Goal: Task Accomplishment & Management: Manage account settings

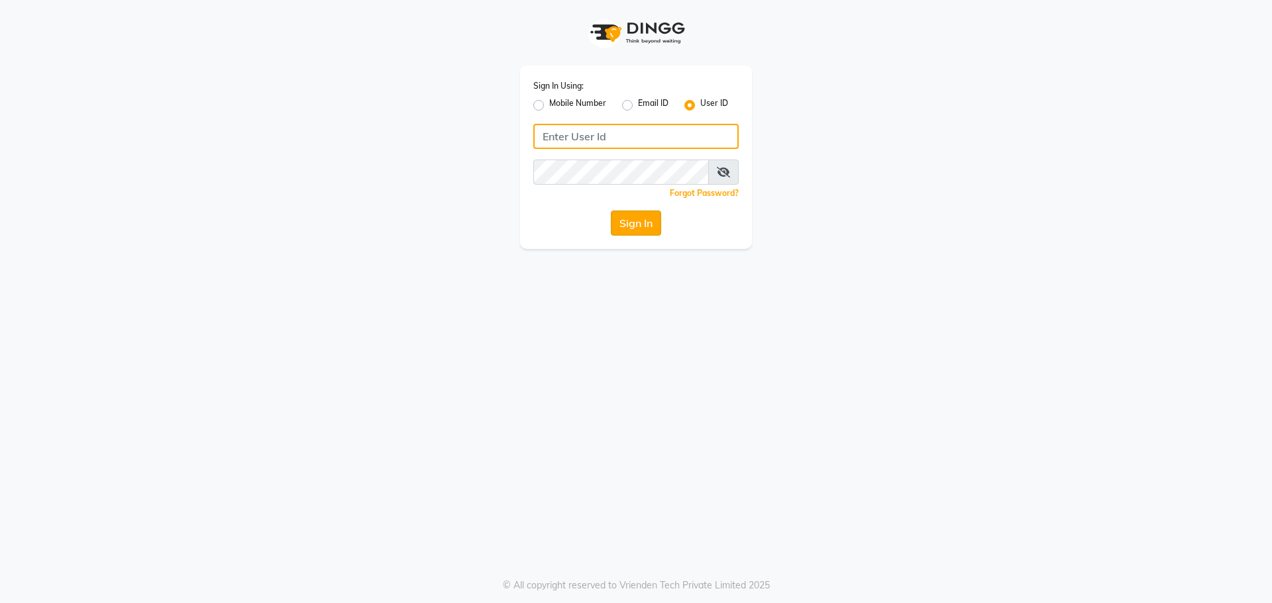
type input "rhapsody"
click at [639, 220] on button "Sign In" at bounding box center [636, 223] width 50 height 25
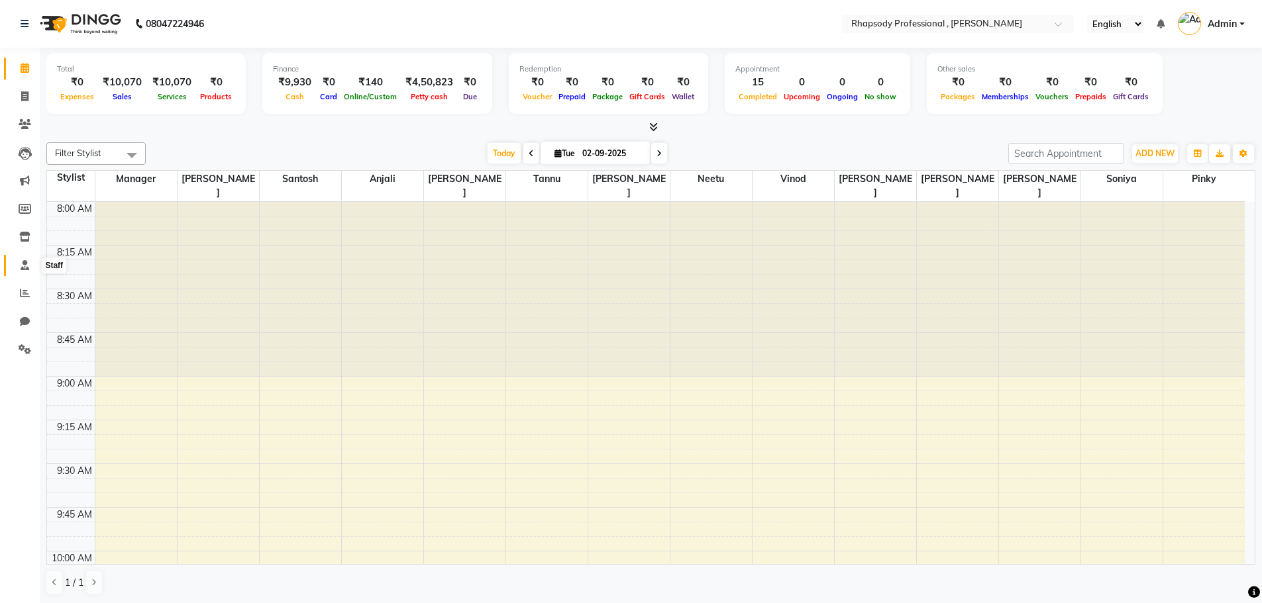
click at [23, 262] on icon at bounding box center [25, 265] width 9 height 10
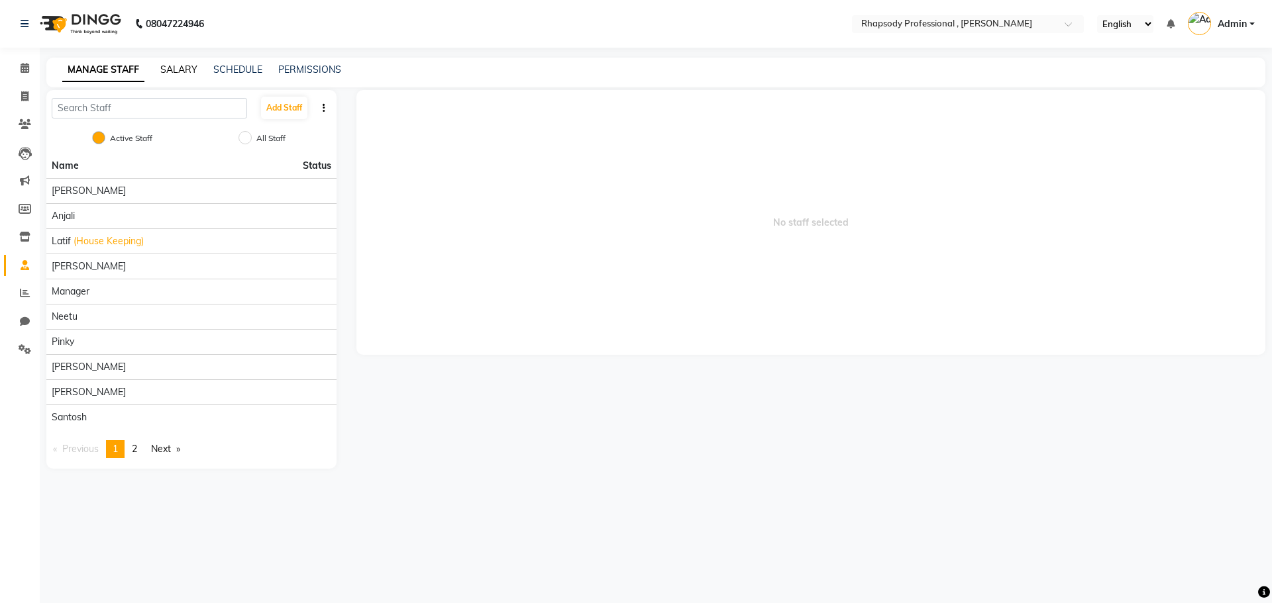
click at [175, 66] on link "SALARY" at bounding box center [178, 70] width 37 height 12
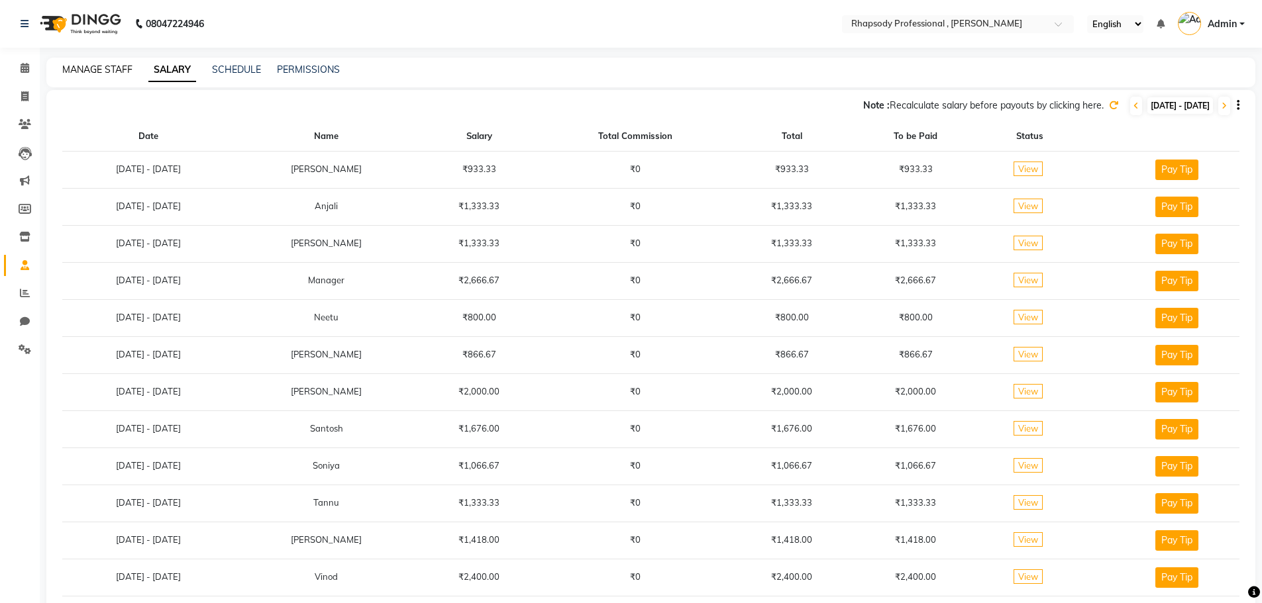
click at [101, 71] on link "MANAGE STAFF" at bounding box center [97, 70] width 70 height 12
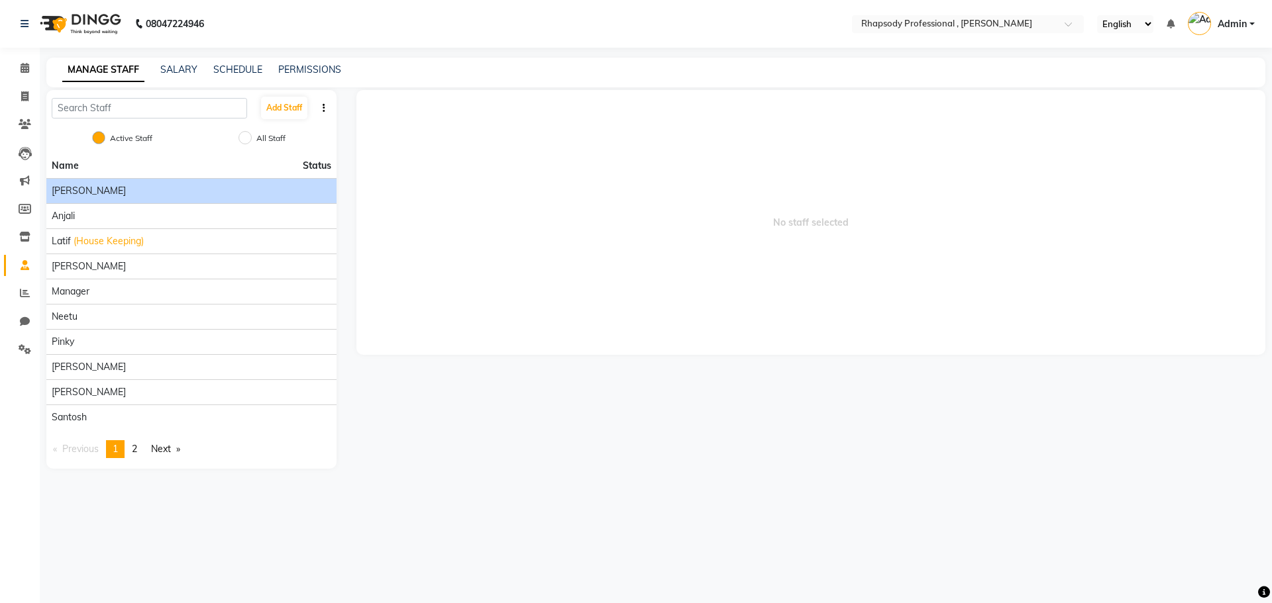
click at [142, 187] on div "[PERSON_NAME]" at bounding box center [192, 191] width 280 height 14
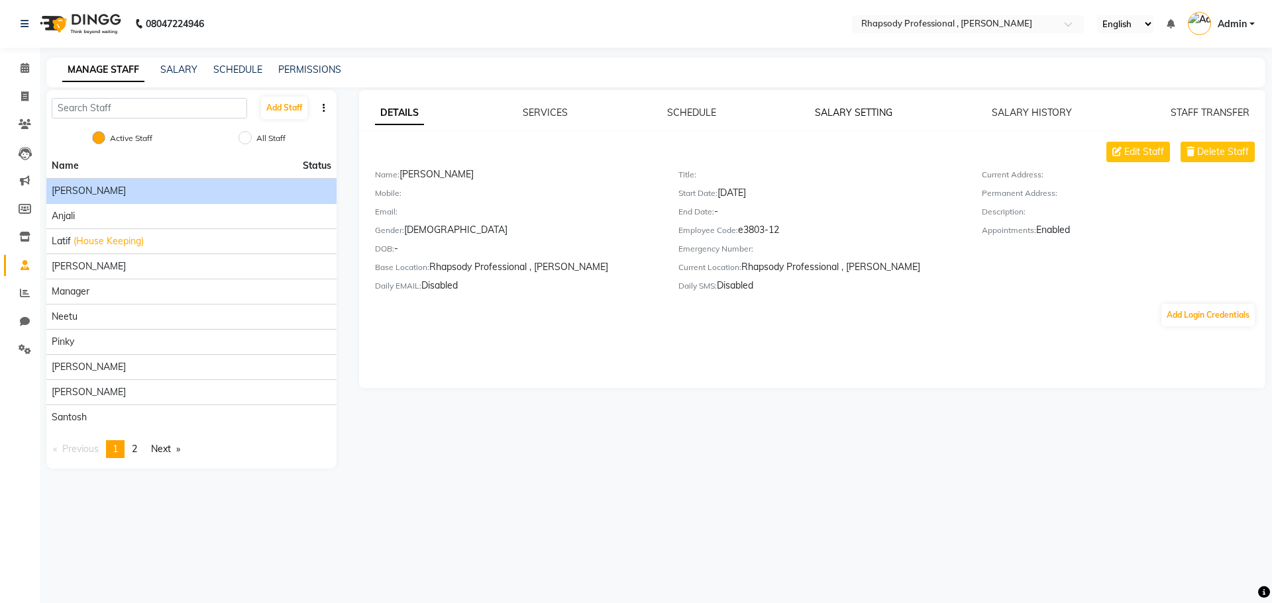
click at [858, 107] on link "SALARY SETTING" at bounding box center [853, 113] width 77 height 12
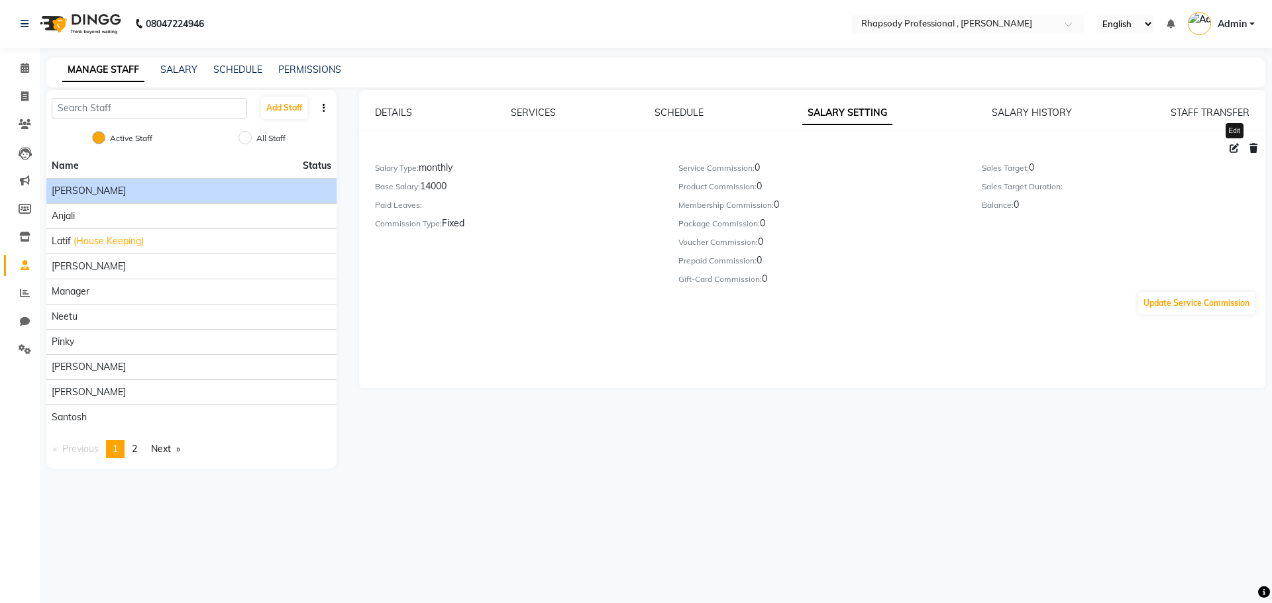
click at [1235, 149] on icon at bounding box center [1233, 148] width 9 height 9
select select "monthly"
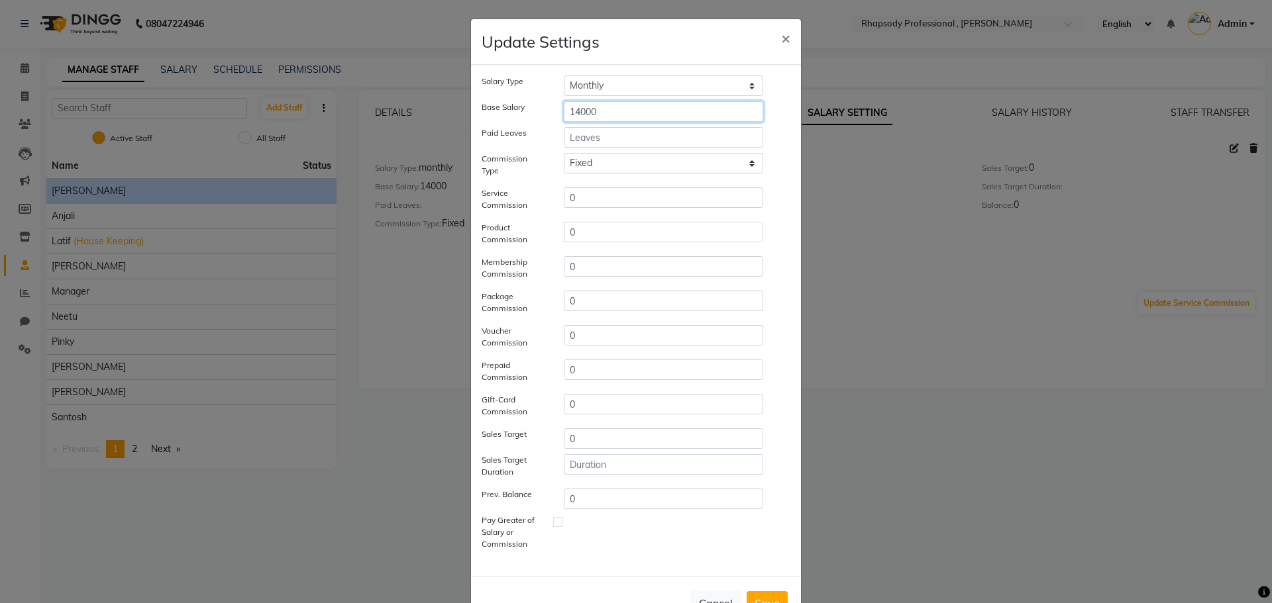
click at [577, 111] on input "14000" at bounding box center [663, 111] width 199 height 21
type input "17000"
click at [762, 594] on button "Save" at bounding box center [767, 604] width 41 height 24
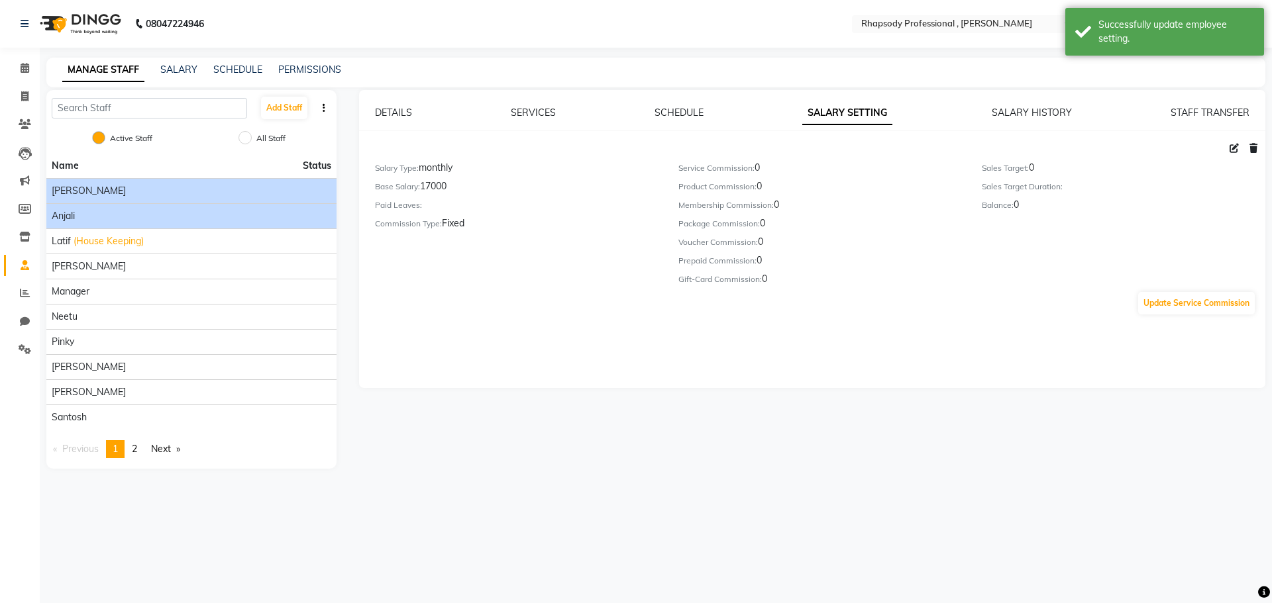
click at [216, 222] on div "Anjali" at bounding box center [192, 216] width 280 height 14
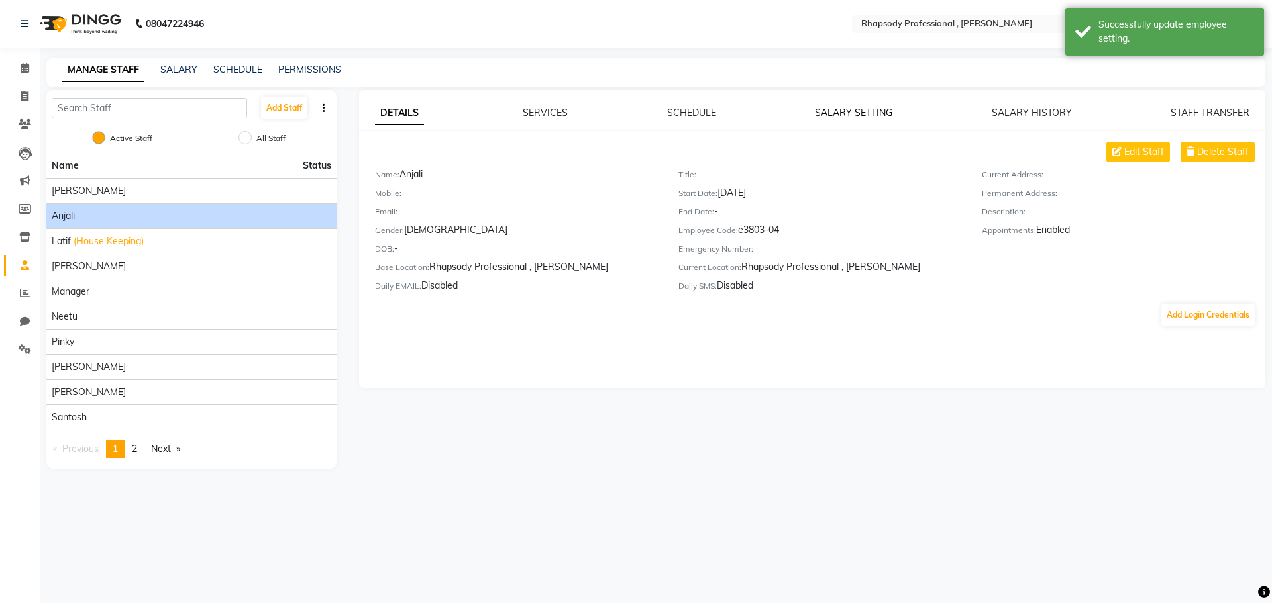
click at [842, 111] on link "SALARY SETTING" at bounding box center [853, 113] width 77 height 12
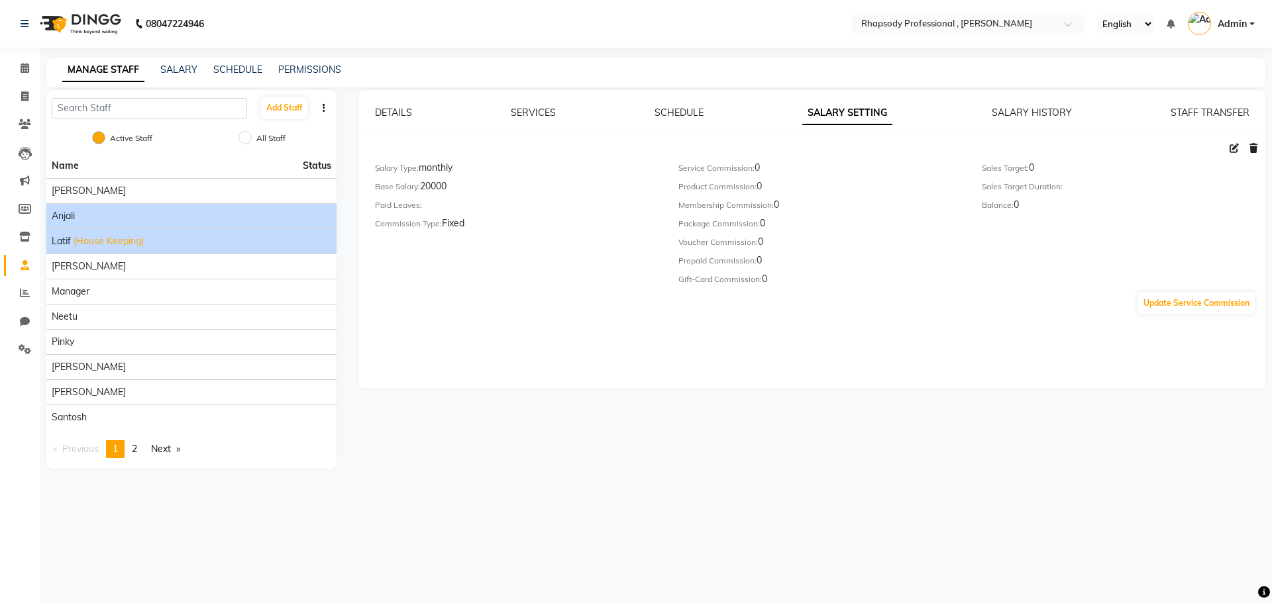
click at [206, 248] on div "Latif (House Keeping)" at bounding box center [192, 241] width 280 height 14
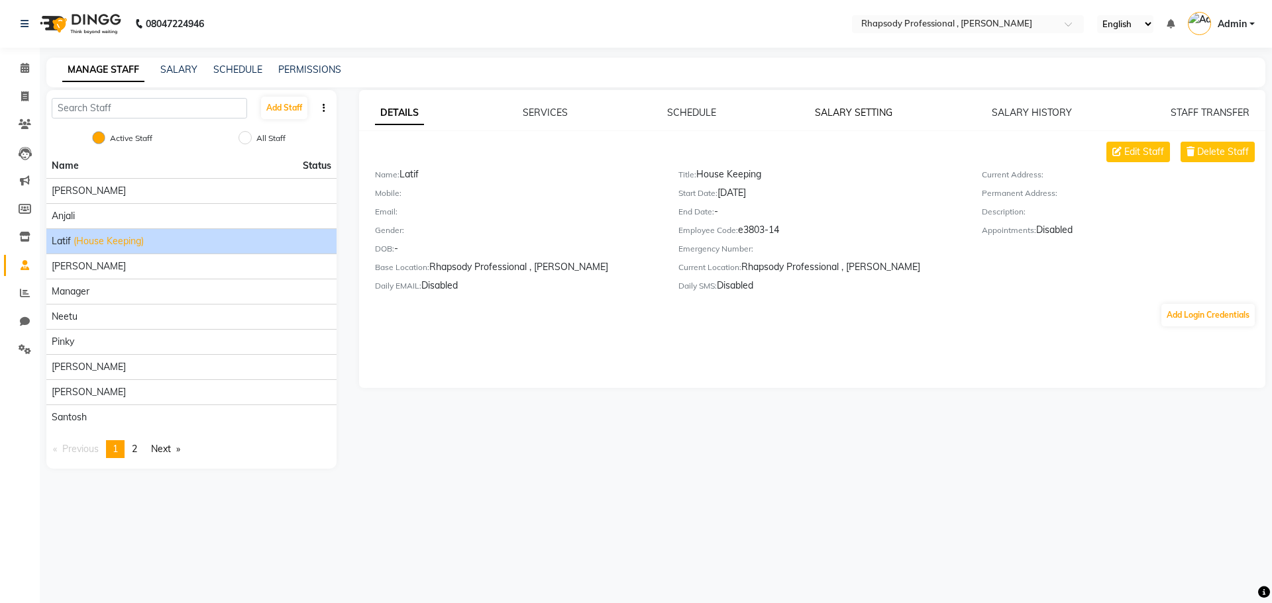
click at [829, 107] on link "SALARY SETTING" at bounding box center [853, 113] width 77 height 12
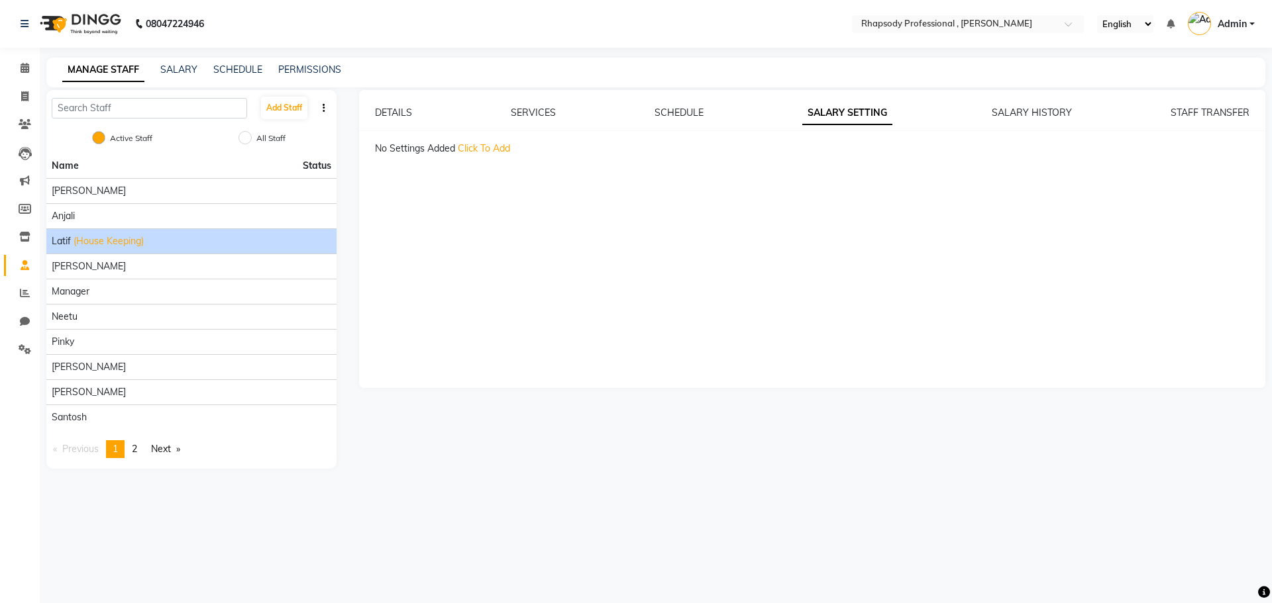
click at [200, 239] on div "Latif (House Keeping)" at bounding box center [192, 241] width 280 height 14
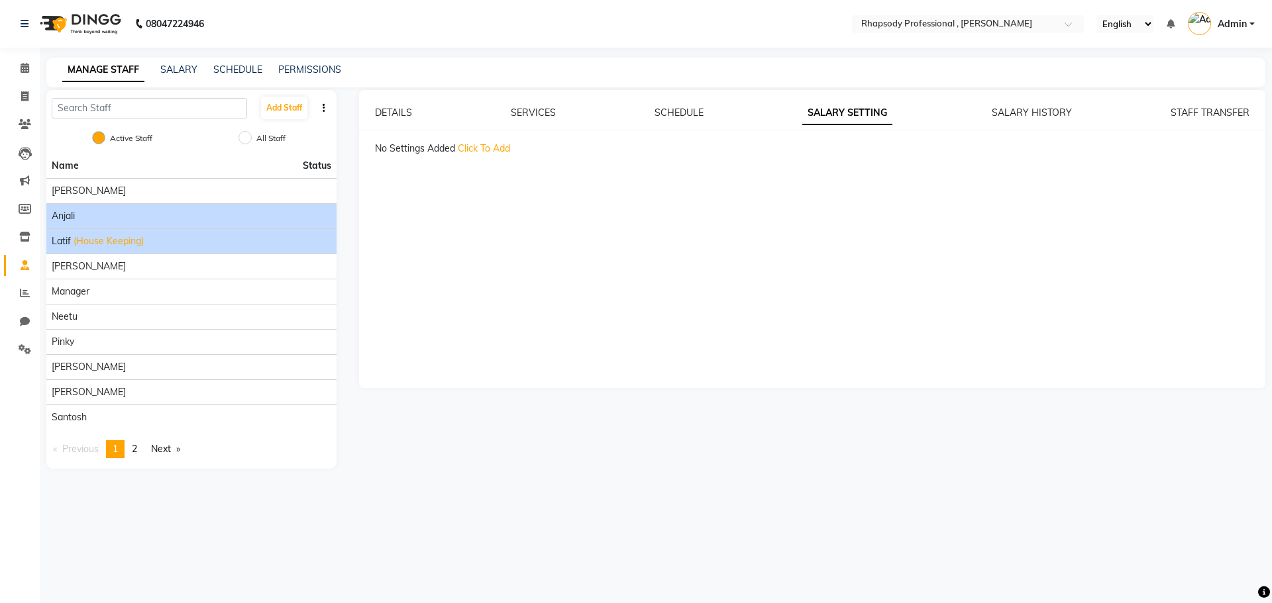
click at [199, 214] on div "Anjali" at bounding box center [192, 216] width 280 height 14
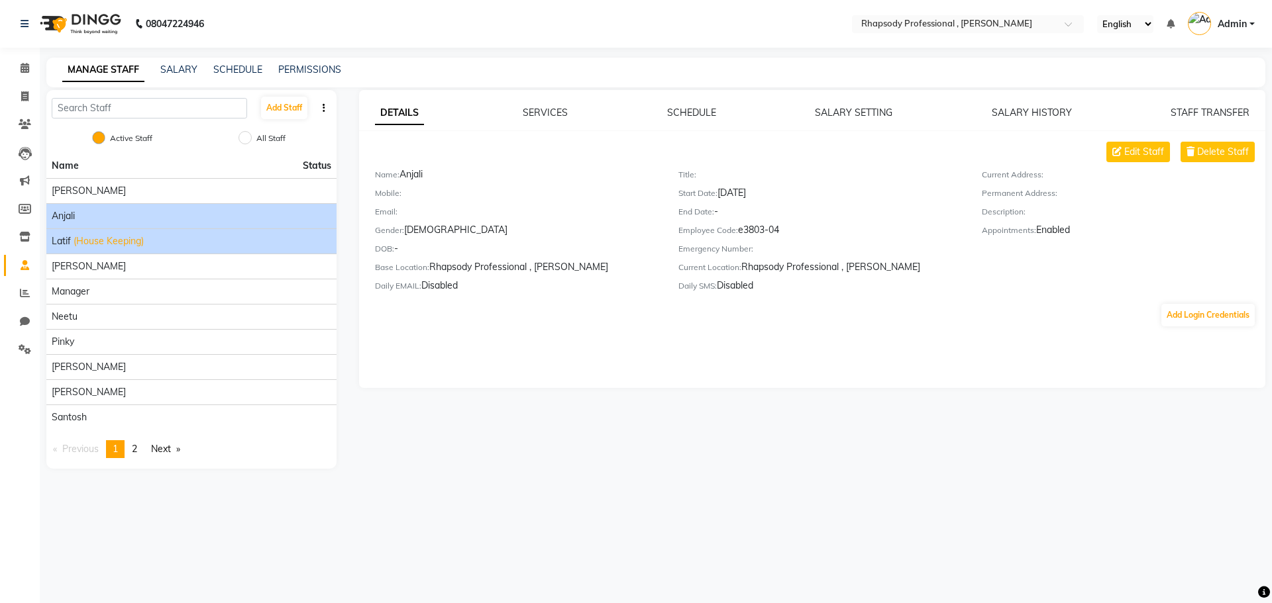
click at [183, 234] on div "Latif (House Keeping)" at bounding box center [192, 241] width 280 height 14
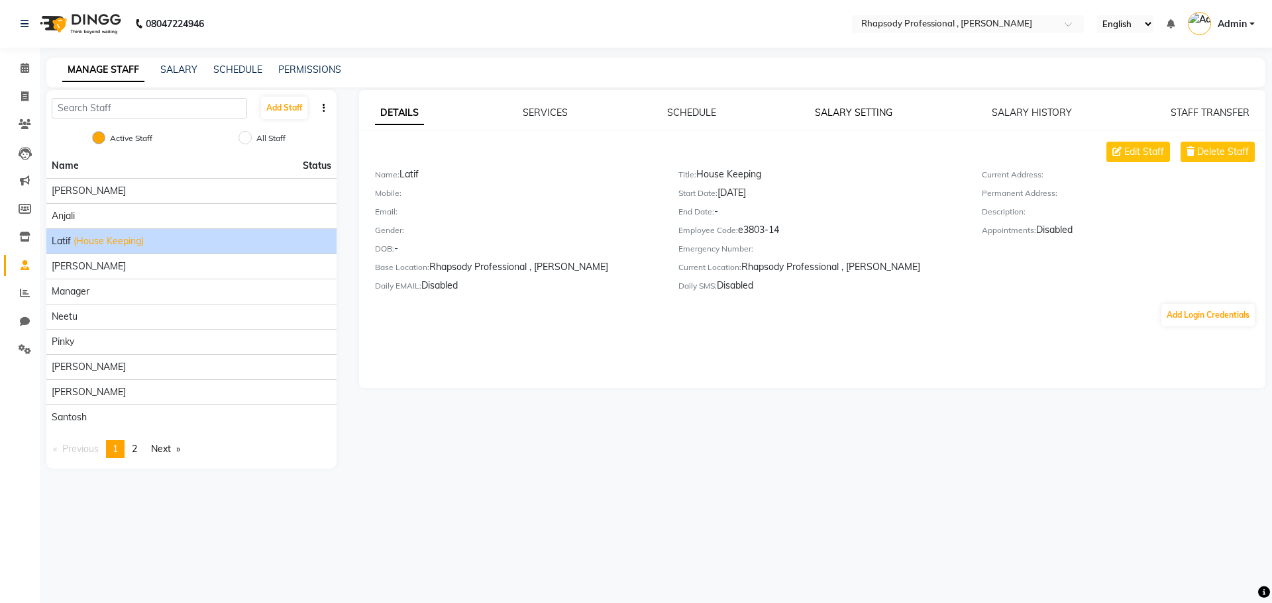
click at [882, 114] on link "SALARY SETTING" at bounding box center [853, 113] width 77 height 12
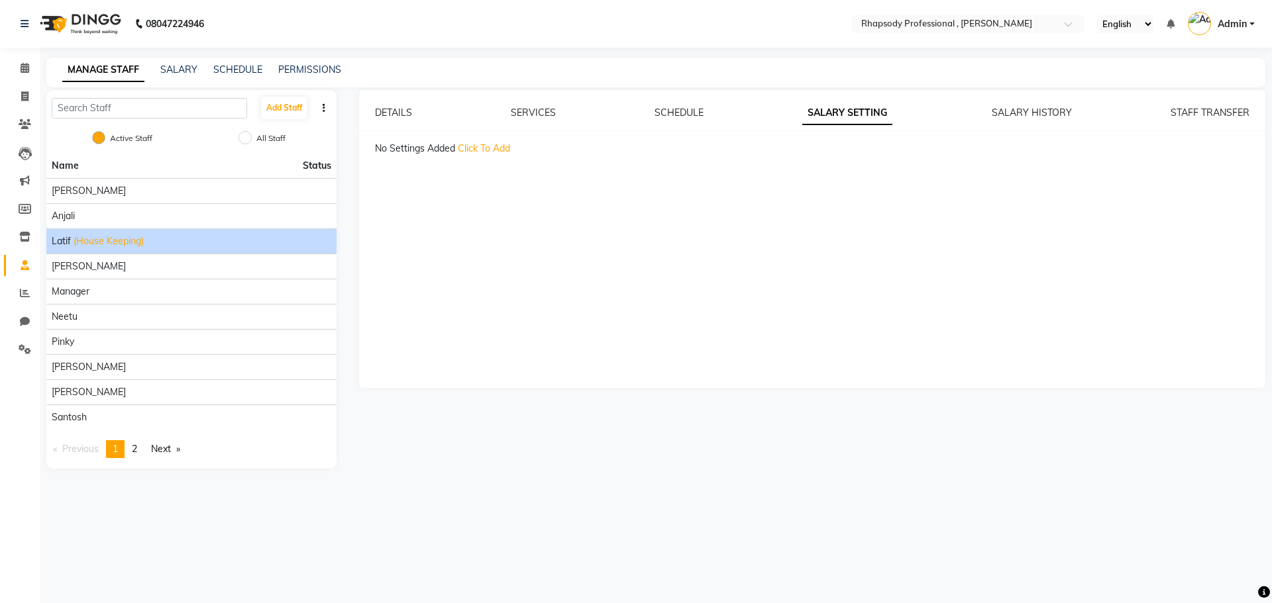
click at [480, 150] on span "Click To Add" at bounding box center [484, 148] width 52 height 12
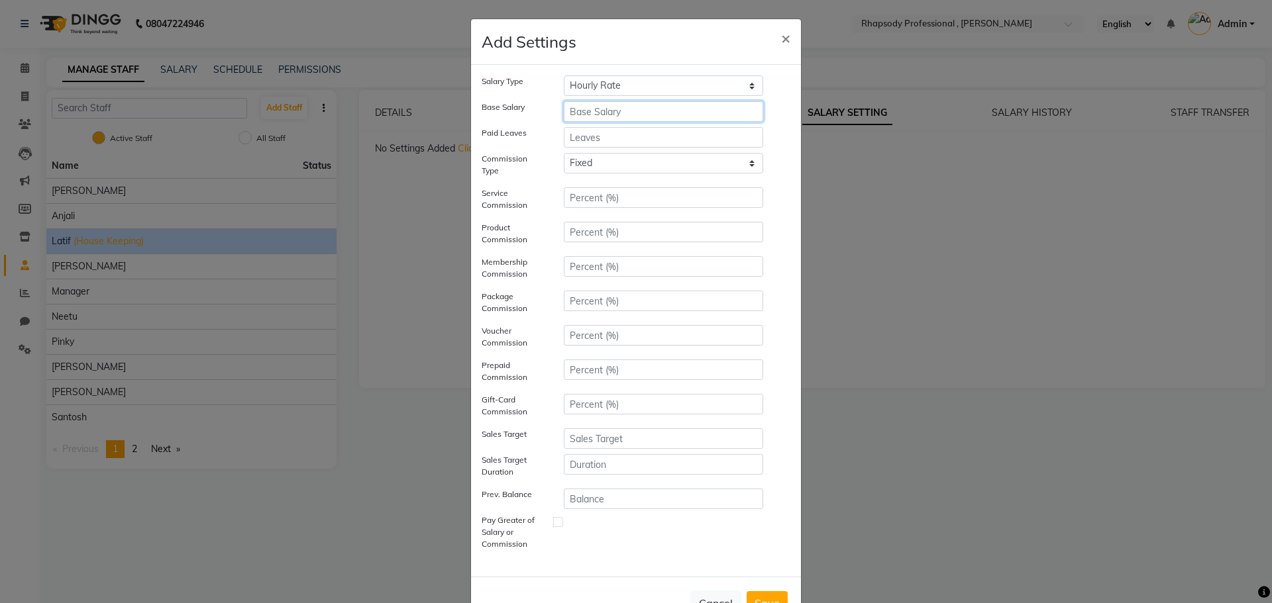
click at [596, 109] on input "number" at bounding box center [663, 111] width 199 height 21
type input "23000"
click at [754, 594] on button "Save" at bounding box center [767, 604] width 41 height 24
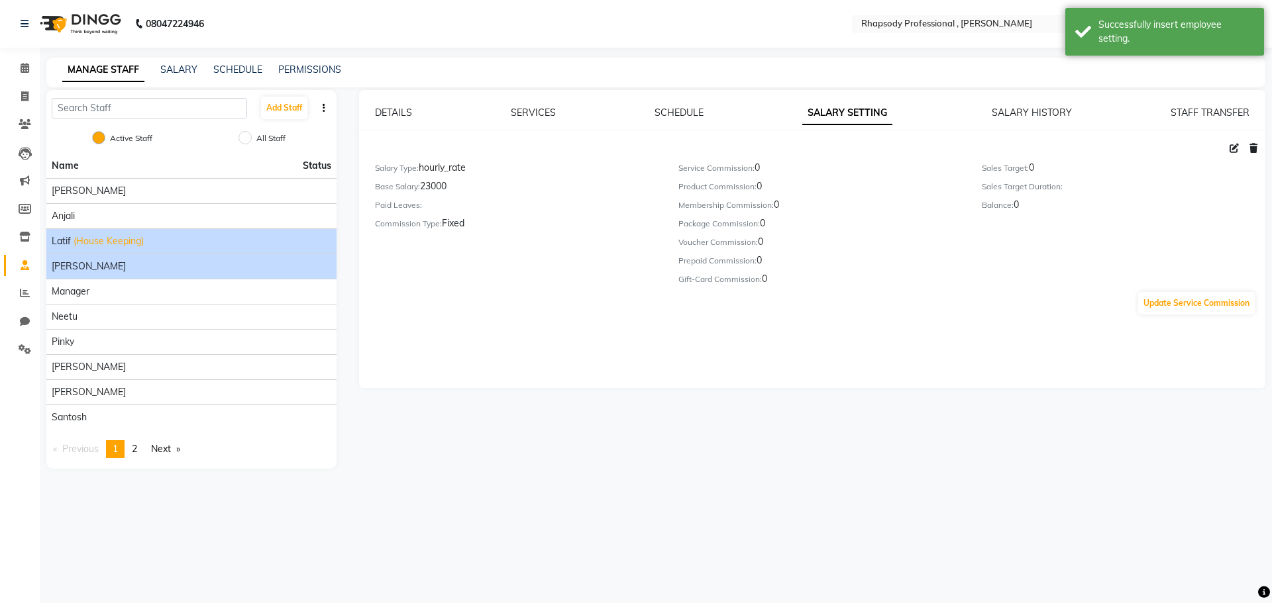
click at [93, 262] on div "[PERSON_NAME]" at bounding box center [192, 267] width 280 height 14
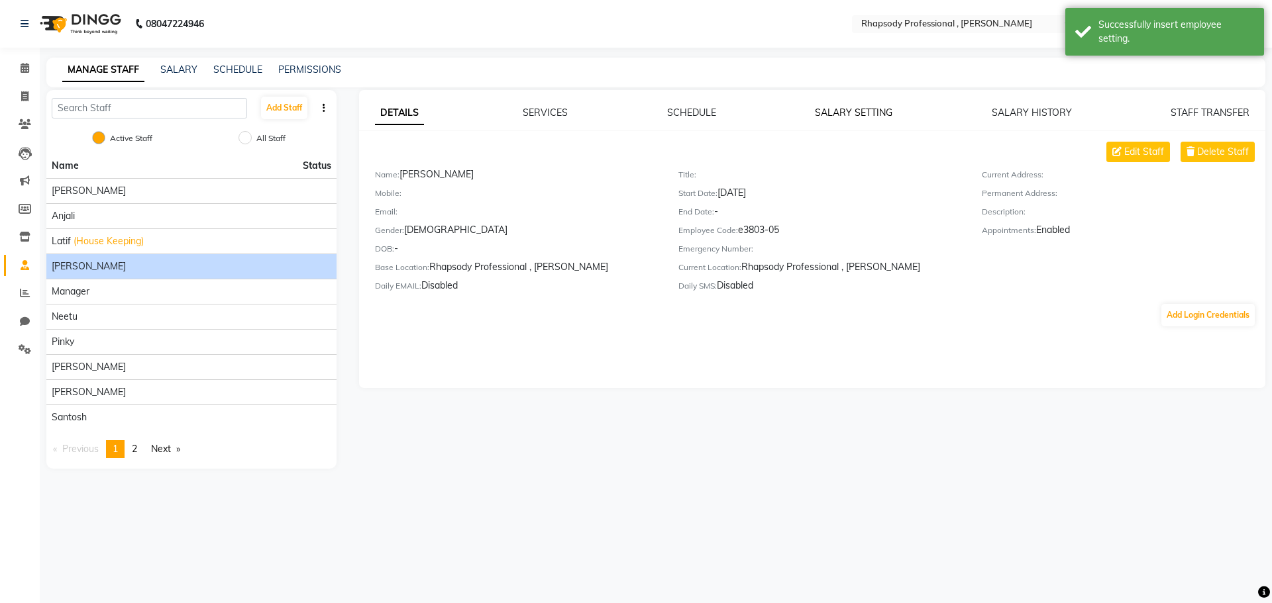
click at [862, 109] on link "SALARY SETTING" at bounding box center [853, 113] width 77 height 12
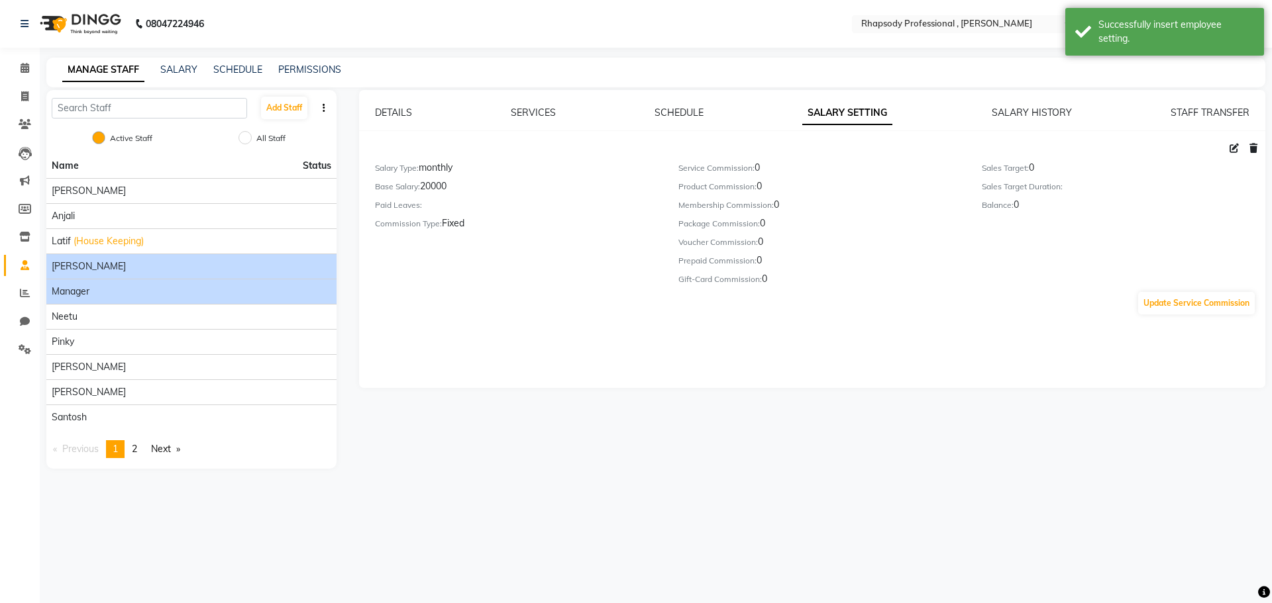
click at [152, 298] on div "Manager" at bounding box center [192, 292] width 280 height 14
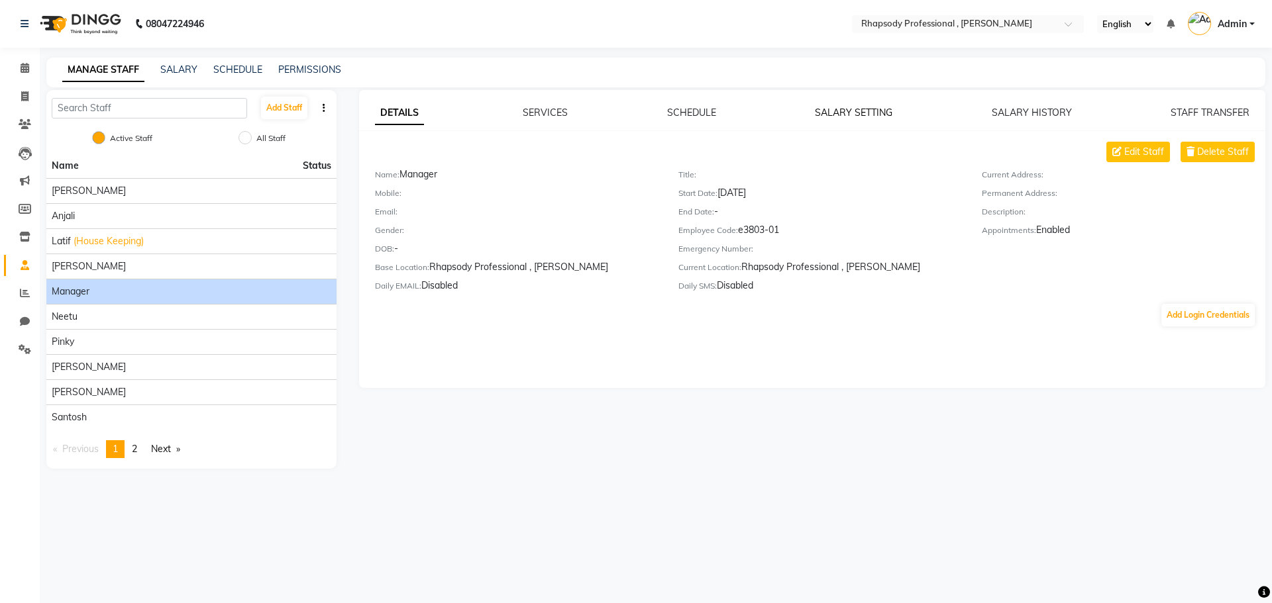
click at [844, 113] on link "SALARY SETTING" at bounding box center [853, 113] width 77 height 12
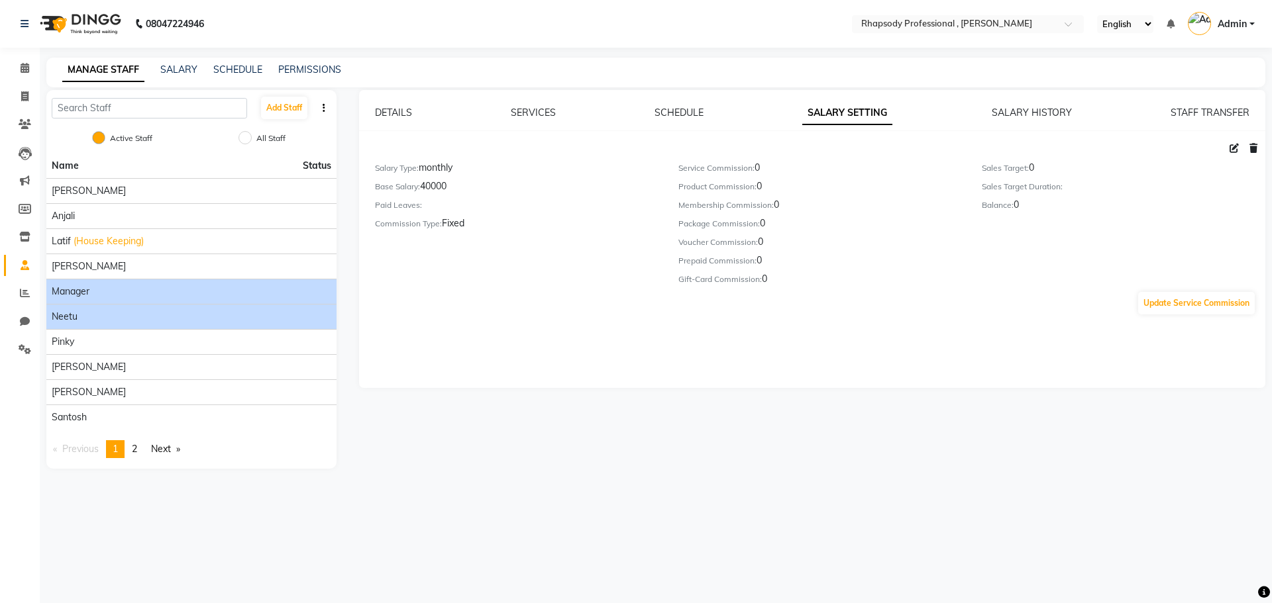
click at [150, 314] on div "Neetu" at bounding box center [192, 317] width 280 height 14
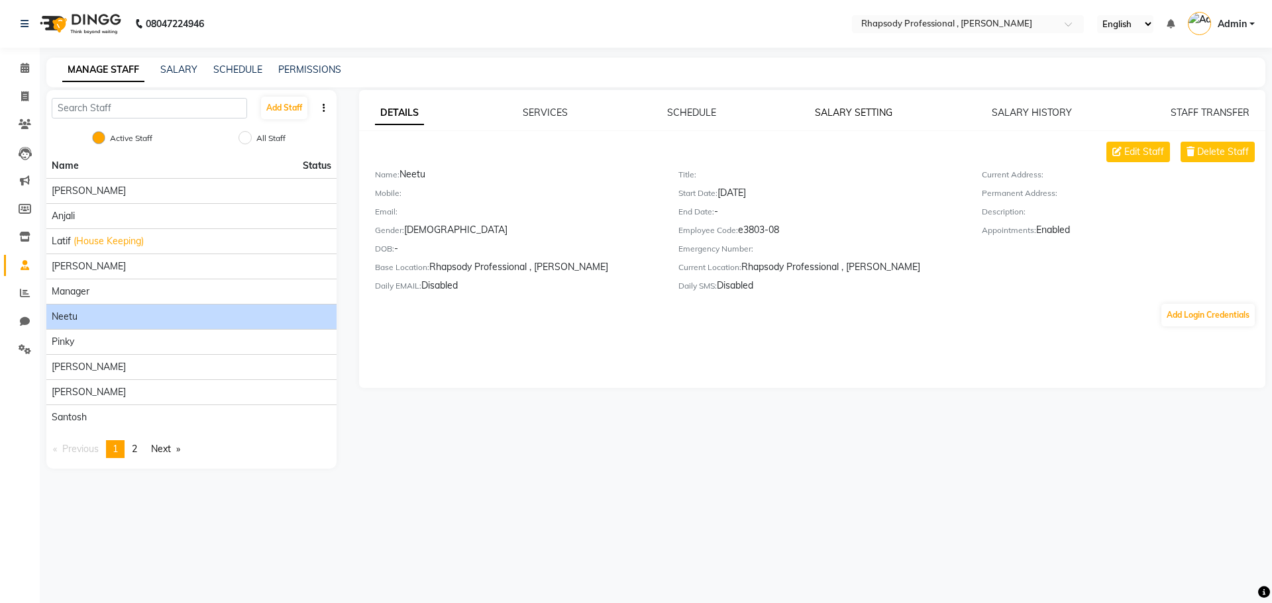
click at [874, 109] on link "SALARY SETTING" at bounding box center [853, 113] width 77 height 12
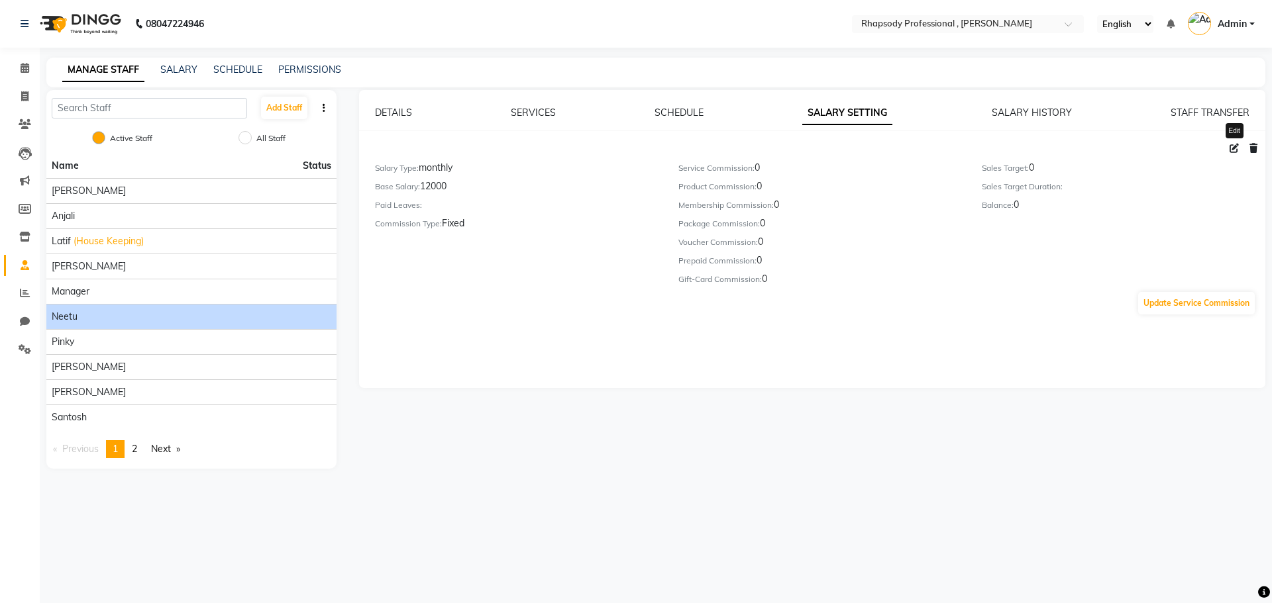
click at [1231, 148] on icon at bounding box center [1233, 148] width 9 height 9
select select "monthly"
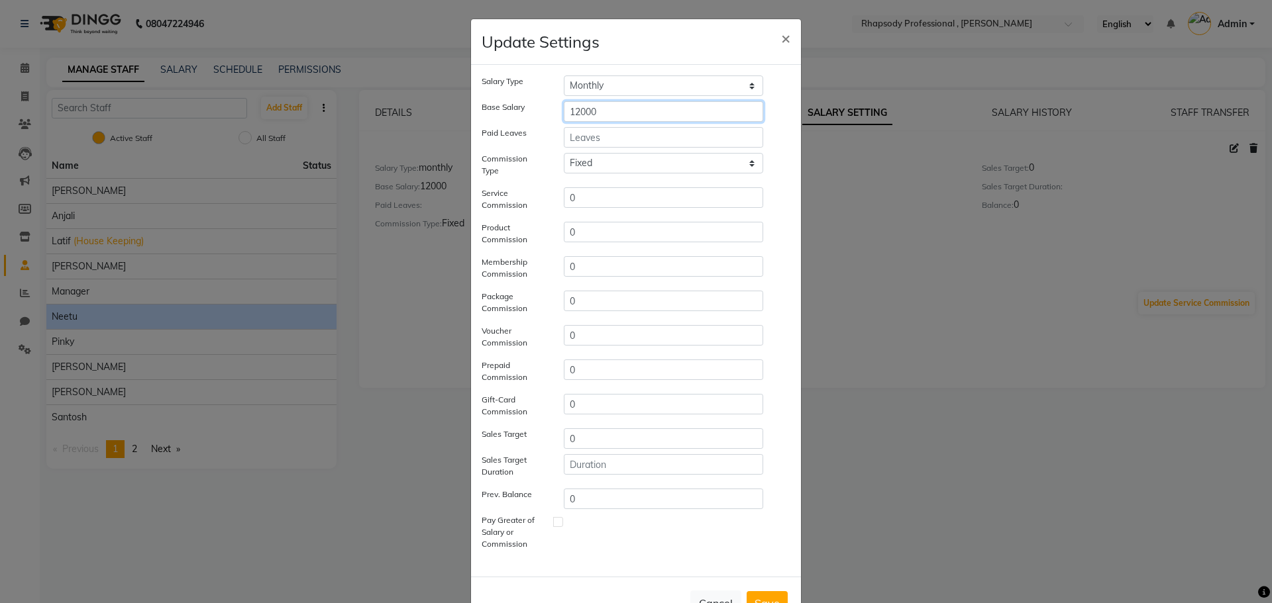
drag, startPoint x: 610, startPoint y: 111, endPoint x: 509, endPoint y: 111, distance: 100.7
click at [509, 111] on div "Base Salary 12000" at bounding box center [636, 111] width 329 height 21
type input "20000"
click at [758, 598] on button "Save" at bounding box center [767, 604] width 41 height 24
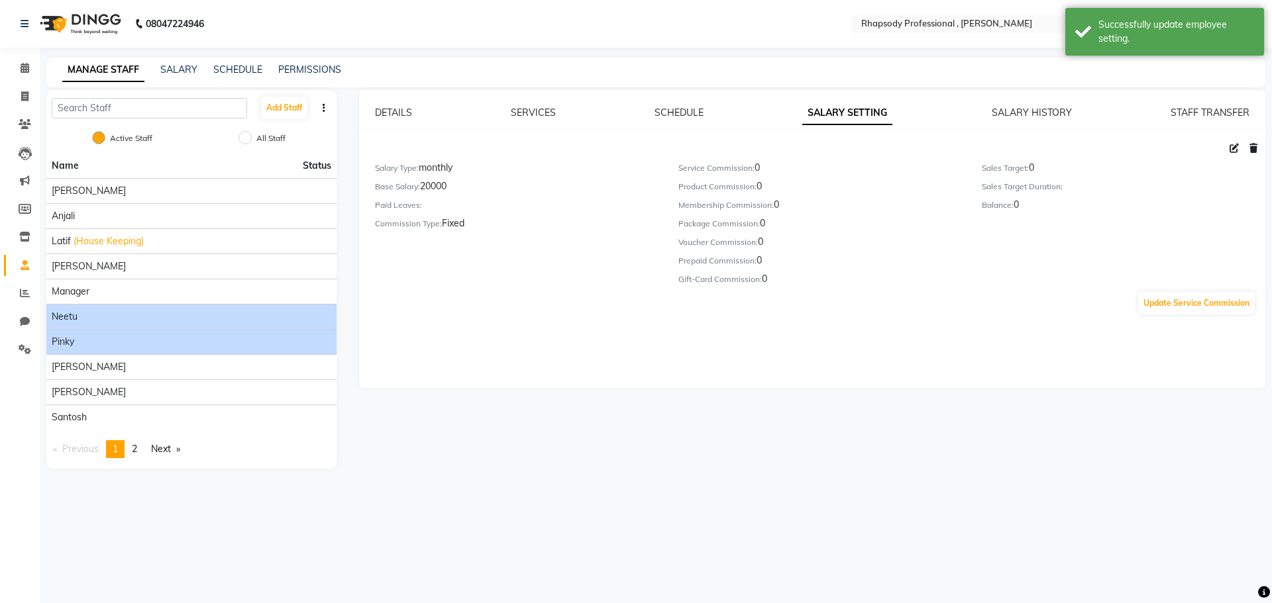
click at [161, 340] on div "Pinky" at bounding box center [192, 342] width 280 height 14
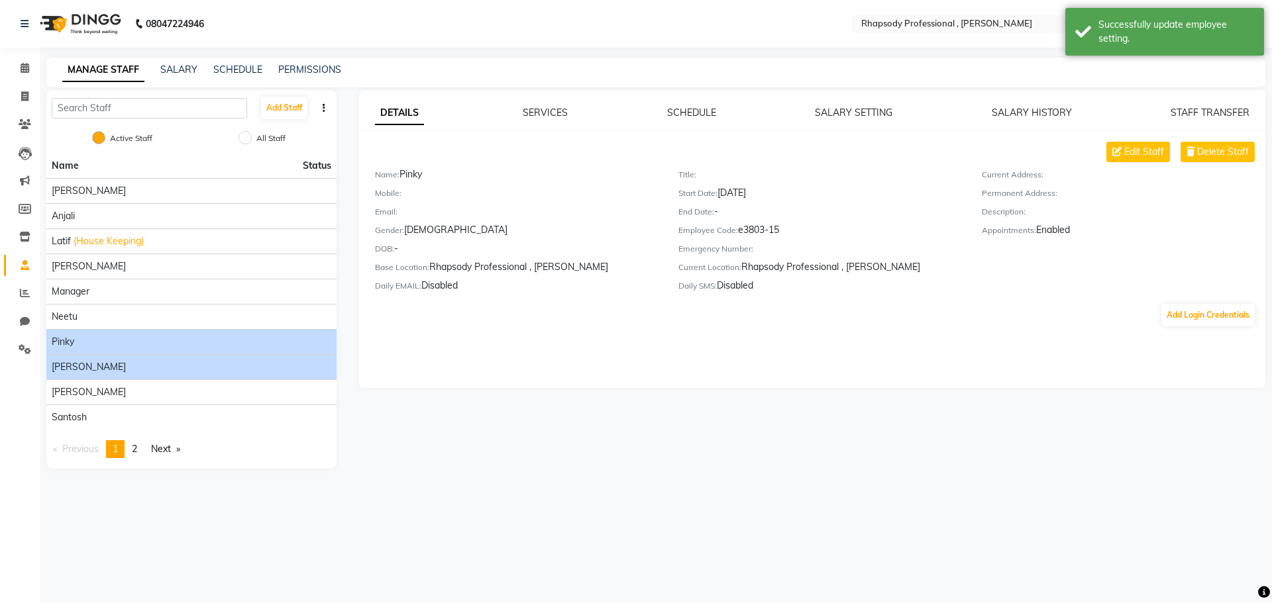
click at [186, 365] on div "[PERSON_NAME]" at bounding box center [192, 367] width 280 height 14
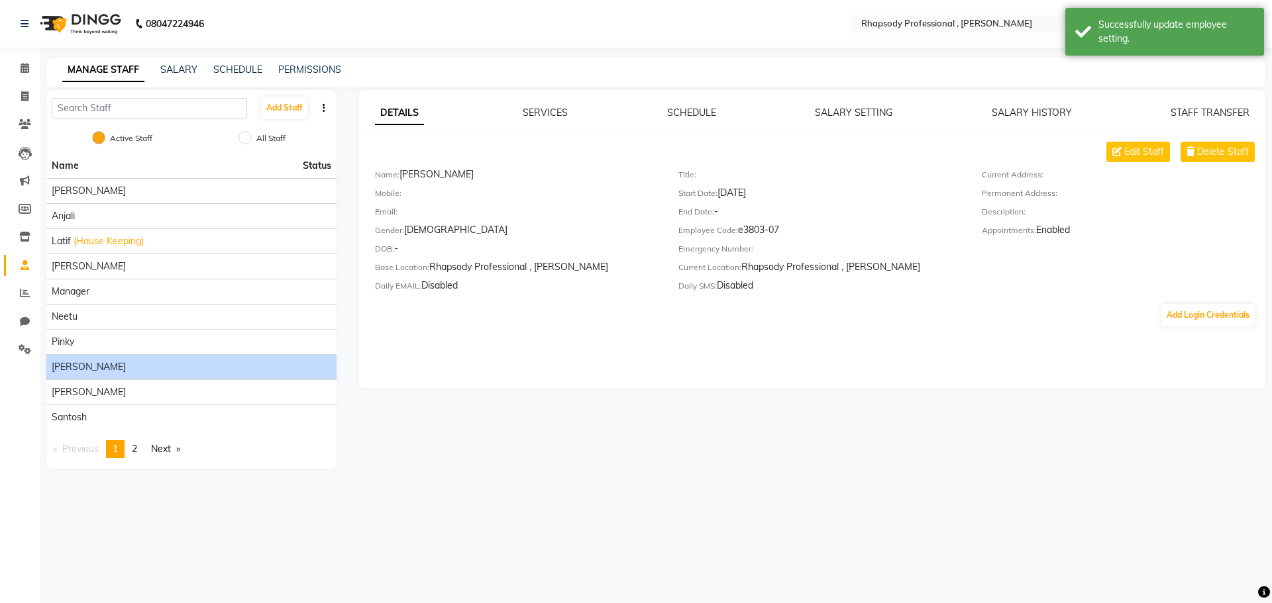
click at [186, 365] on div "[PERSON_NAME]" at bounding box center [192, 367] width 280 height 14
click at [826, 113] on link "SALARY SETTING" at bounding box center [853, 113] width 77 height 12
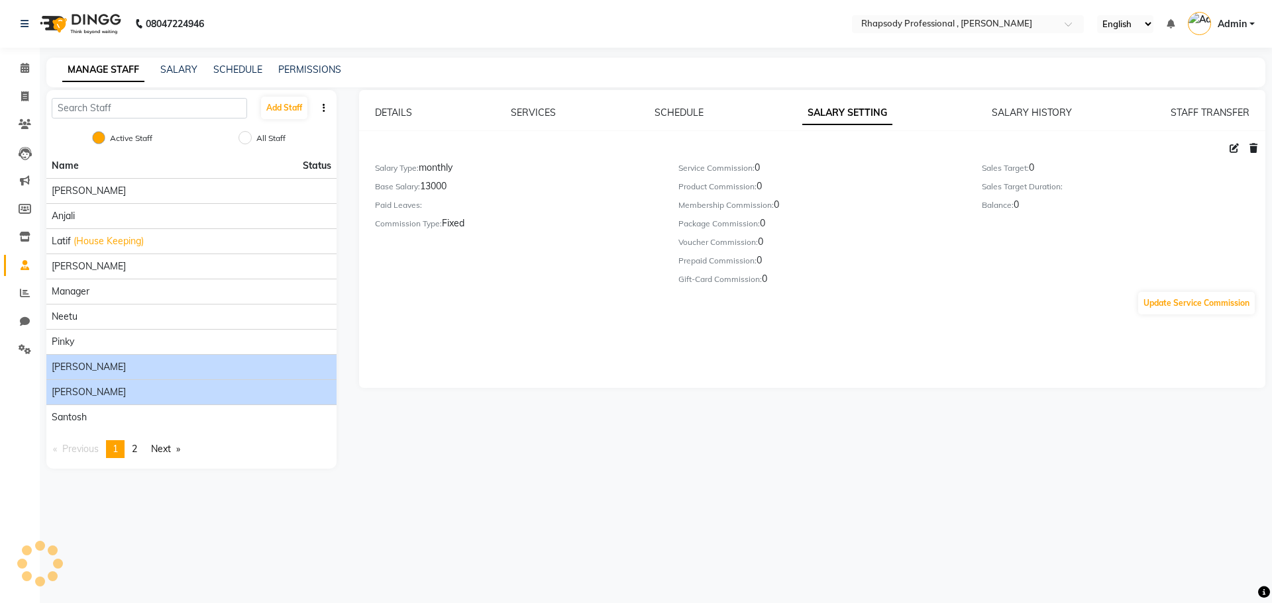
click at [239, 396] on div "[PERSON_NAME]" at bounding box center [192, 393] width 280 height 14
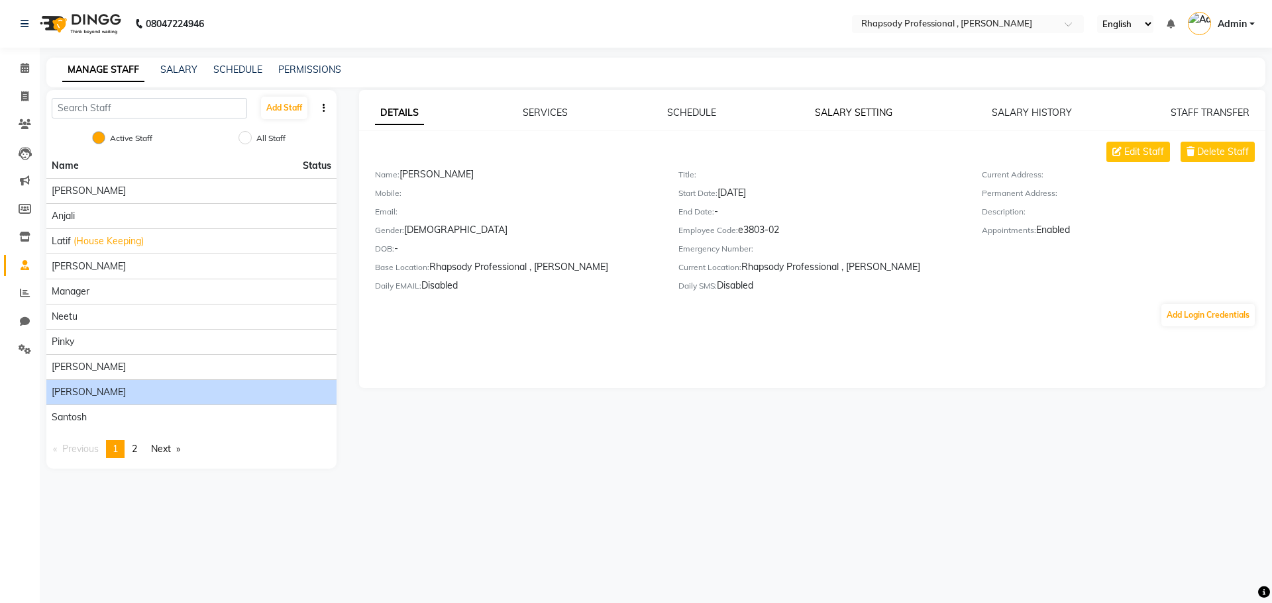
click at [830, 111] on link "SALARY SETTING" at bounding box center [853, 113] width 77 height 12
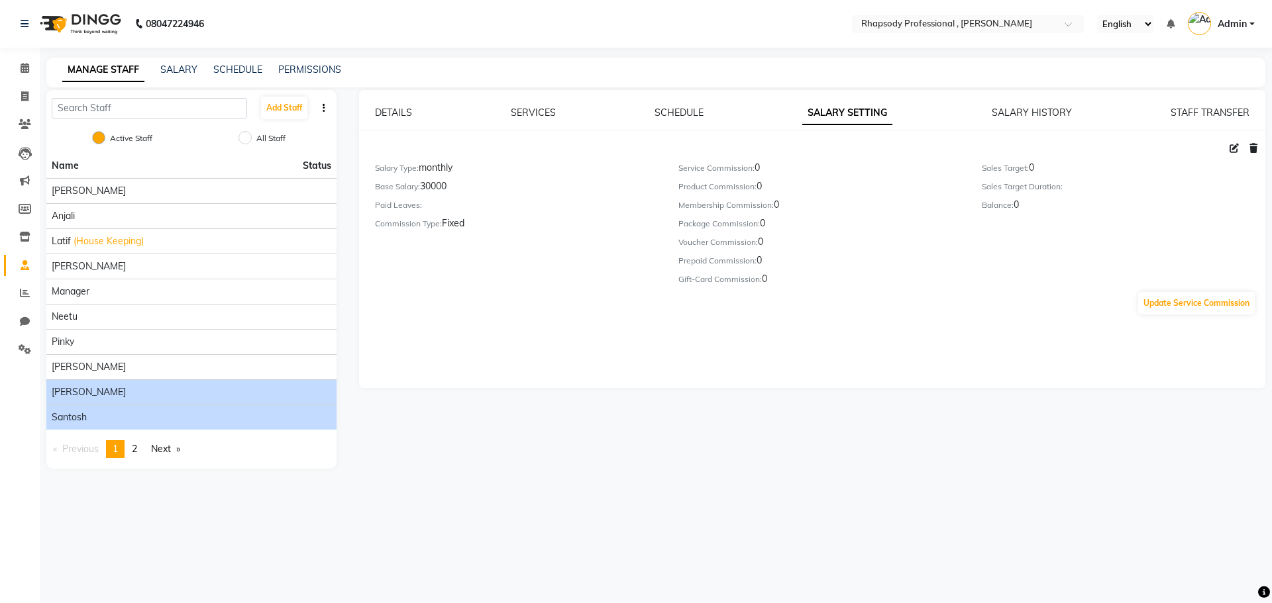
click at [95, 421] on div "Santosh" at bounding box center [192, 418] width 280 height 14
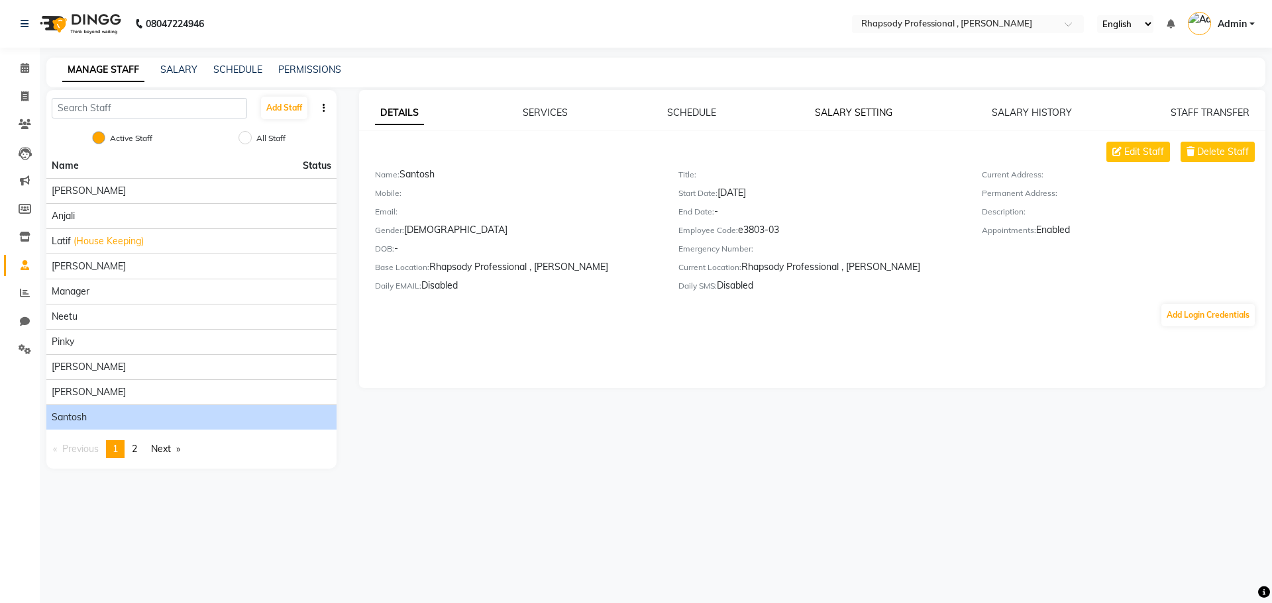
click at [847, 115] on link "SALARY SETTING" at bounding box center [853, 113] width 77 height 12
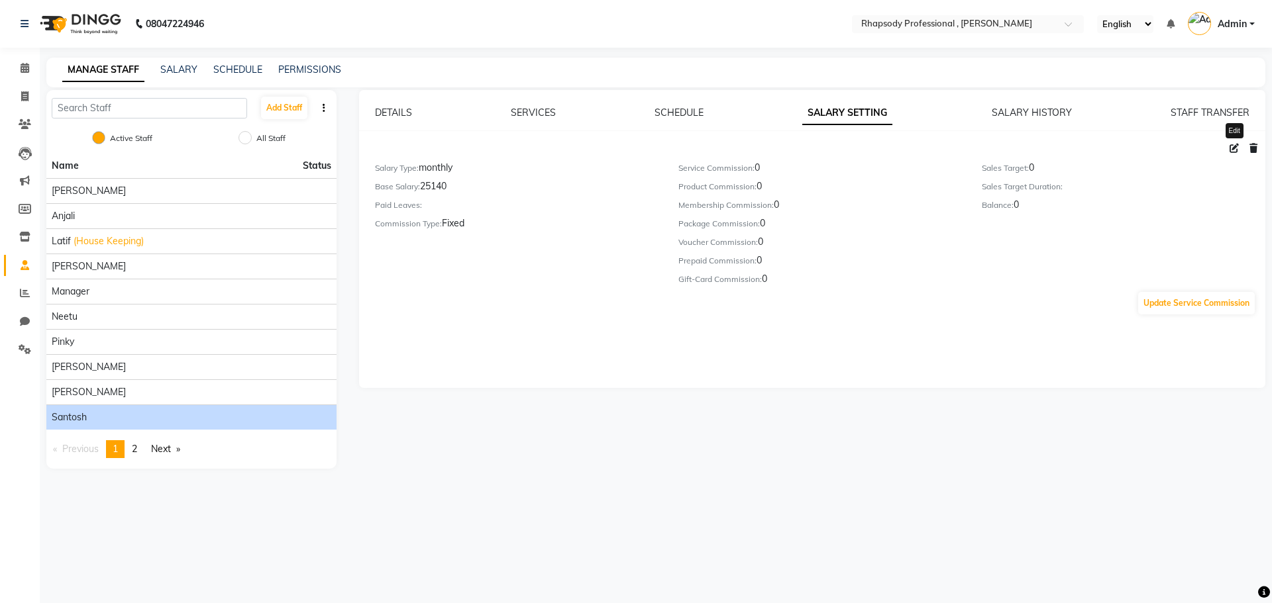
click at [1239, 150] on span at bounding box center [1234, 148] width 20 height 12
click at [1231, 147] on icon at bounding box center [1233, 148] width 9 height 9
select select "monthly"
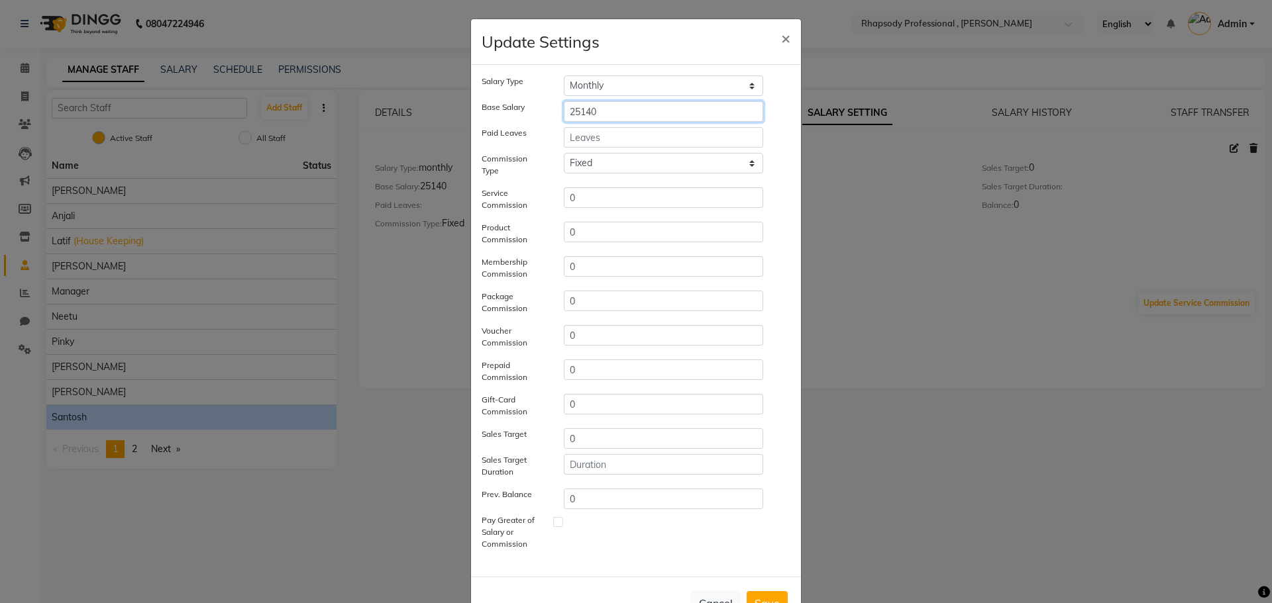
click at [658, 114] on input "25140" at bounding box center [663, 111] width 199 height 21
type input "26000"
click at [757, 598] on button "Save" at bounding box center [767, 604] width 41 height 24
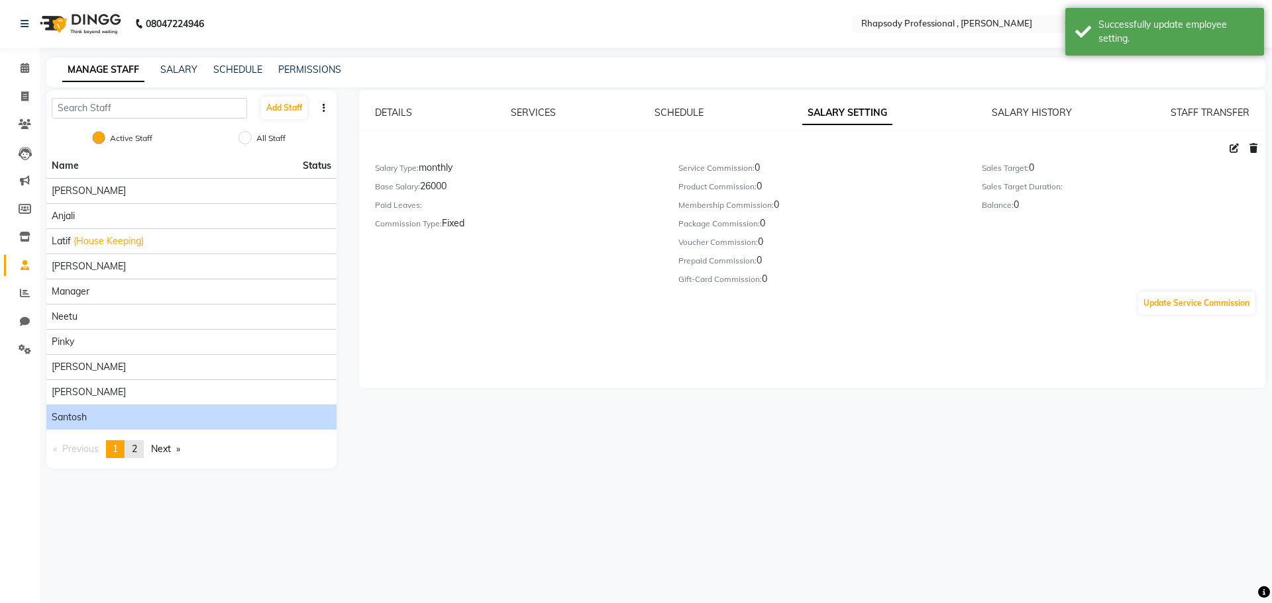
click at [137, 446] on span "2" at bounding box center [134, 449] width 5 height 12
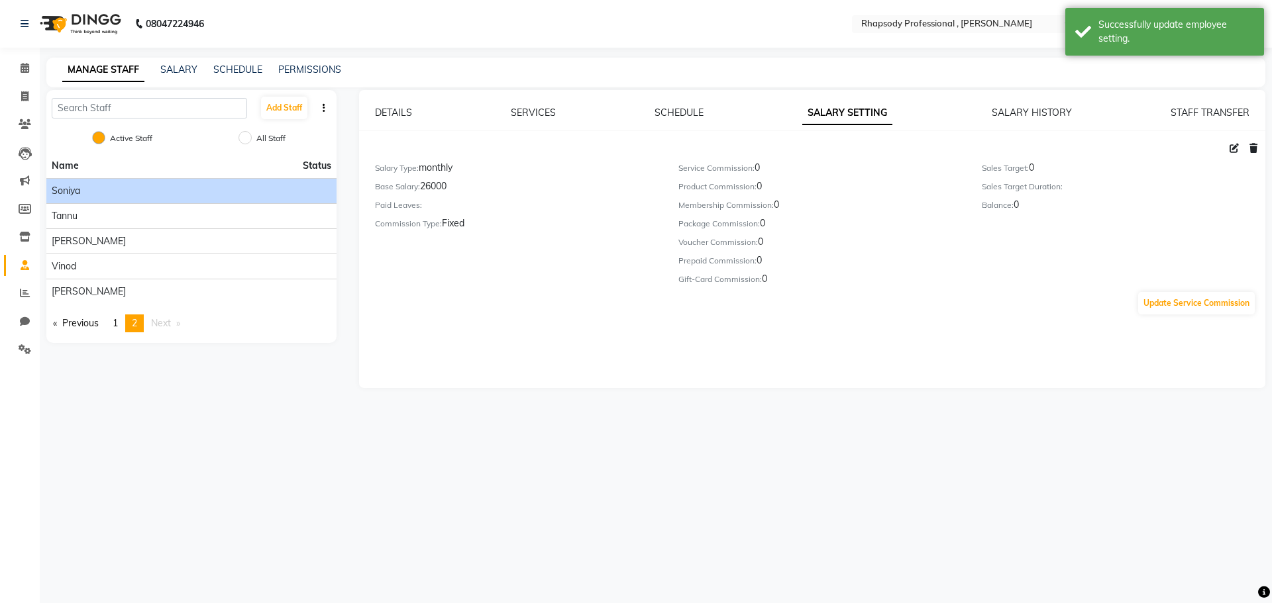
click at [146, 193] on div "Soniya" at bounding box center [192, 191] width 280 height 14
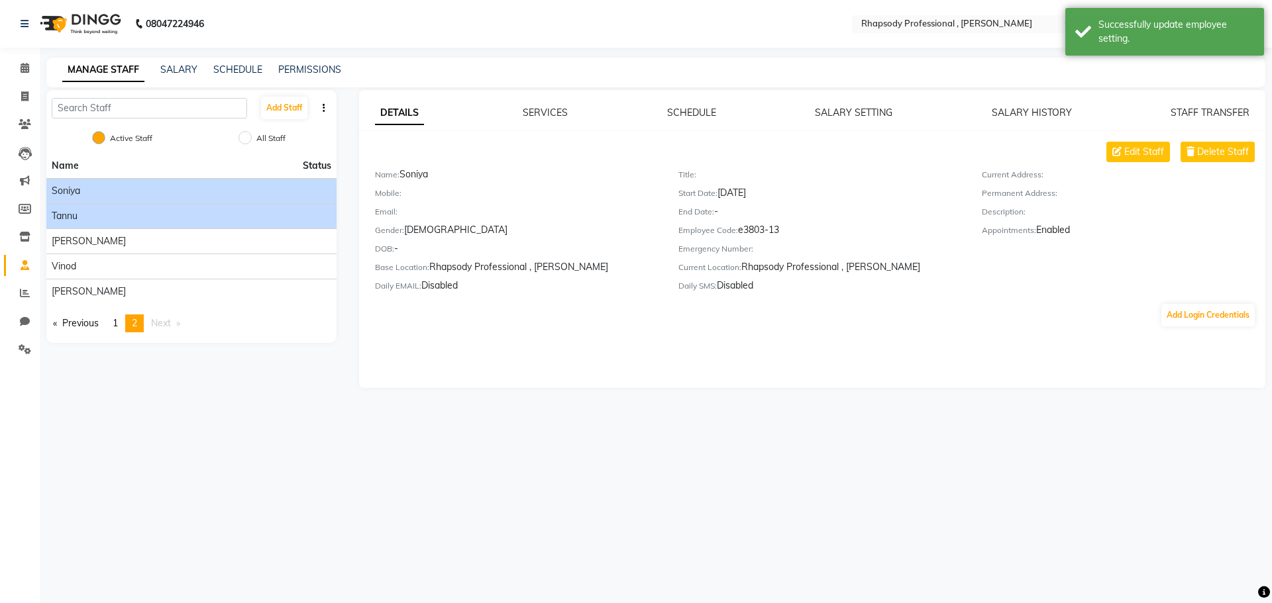
click at [133, 215] on div "Tannu" at bounding box center [192, 216] width 280 height 14
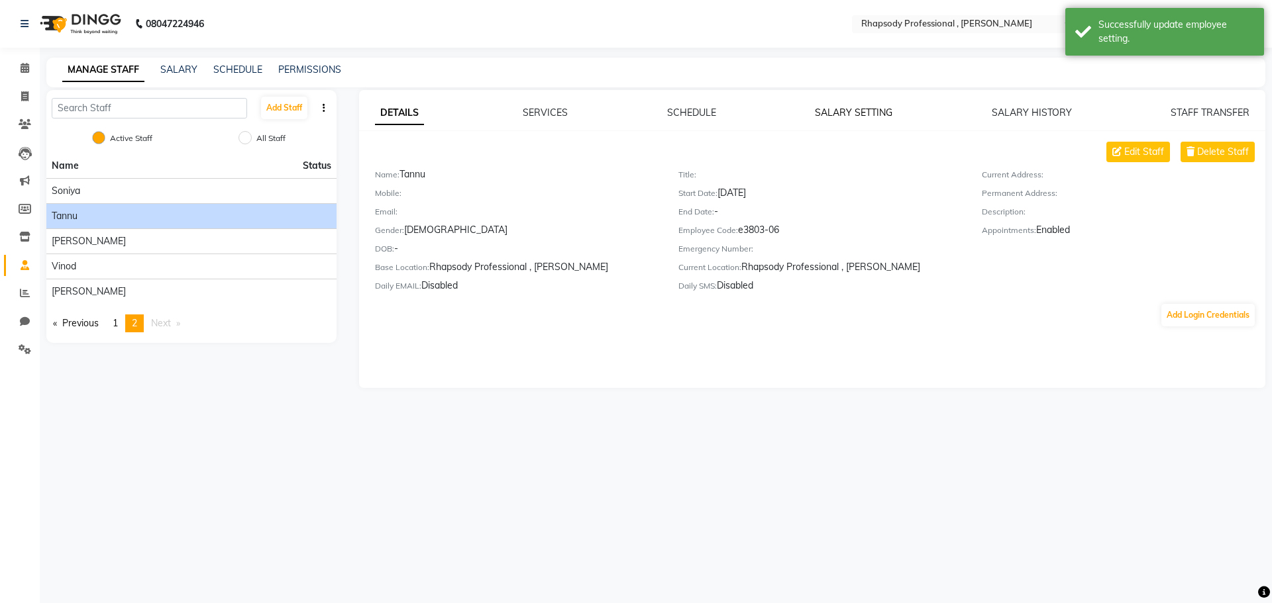
click at [866, 111] on link "SALARY SETTING" at bounding box center [853, 113] width 77 height 12
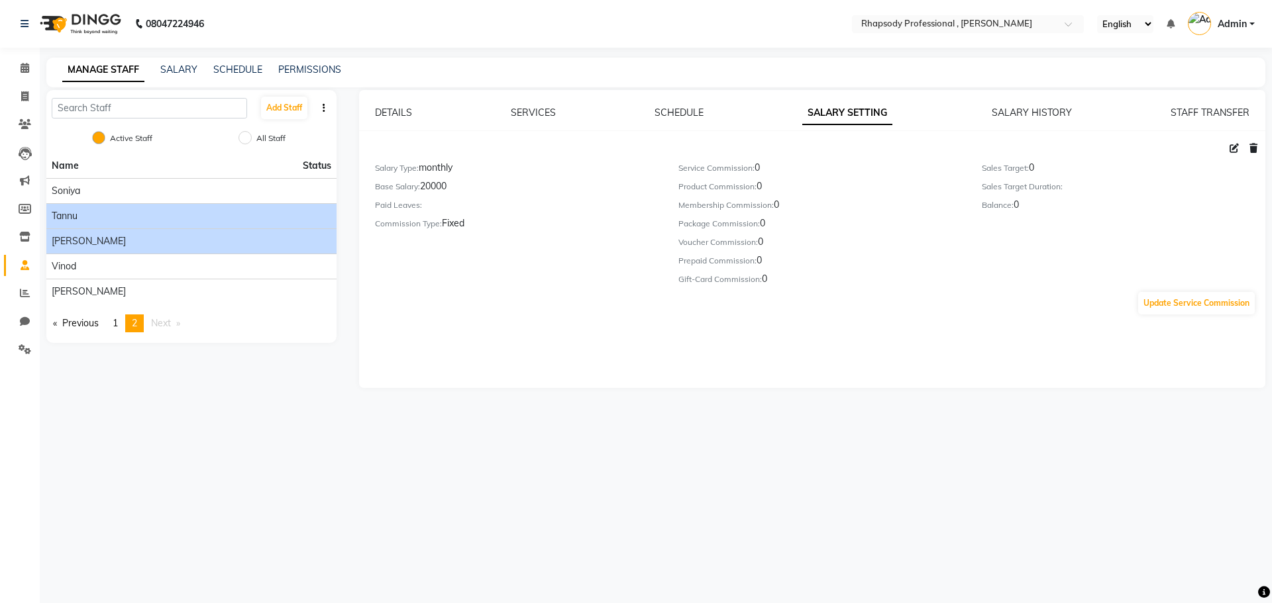
click at [148, 242] on div "[PERSON_NAME]" at bounding box center [192, 241] width 280 height 14
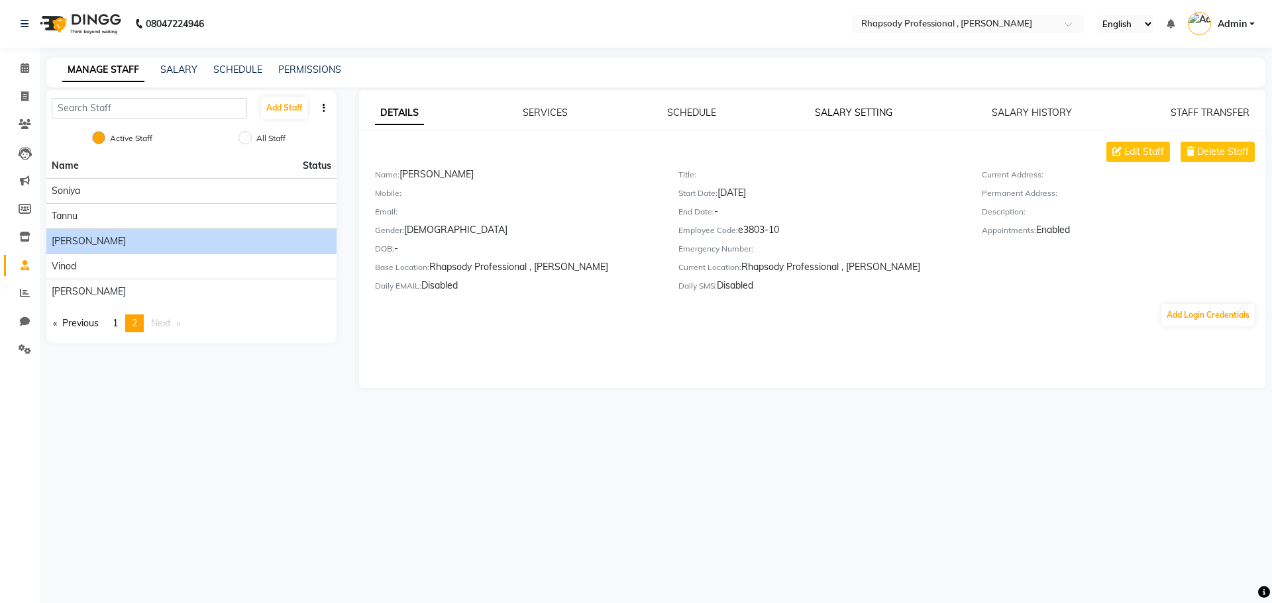
click at [848, 115] on link "SALARY SETTING" at bounding box center [853, 113] width 77 height 12
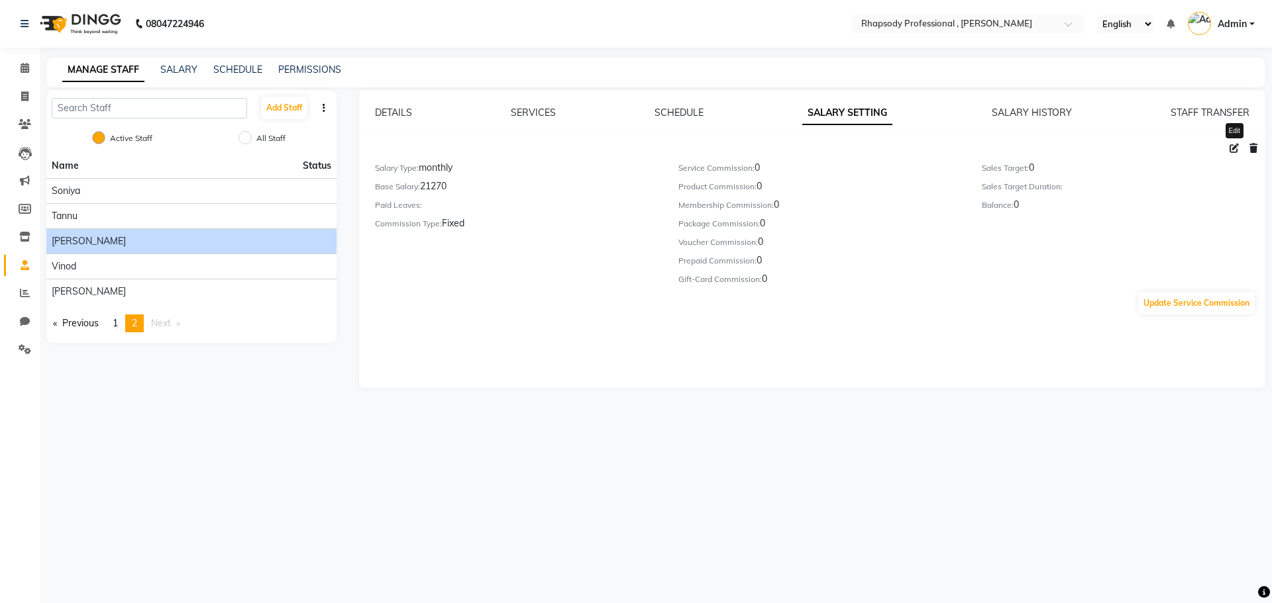
click at [1233, 150] on icon at bounding box center [1233, 148] width 9 height 9
select select "monthly"
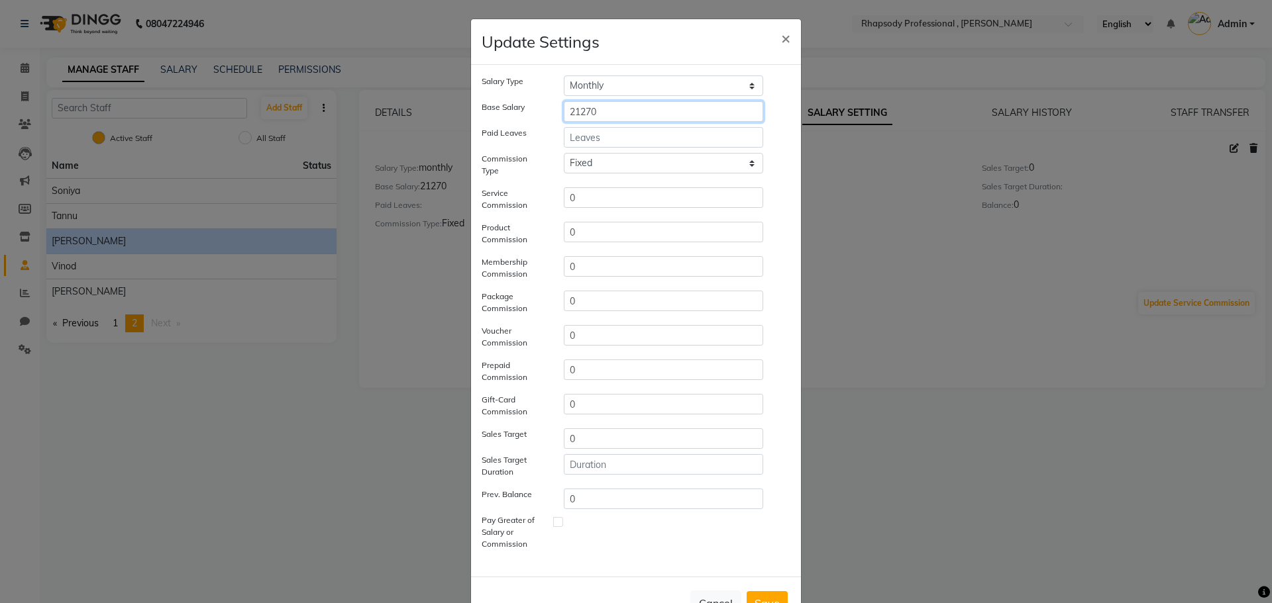
click at [612, 114] on input "21270" at bounding box center [663, 111] width 199 height 21
type input "22000"
click at [759, 595] on button "Save" at bounding box center [767, 604] width 41 height 24
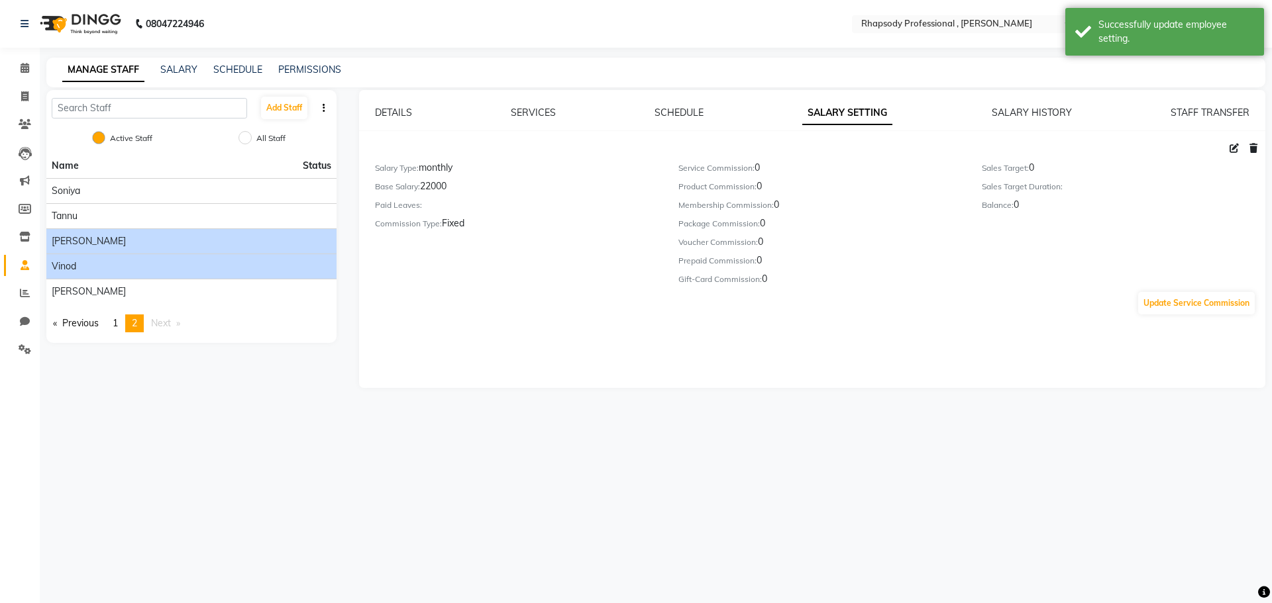
click at [129, 262] on div "Vinod" at bounding box center [192, 267] width 280 height 14
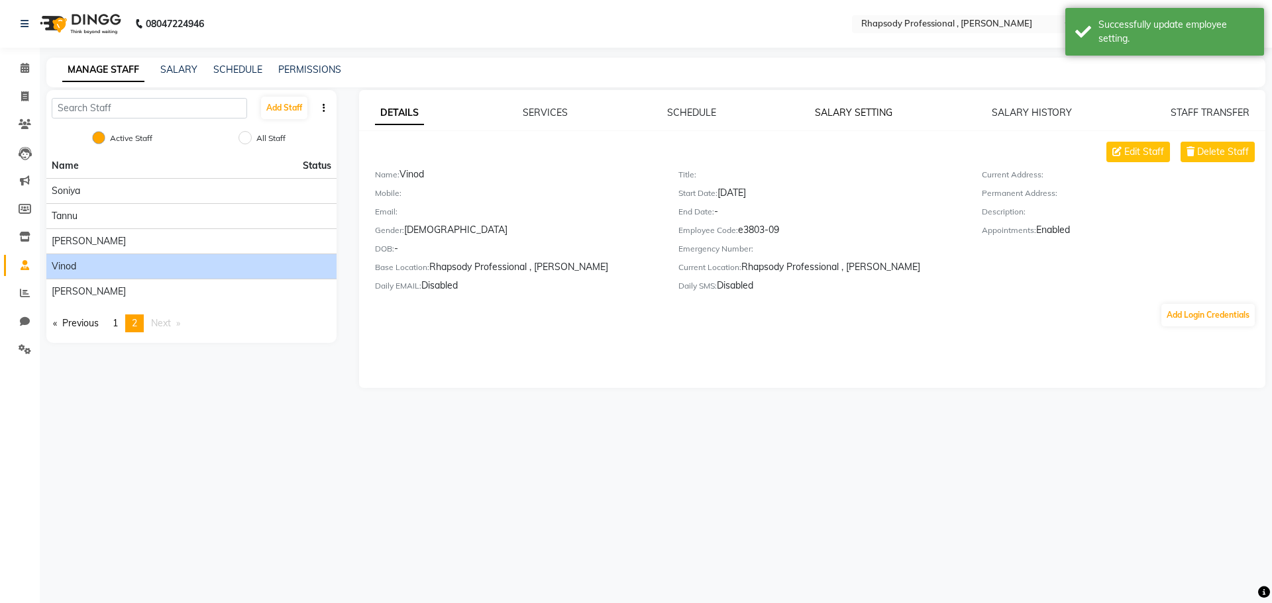
click at [833, 113] on link "SALARY SETTING" at bounding box center [853, 113] width 77 height 12
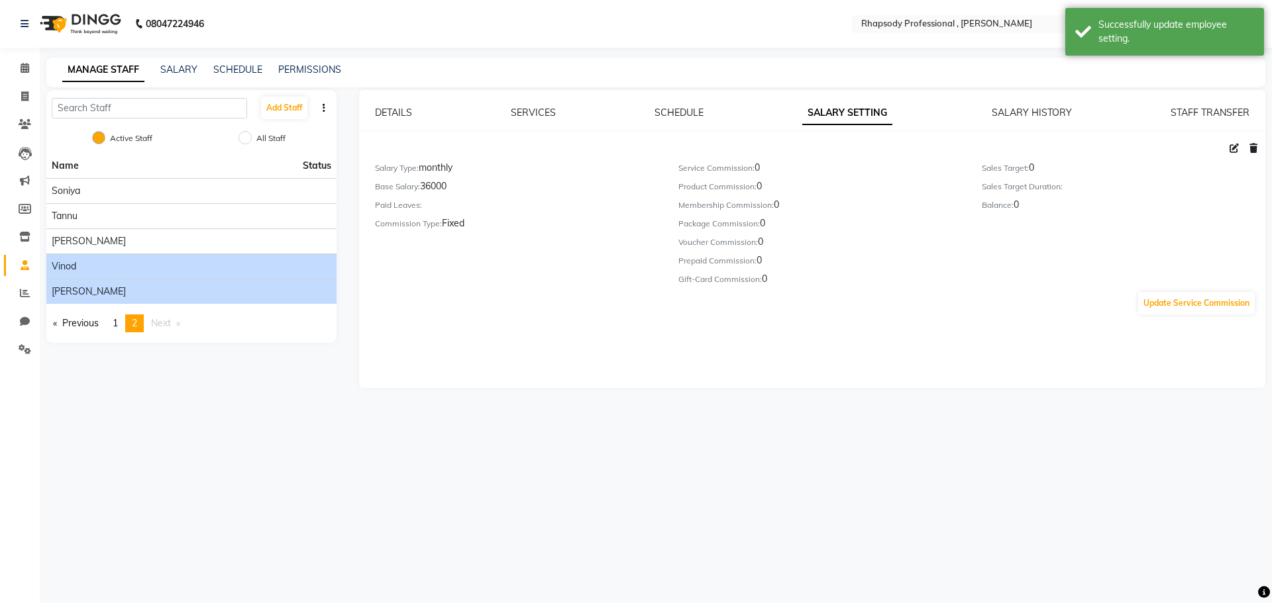
click at [132, 290] on div "[PERSON_NAME]" at bounding box center [192, 292] width 280 height 14
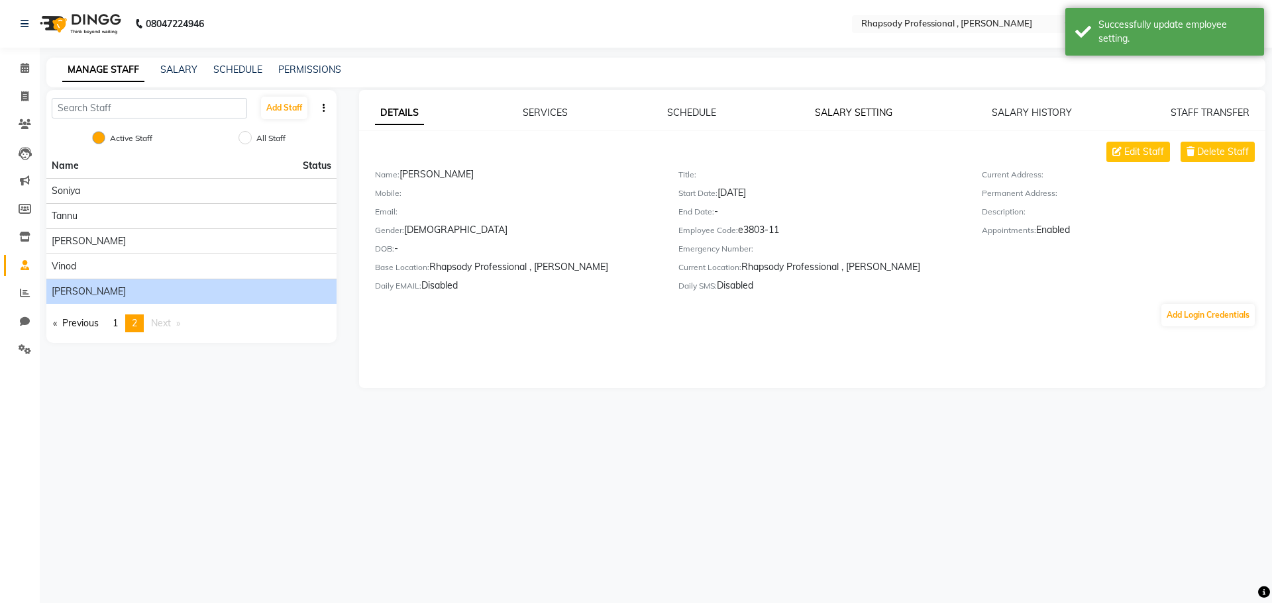
click at [848, 110] on link "SALARY SETTING" at bounding box center [853, 113] width 77 height 12
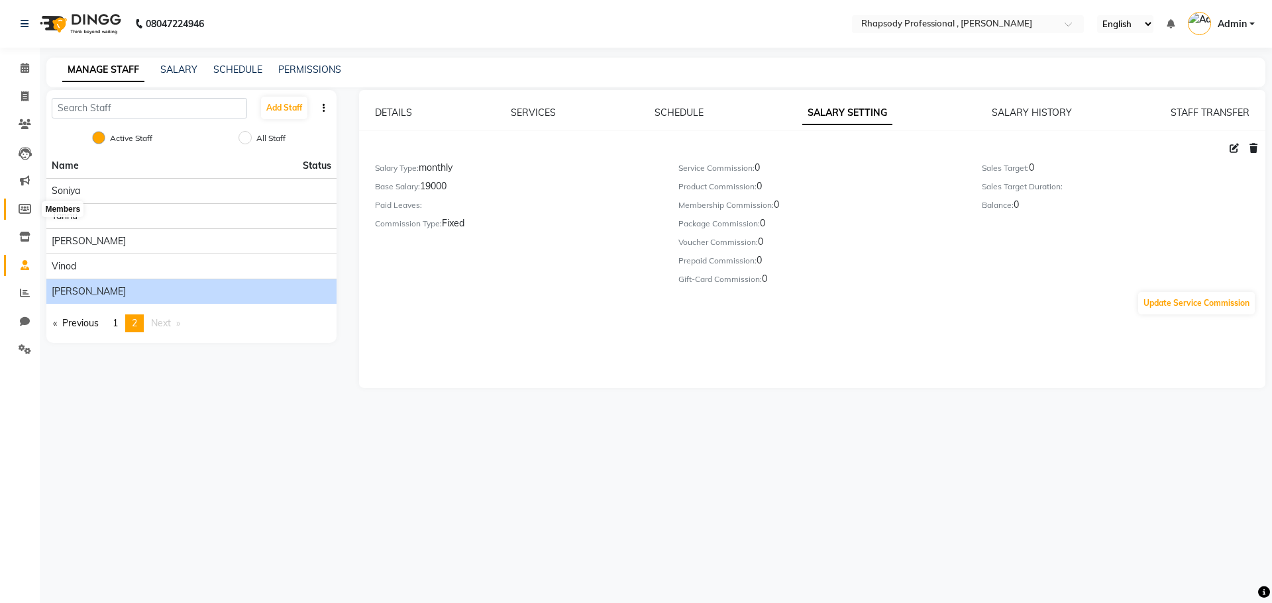
click at [24, 208] on icon at bounding box center [25, 209] width 13 height 10
select select
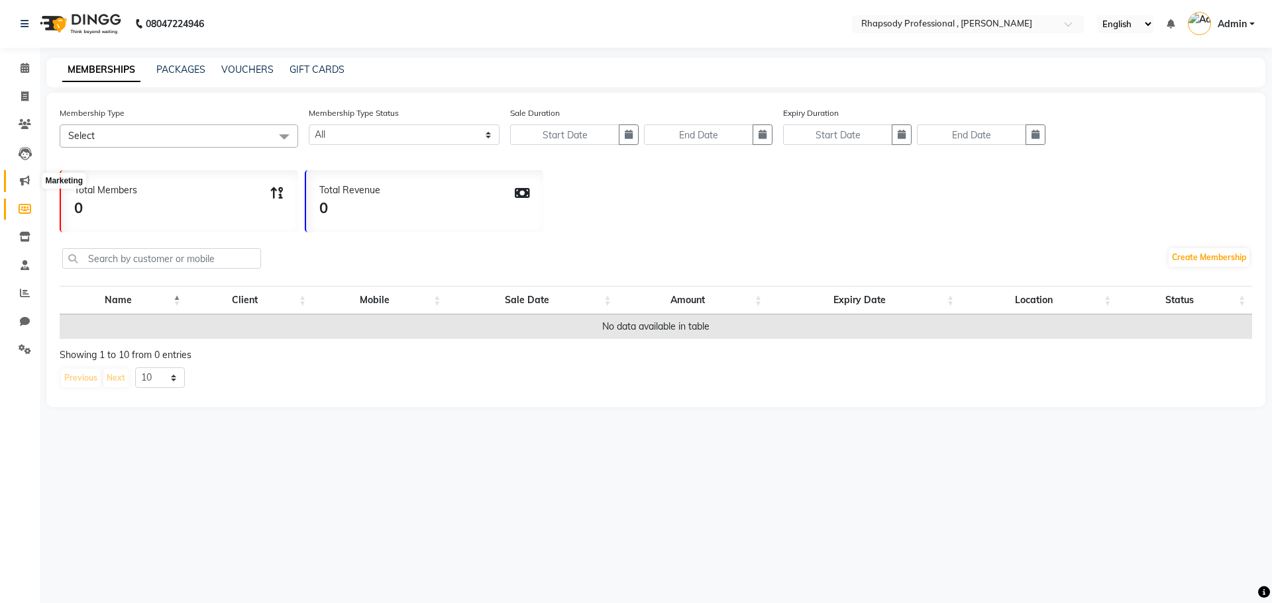
click at [26, 184] on icon at bounding box center [25, 181] width 10 height 10
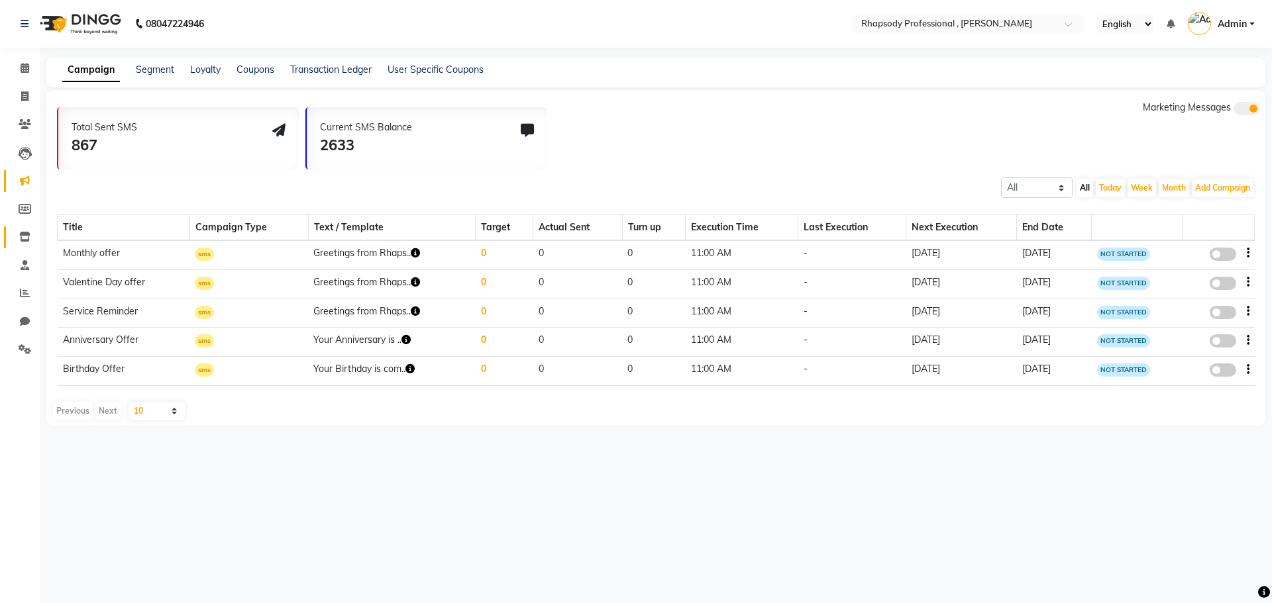
click at [26, 244] on span at bounding box center [24, 237] width 23 height 15
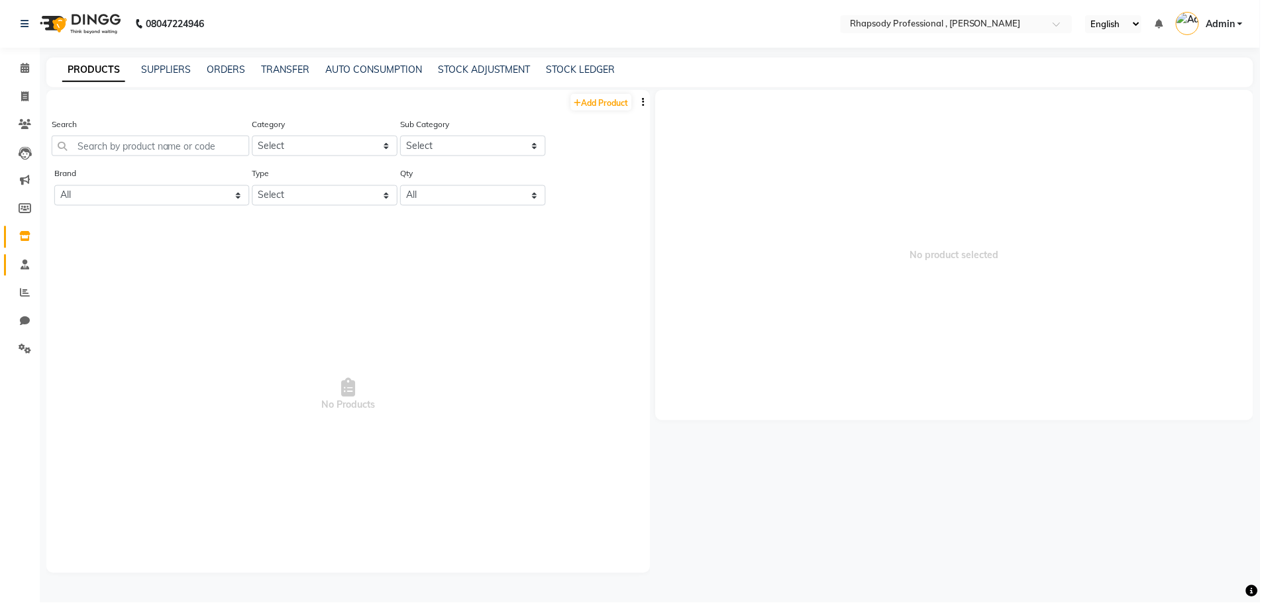
click at [24, 256] on link "Staff" at bounding box center [20, 266] width 32 height 22
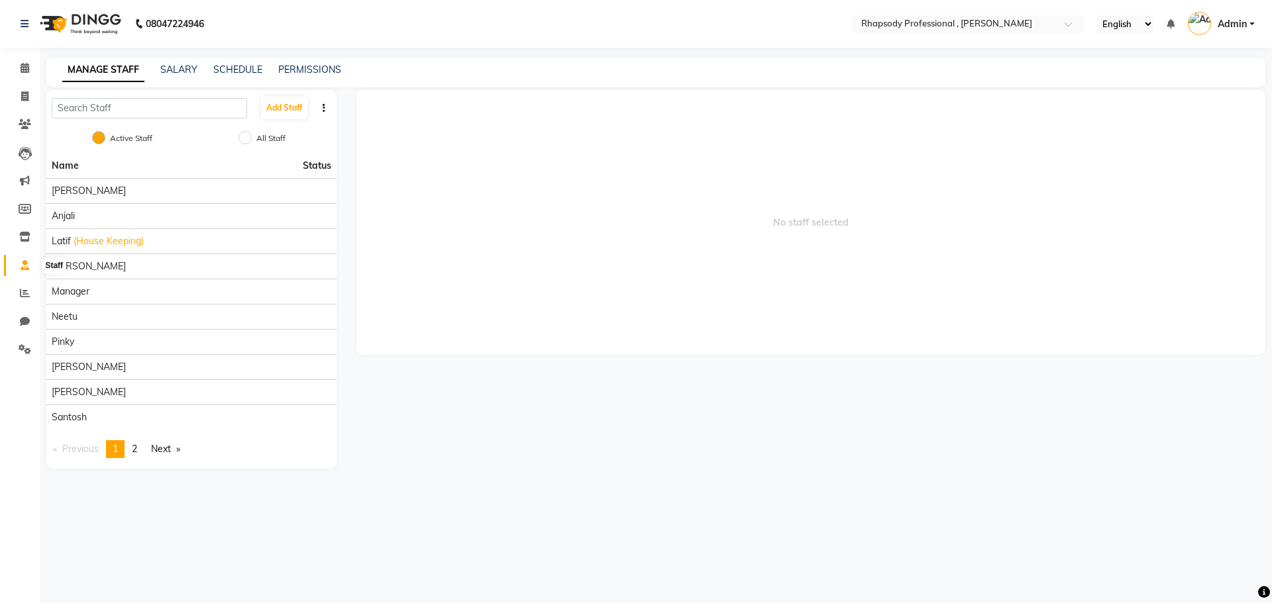
click at [25, 269] on icon at bounding box center [25, 265] width 9 height 10
click at [250, 137] on input "All Staff" at bounding box center [244, 137] width 13 height 13
radio input "true"
click at [99, 138] on input "Active Staff" at bounding box center [98, 137] width 13 height 13
radio input "true"
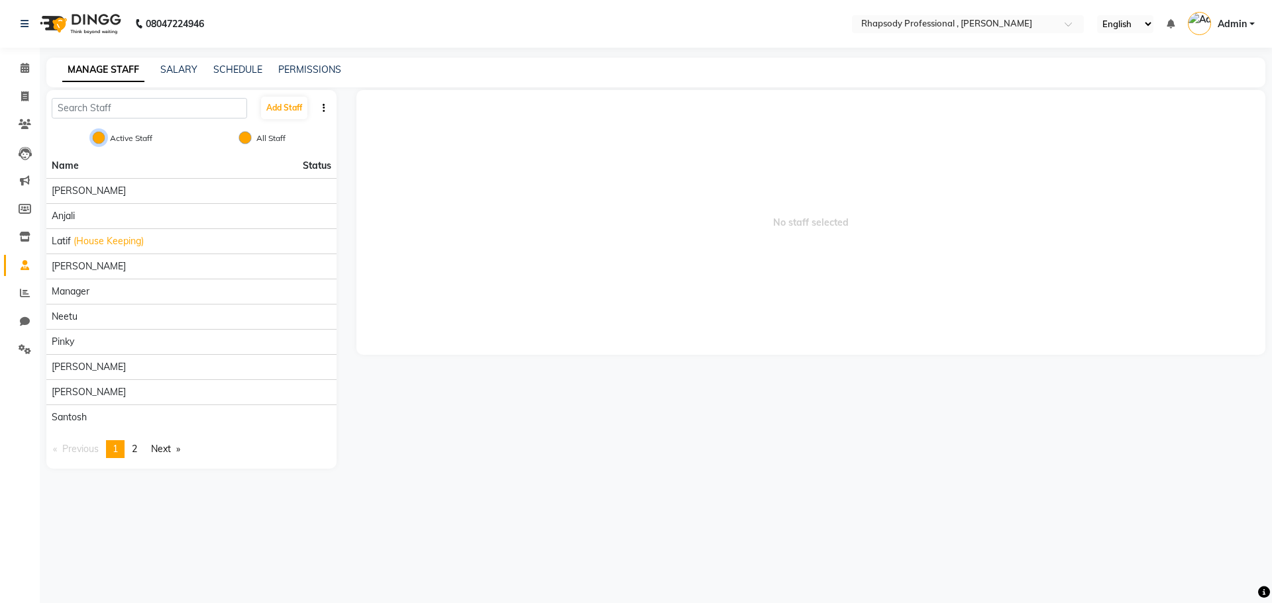
radio input "false"
click at [141, 443] on link "page 2" at bounding box center [134, 449] width 19 height 18
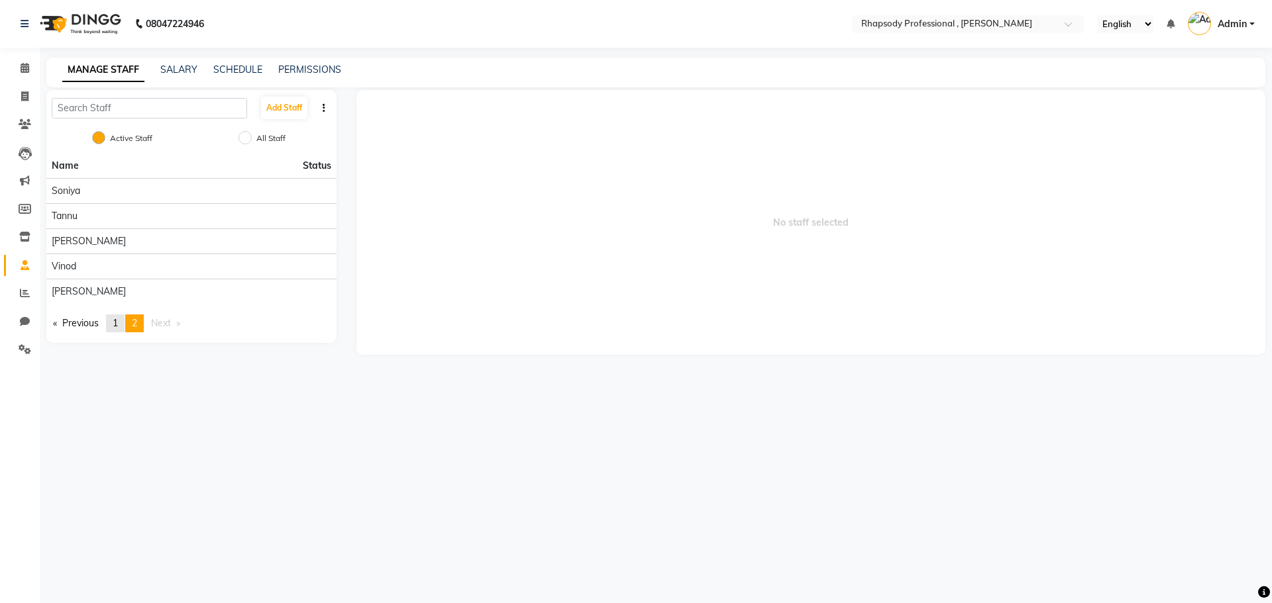
click at [115, 324] on link "page 1" at bounding box center [115, 324] width 19 height 18
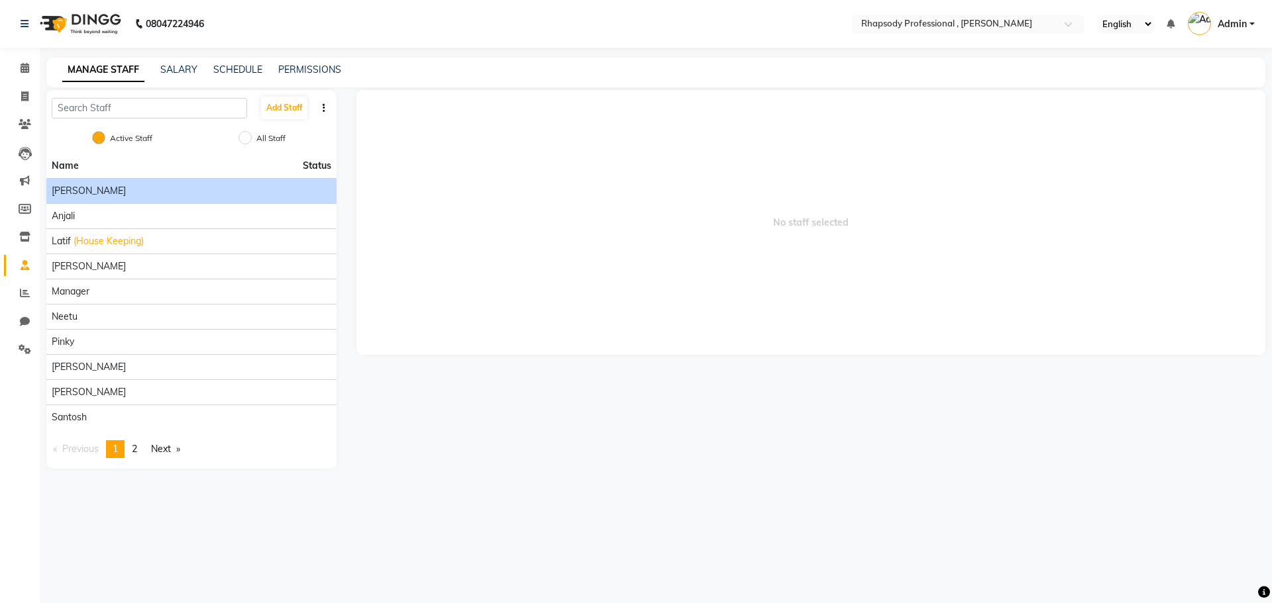
click at [102, 202] on li "[PERSON_NAME]" at bounding box center [191, 190] width 290 height 25
click at [106, 191] on div "[PERSON_NAME]" at bounding box center [192, 191] width 280 height 14
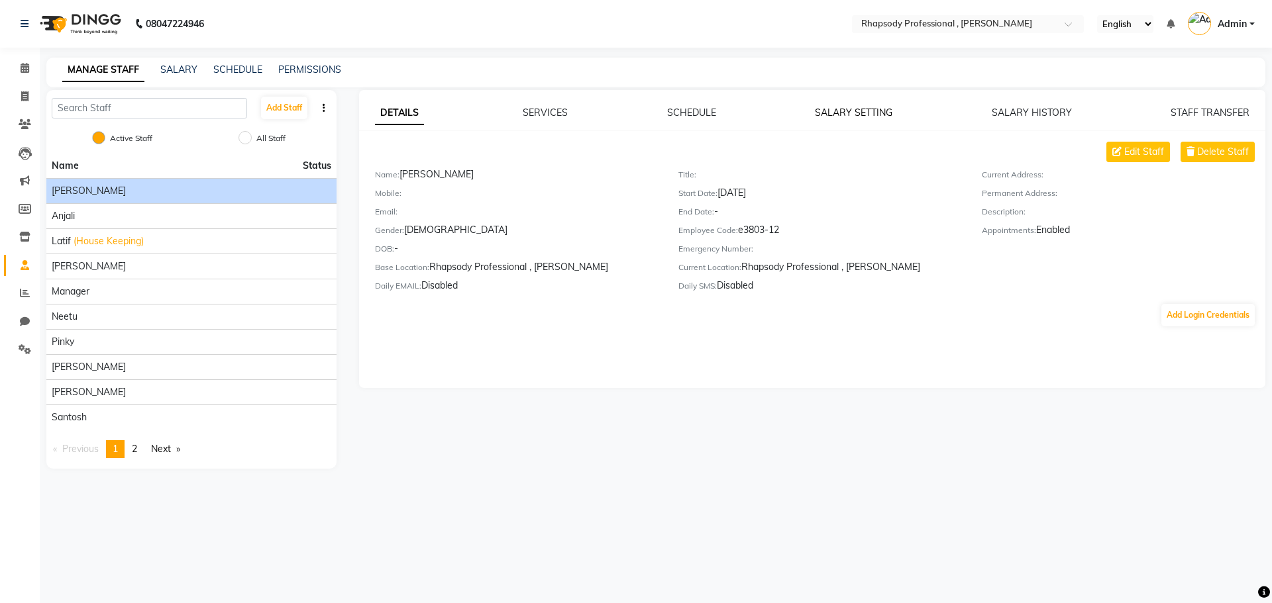
click at [849, 113] on link "SALARY SETTING" at bounding box center [853, 113] width 77 height 12
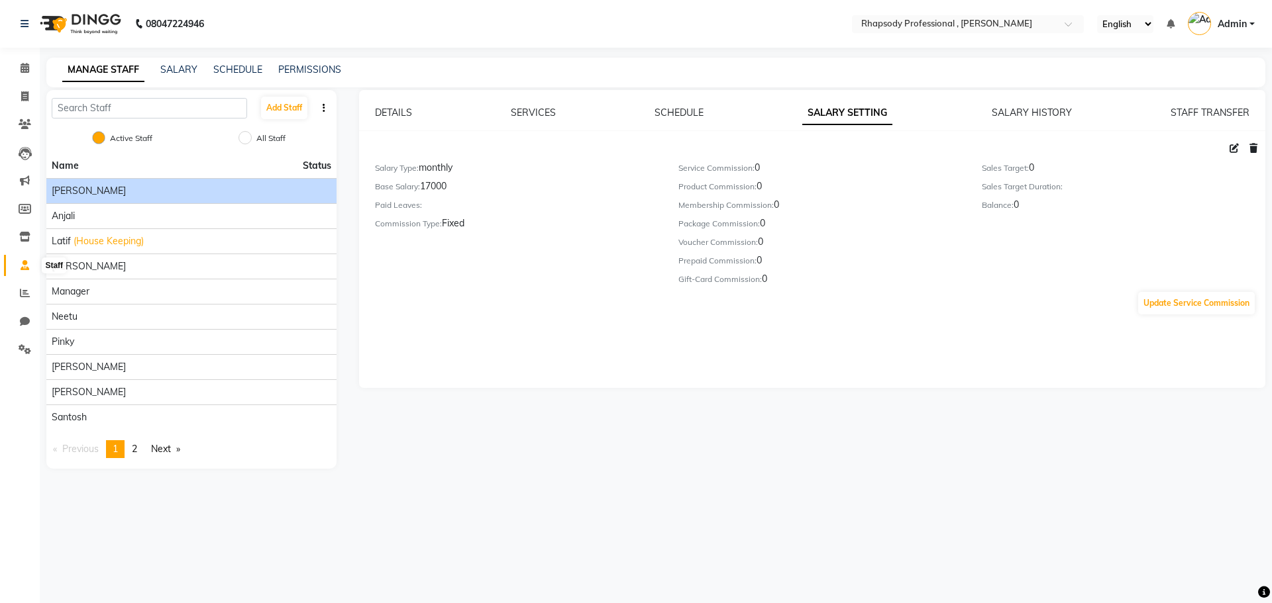
click at [27, 260] on icon at bounding box center [25, 265] width 9 height 10
click at [191, 68] on link "SALARY" at bounding box center [178, 70] width 37 height 12
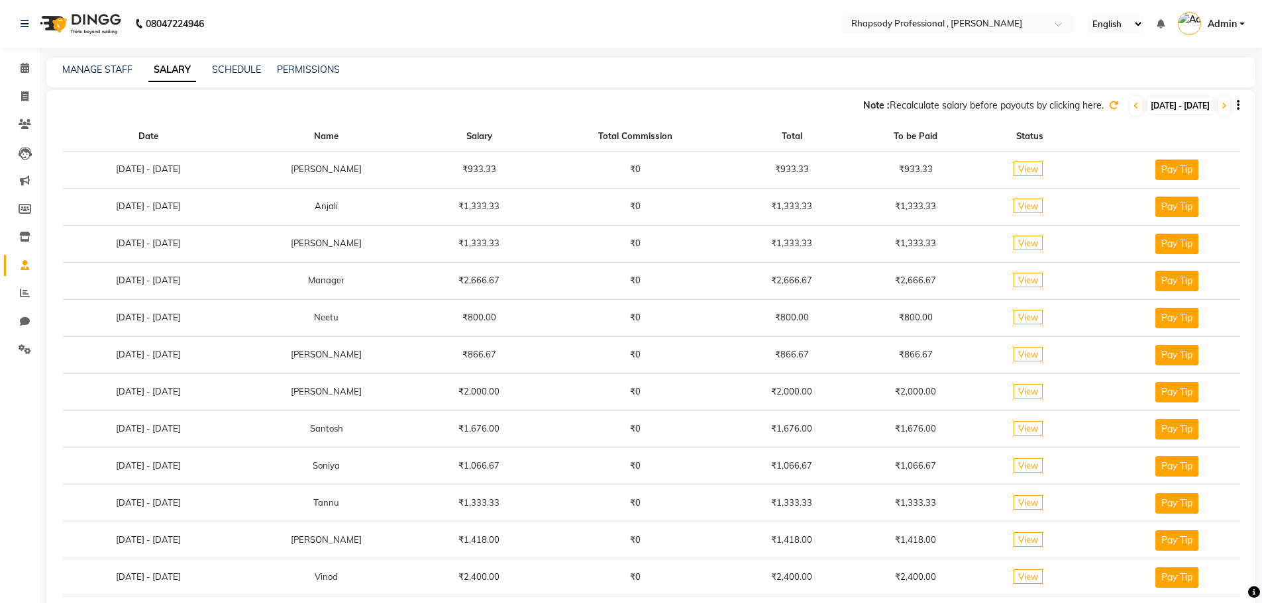
click at [1191, 101] on span "[DATE] - [DATE]" at bounding box center [1180, 105] width 66 height 17
select select "9"
select select "2025"
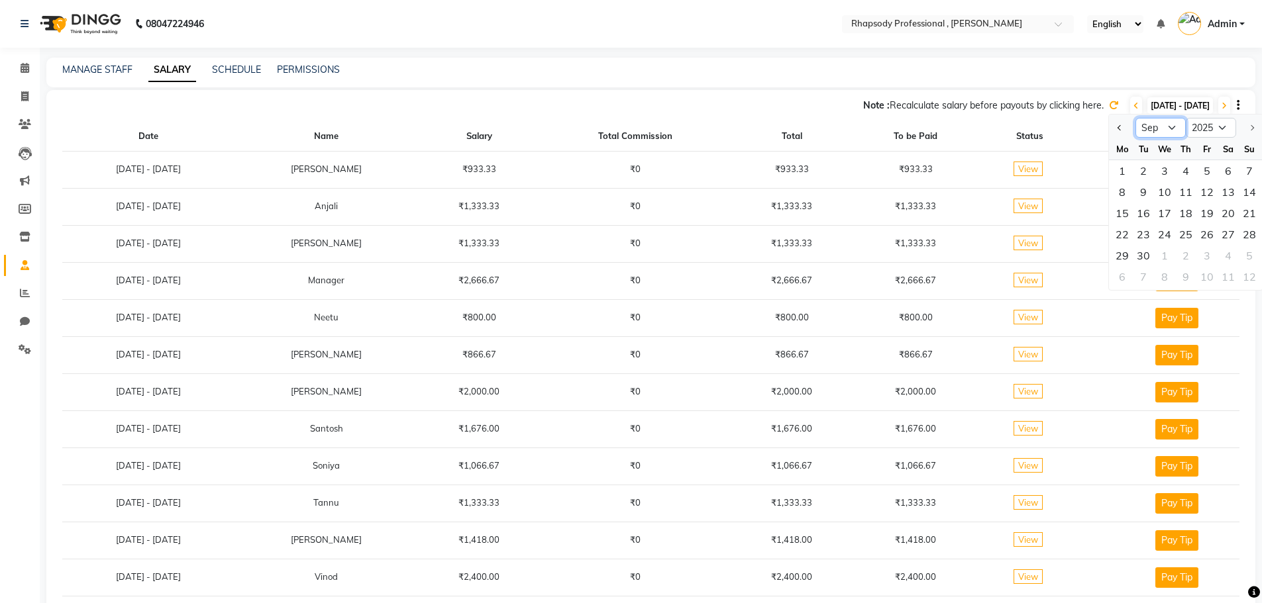
click at [1155, 131] on select "Jan Feb Mar Apr May Jun [DATE] Aug Sep" at bounding box center [1160, 128] width 50 height 20
select select "8"
click at [1135, 118] on select "Jan Feb Mar Apr May Jun [DATE] Aug Sep" at bounding box center [1160, 128] width 50 height 20
click at [1212, 172] on div "1" at bounding box center [1206, 170] width 21 height 21
type input "[DATE]"
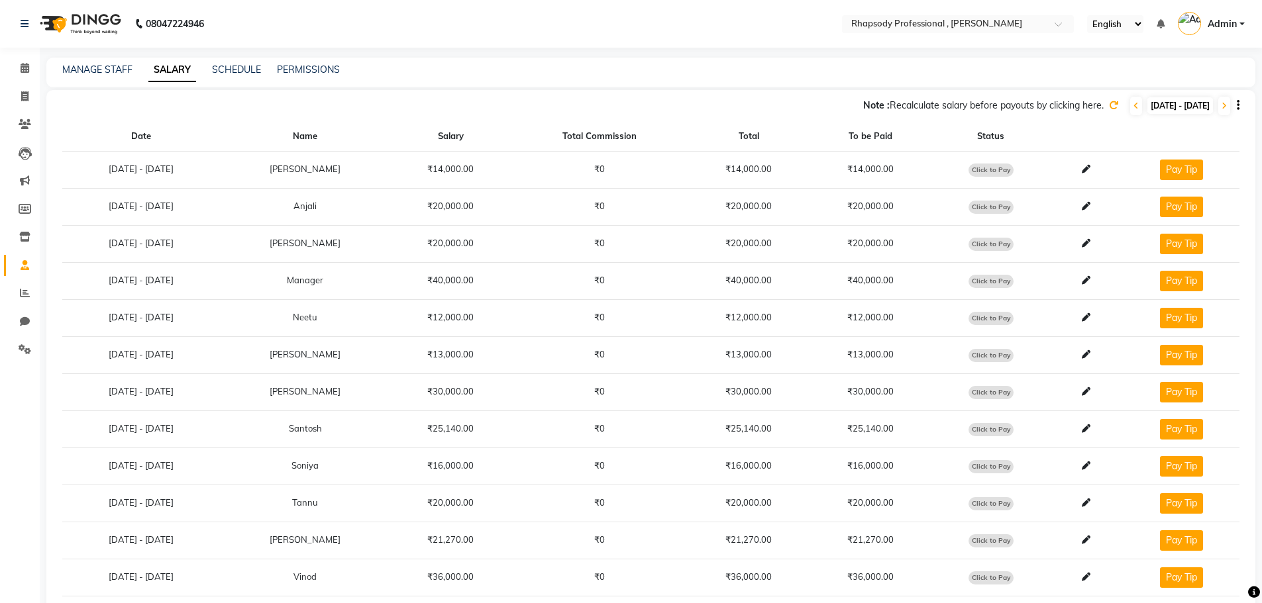
click at [1109, 105] on icon at bounding box center [1113, 105] width 9 height 9
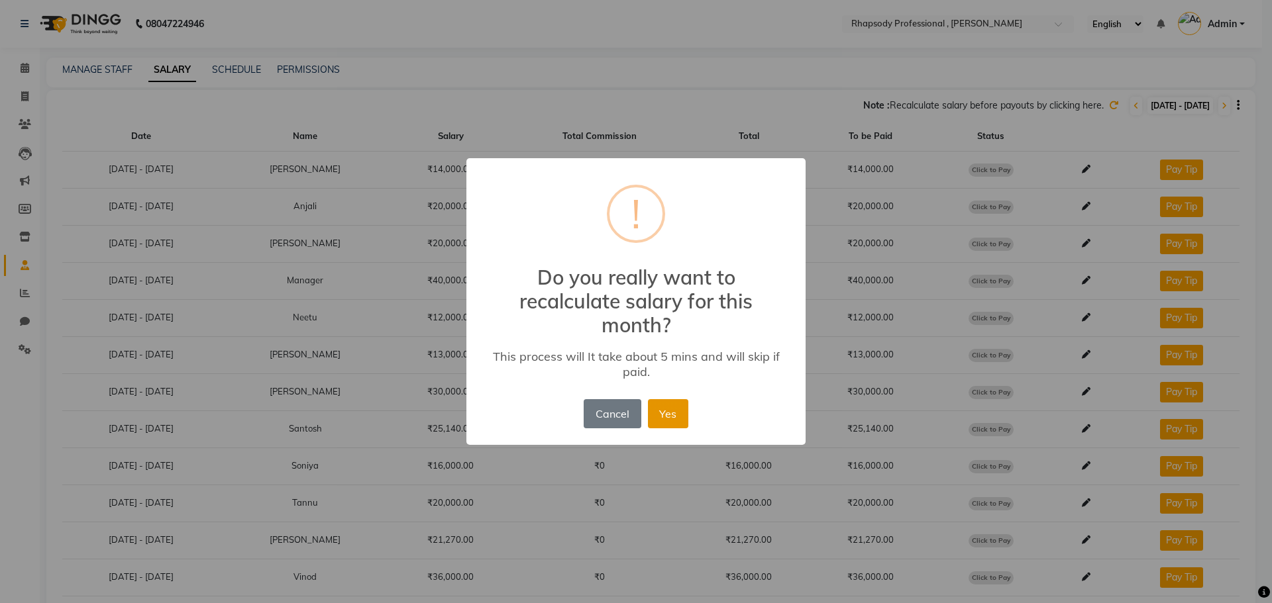
click at [670, 420] on button "Yes" at bounding box center [668, 413] width 40 height 29
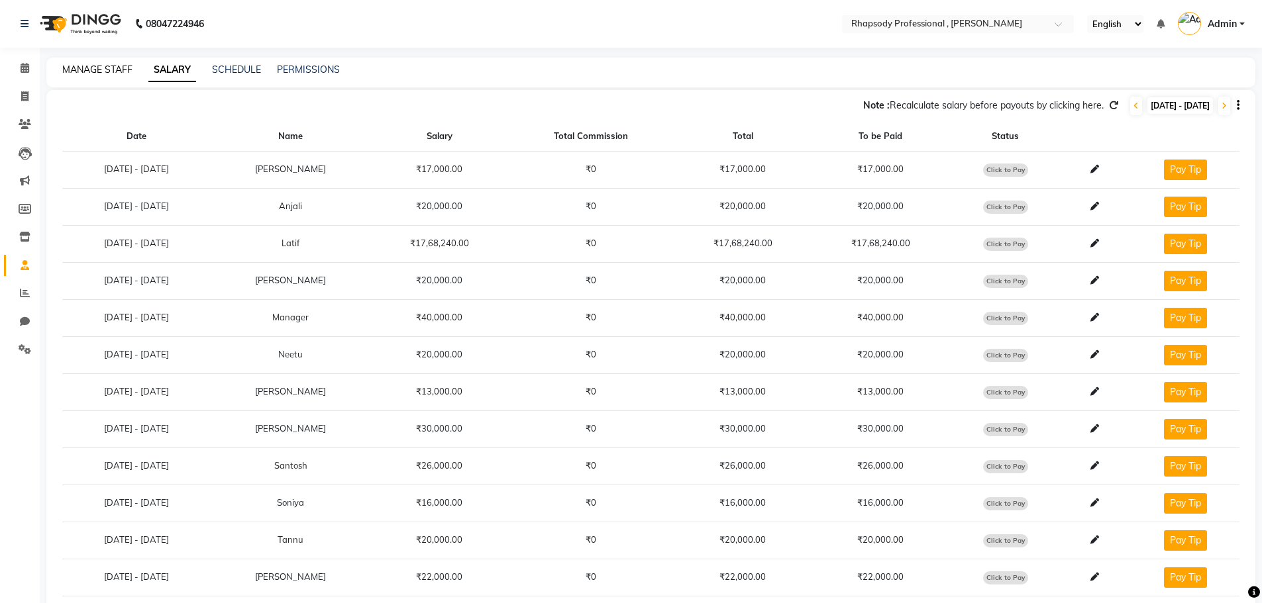
click at [104, 66] on link "MANAGE STAFF" at bounding box center [97, 70] width 70 height 12
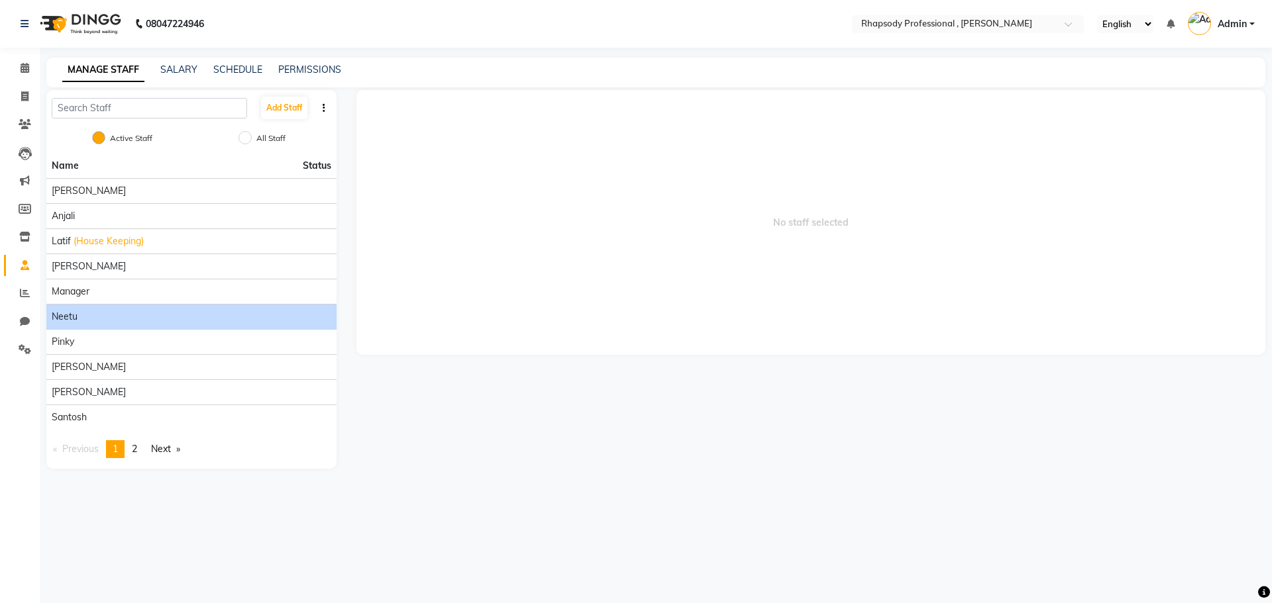
click at [83, 323] on div "Neetu" at bounding box center [192, 317] width 280 height 14
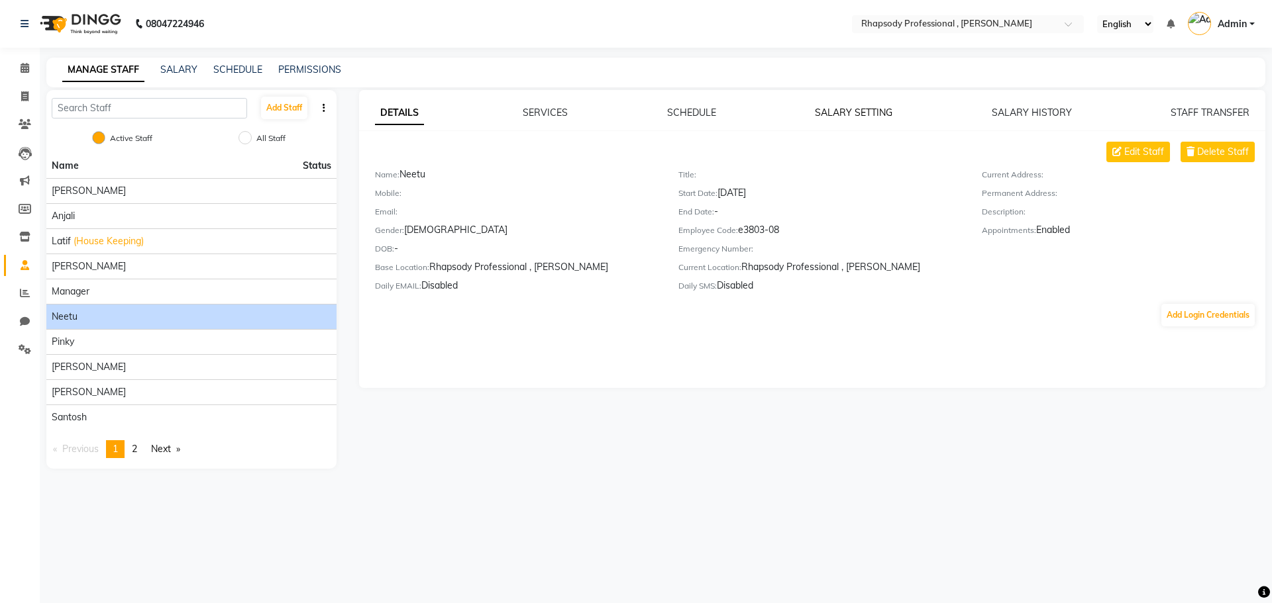
click at [872, 109] on link "SALARY SETTING" at bounding box center [853, 113] width 77 height 12
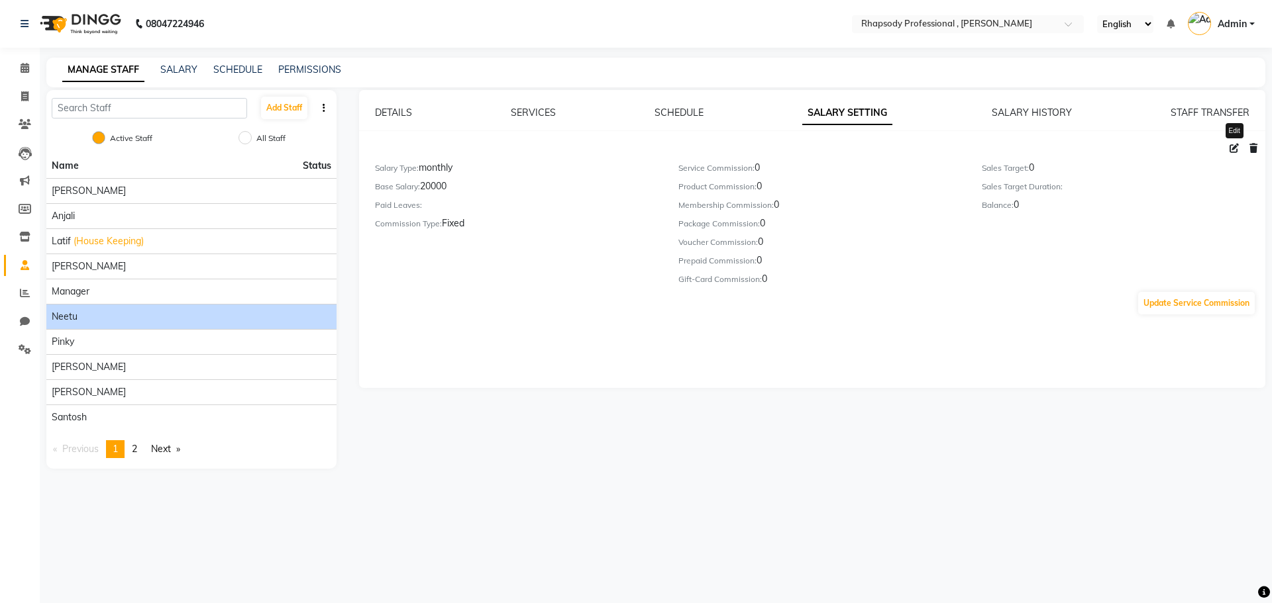
click at [1237, 154] on span at bounding box center [1234, 148] width 20 height 12
click at [1235, 150] on icon at bounding box center [1233, 148] width 9 height 9
select select "monthly"
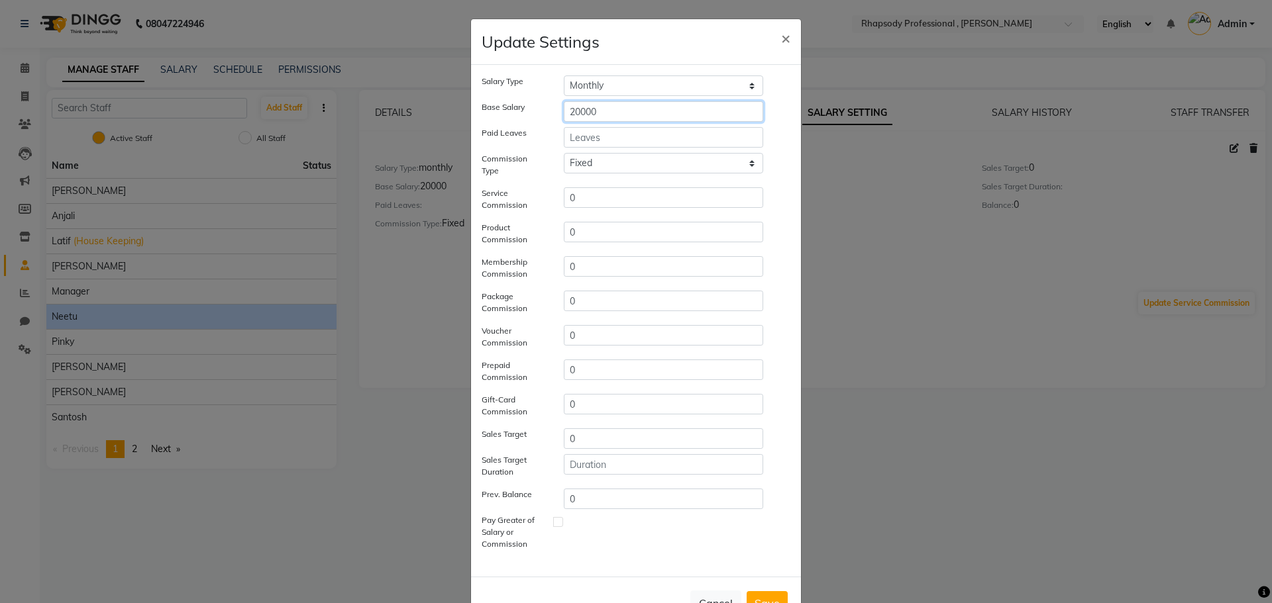
drag, startPoint x: 606, startPoint y: 113, endPoint x: 507, endPoint y: 111, distance: 98.7
click at [507, 111] on div "Base Salary 20000" at bounding box center [636, 111] width 329 height 21
type input "12000"
click at [770, 594] on button "Save" at bounding box center [767, 604] width 41 height 24
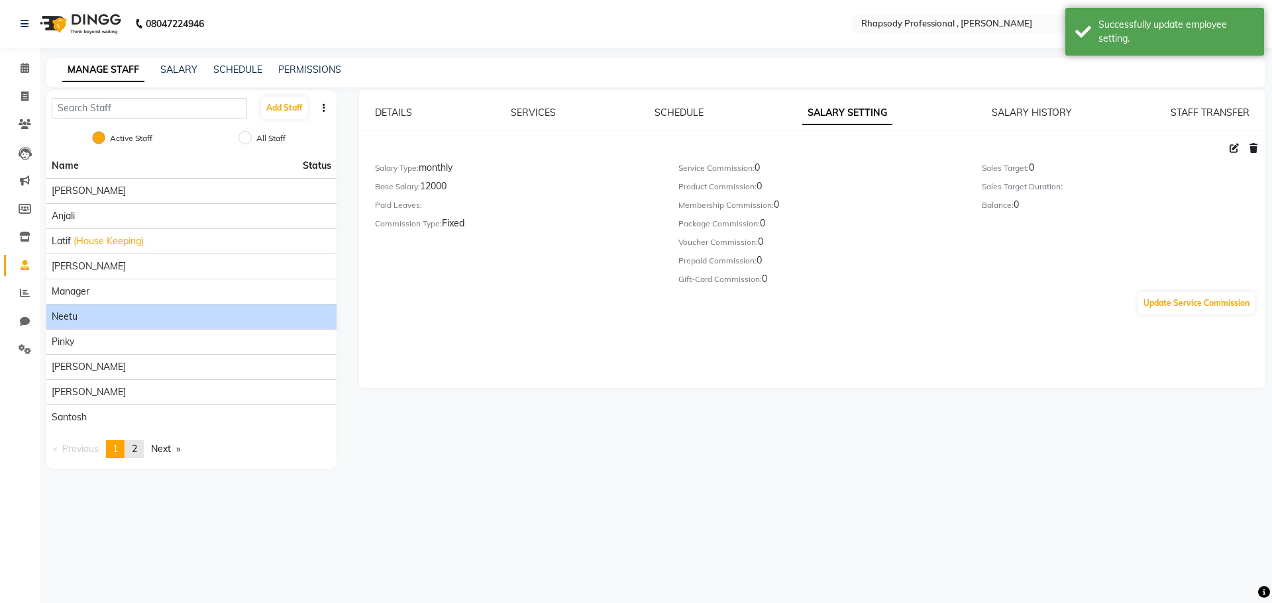
click at [136, 446] on span "2" at bounding box center [134, 449] width 5 height 12
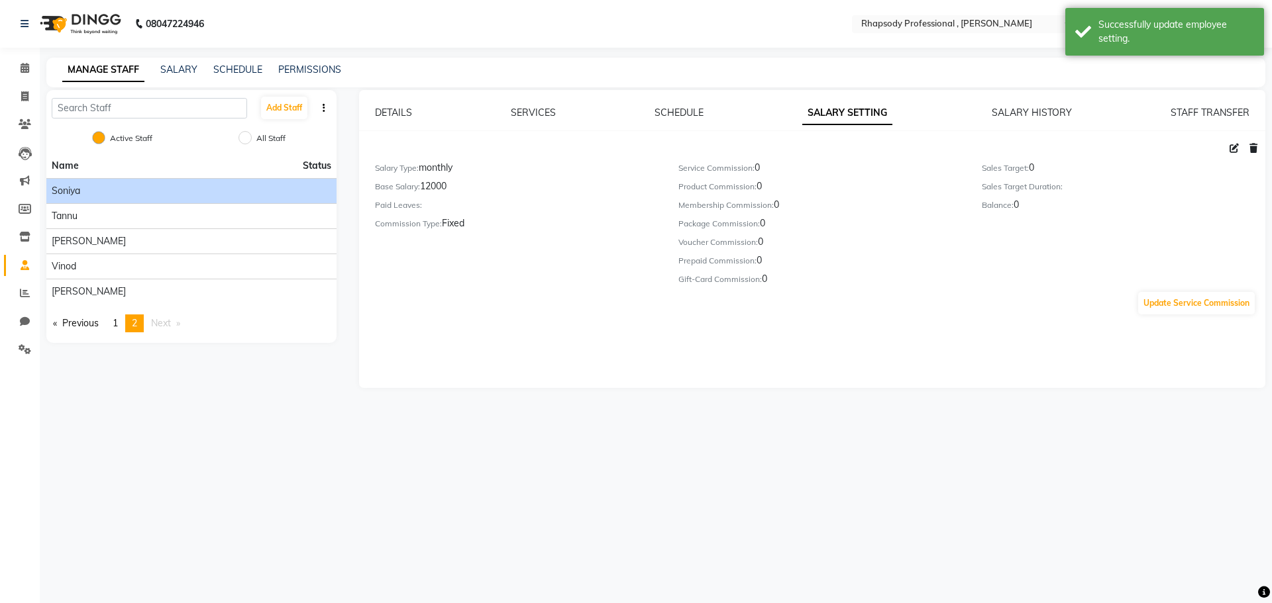
click at [129, 192] on div "Soniya" at bounding box center [192, 191] width 280 height 14
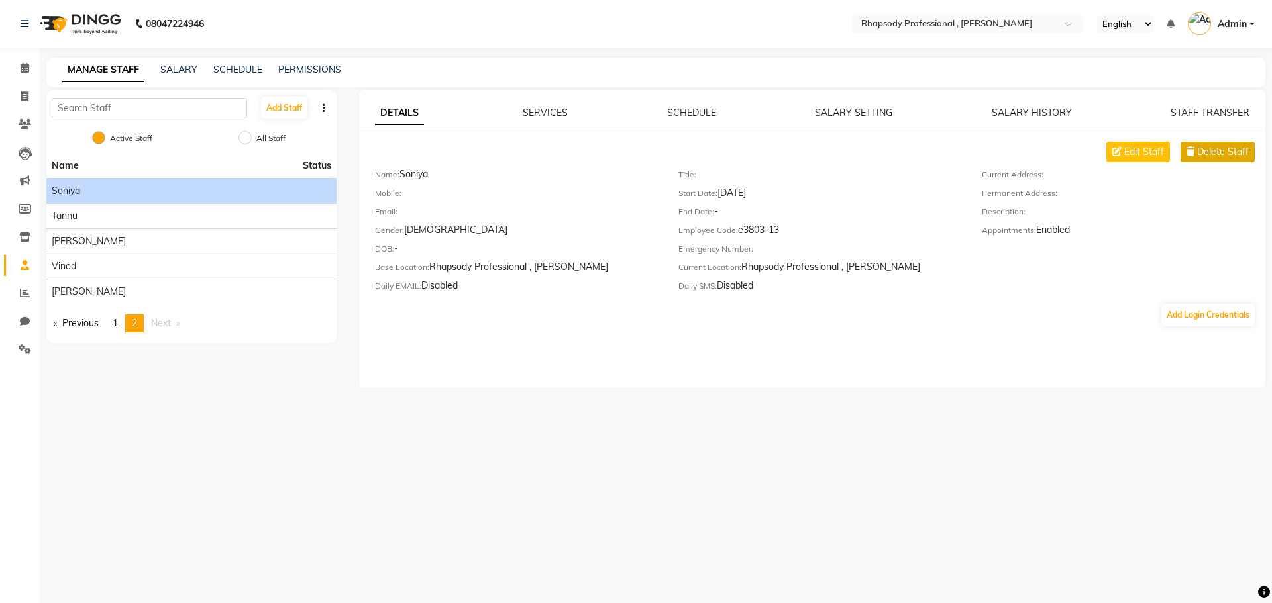
click at [1206, 154] on span "Delete Staff" at bounding box center [1223, 152] width 52 height 14
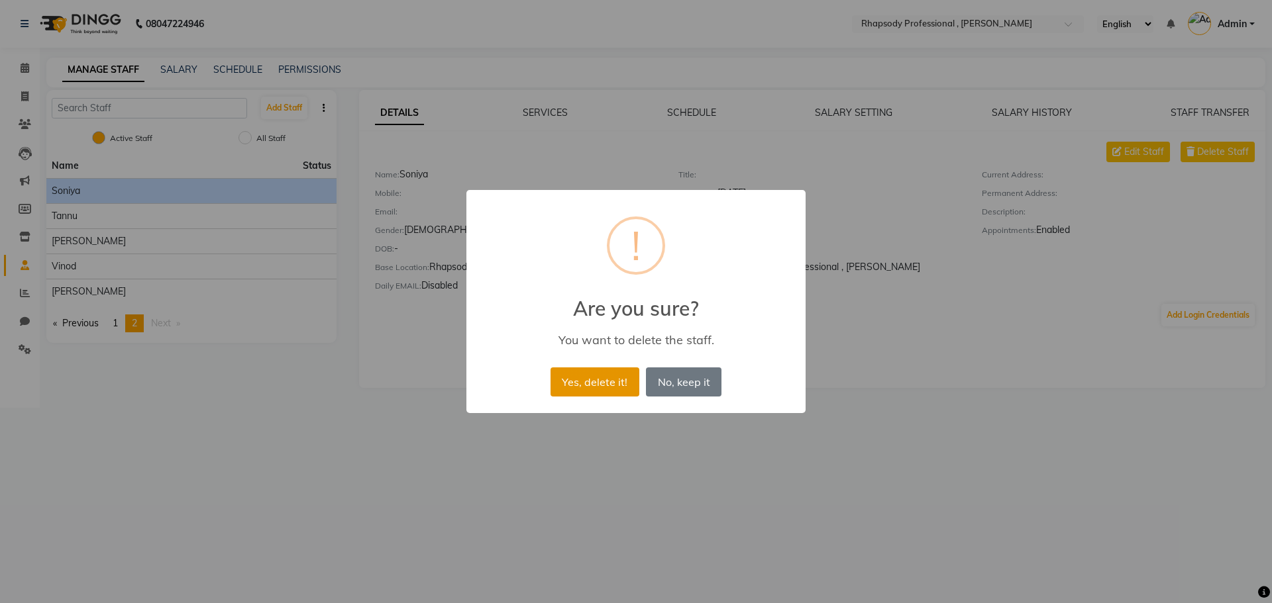
click at [599, 388] on button "Yes, delete it!" at bounding box center [594, 382] width 89 height 29
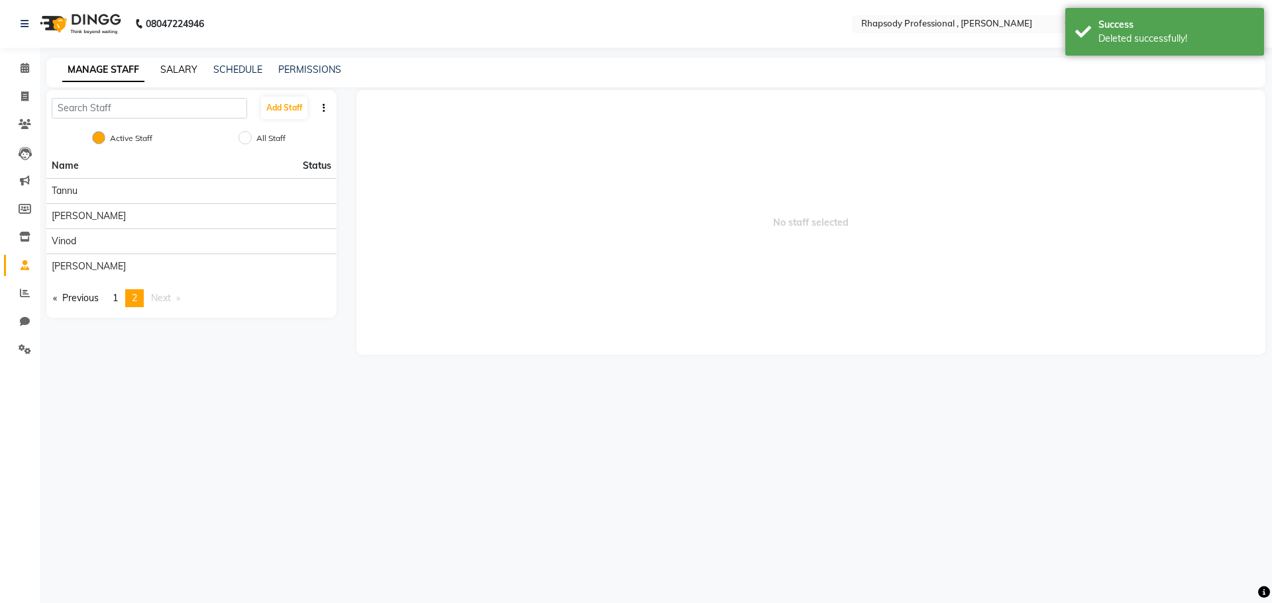
click at [186, 72] on link "SALARY" at bounding box center [178, 70] width 37 height 12
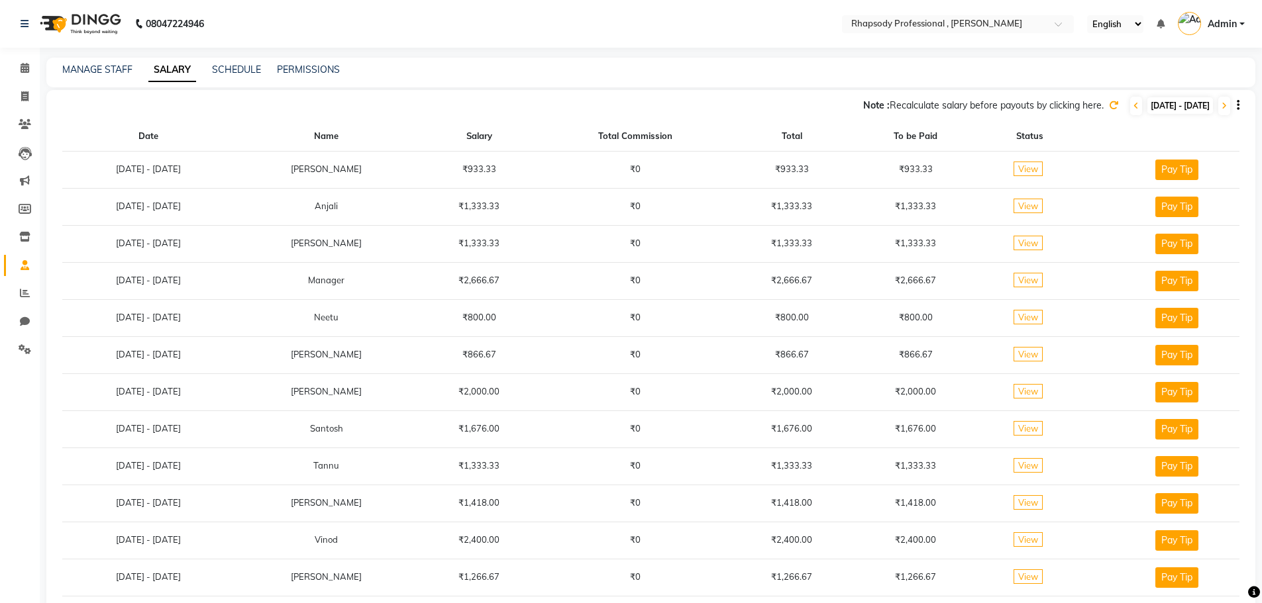
click at [1200, 102] on span "[DATE] - [DATE]" at bounding box center [1180, 105] width 66 height 17
select select "9"
select select "2025"
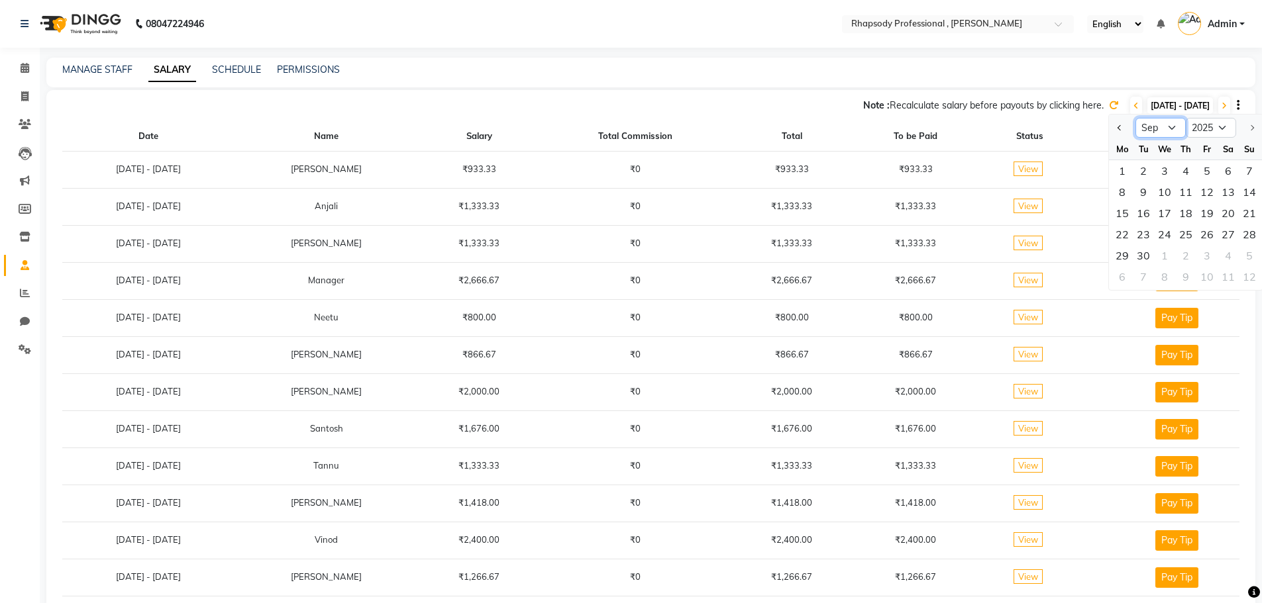
click at [1170, 130] on select "Jan Feb Mar Apr May Jun [DATE] Aug Sep" at bounding box center [1160, 128] width 50 height 20
select select "8"
click at [1135, 118] on select "Jan Feb Mar Apr May Jun [DATE] Aug Sep" at bounding box center [1160, 128] width 50 height 20
click at [1202, 166] on div "1" at bounding box center [1206, 170] width 21 height 21
type input "[DATE]"
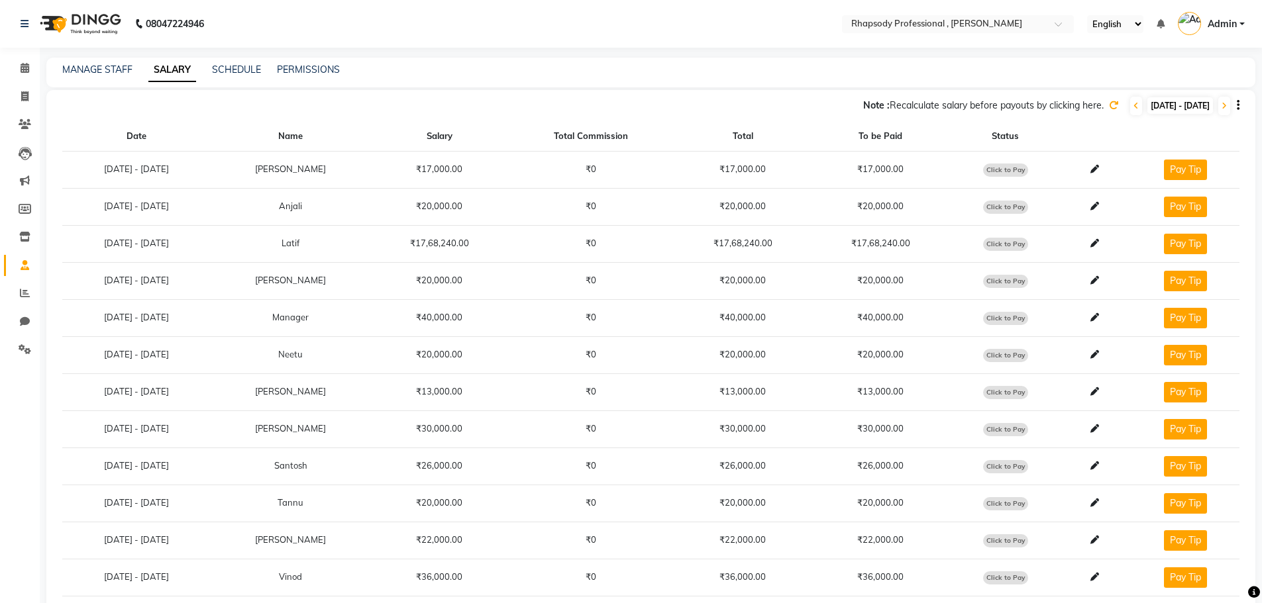
click at [1192, 101] on span "[DATE] - [DATE]" at bounding box center [1180, 105] width 66 height 17
select select "8"
select select "2025"
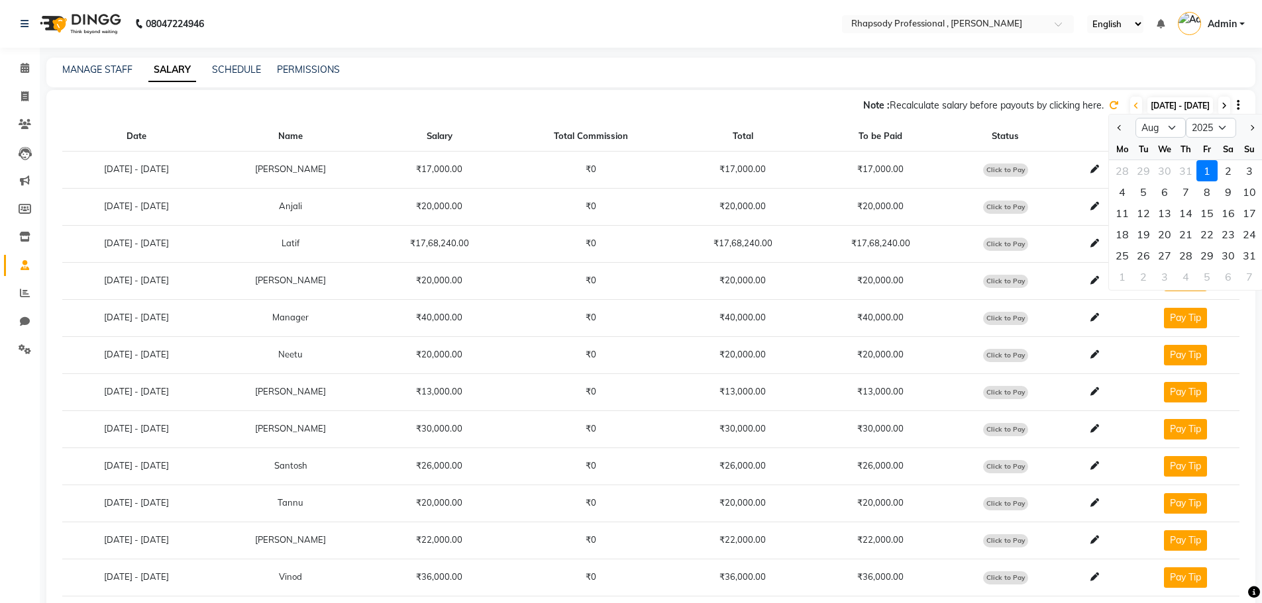
click at [1225, 102] on icon at bounding box center [1223, 106] width 5 height 8
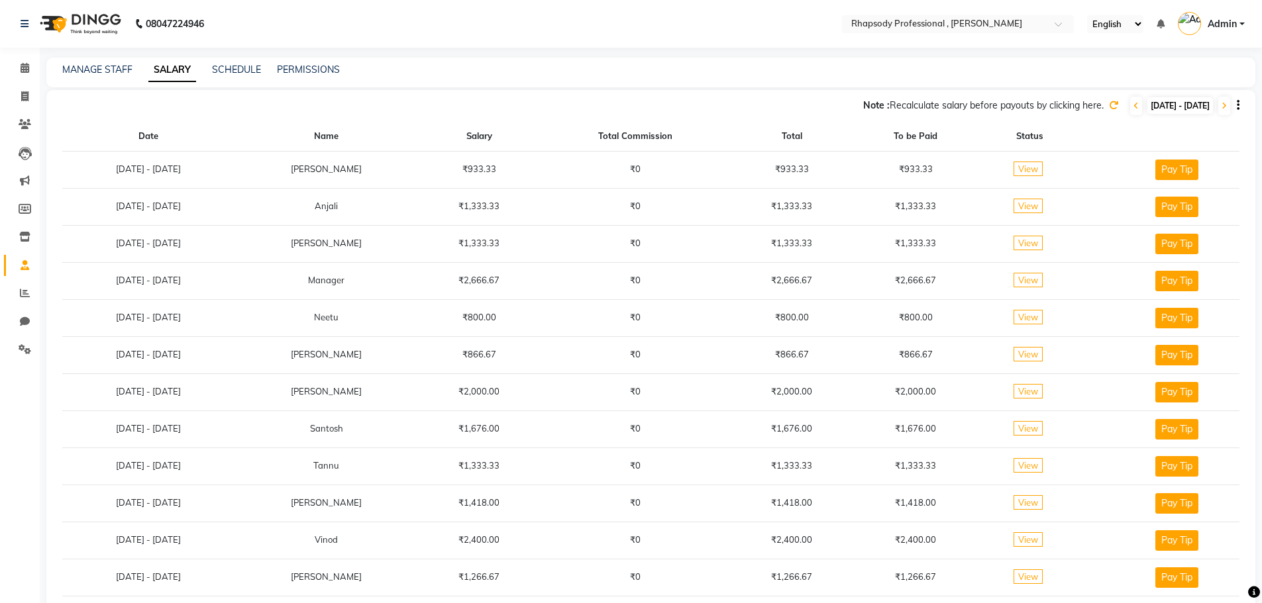
click at [1176, 102] on span "[DATE] - [DATE]" at bounding box center [1180, 105] width 66 height 17
select select "8"
select select "2025"
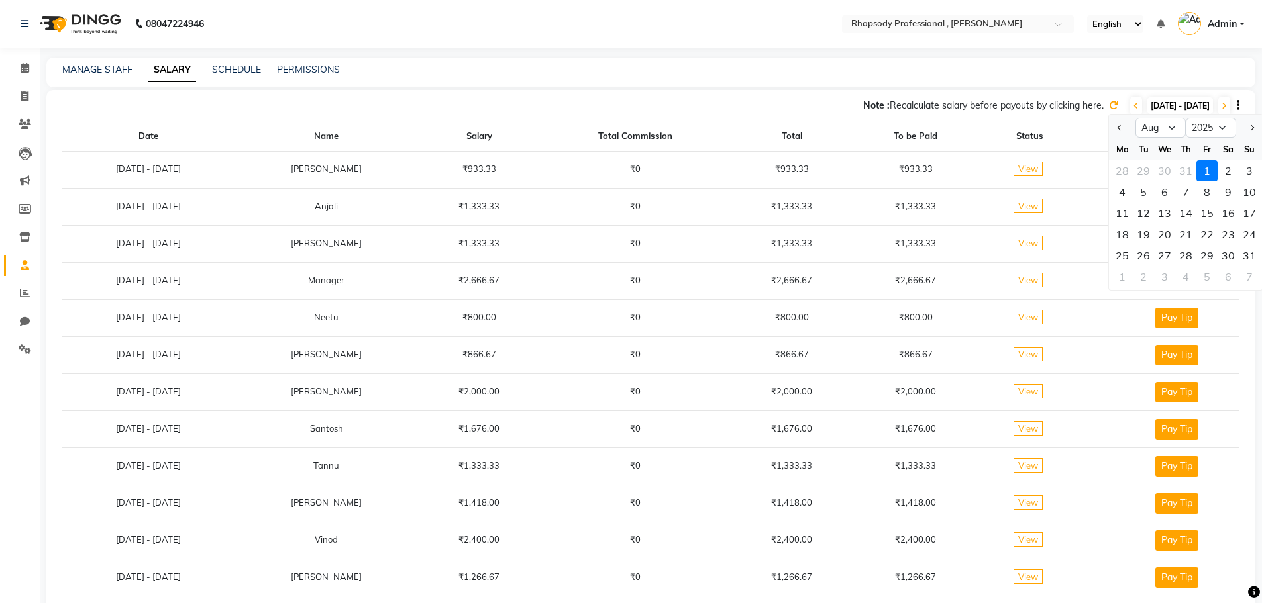
click at [1208, 178] on div "1" at bounding box center [1206, 170] width 21 height 21
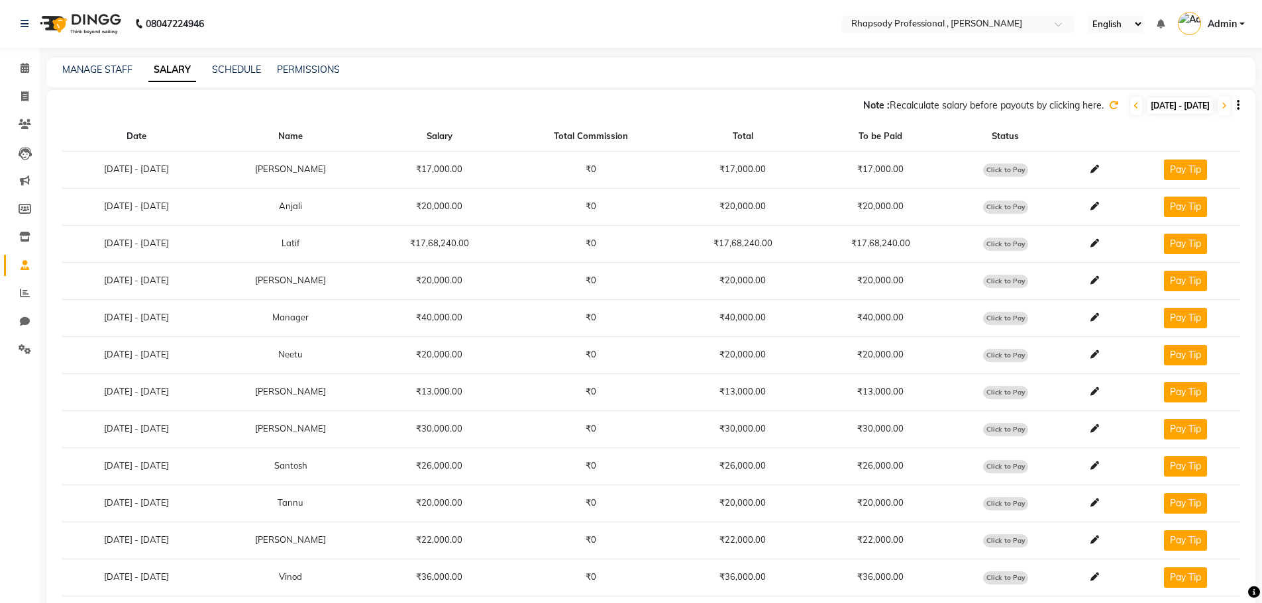
click at [694, 71] on div "MANAGE STAFF SALARY SCHEDULE PERMISSIONS" at bounding box center [642, 70] width 1193 height 14
click at [236, 73] on link "SCHEDULE" at bounding box center [236, 70] width 49 height 12
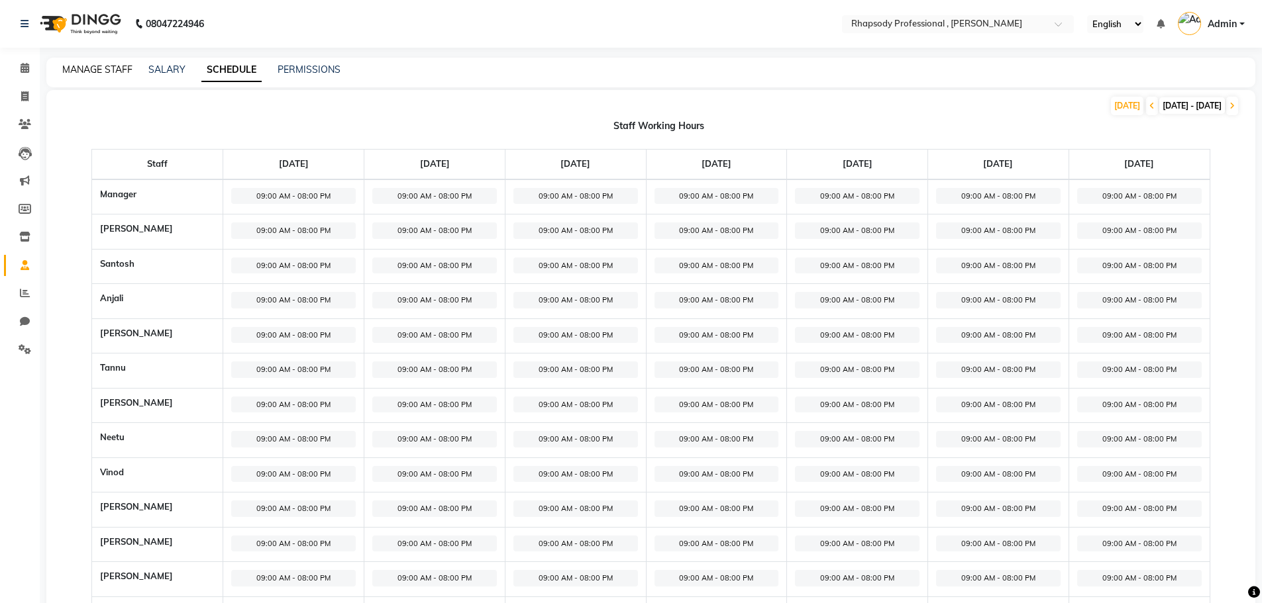
click at [121, 71] on link "MANAGE STAFF" at bounding box center [97, 70] width 70 height 12
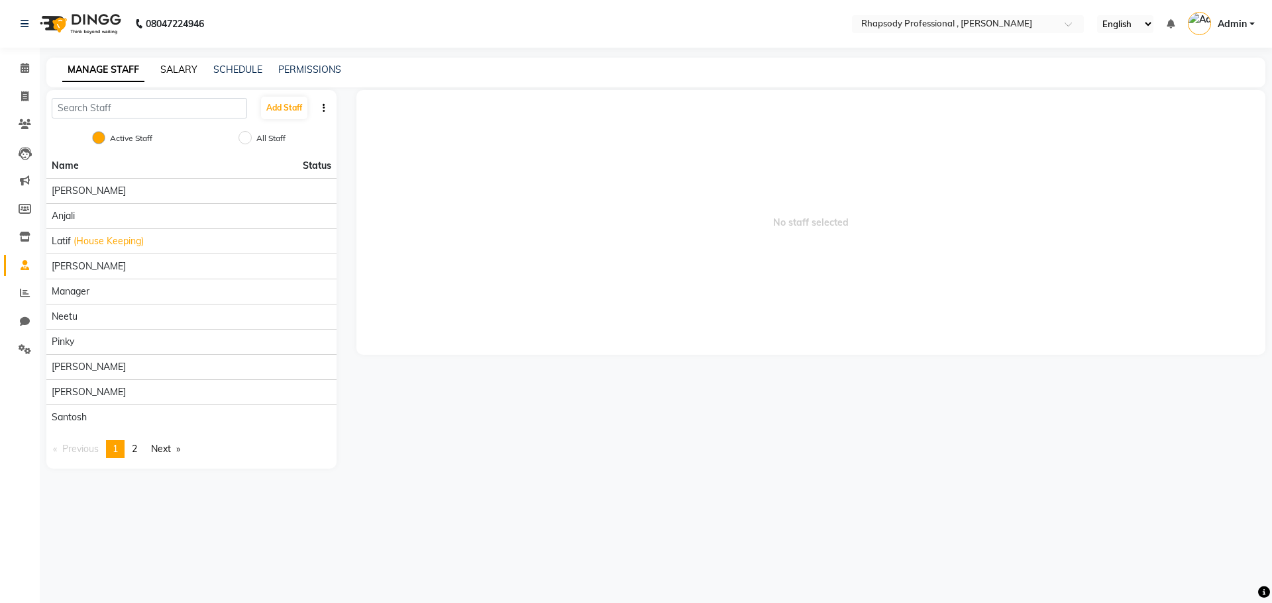
click at [185, 69] on link "SALARY" at bounding box center [178, 70] width 37 height 12
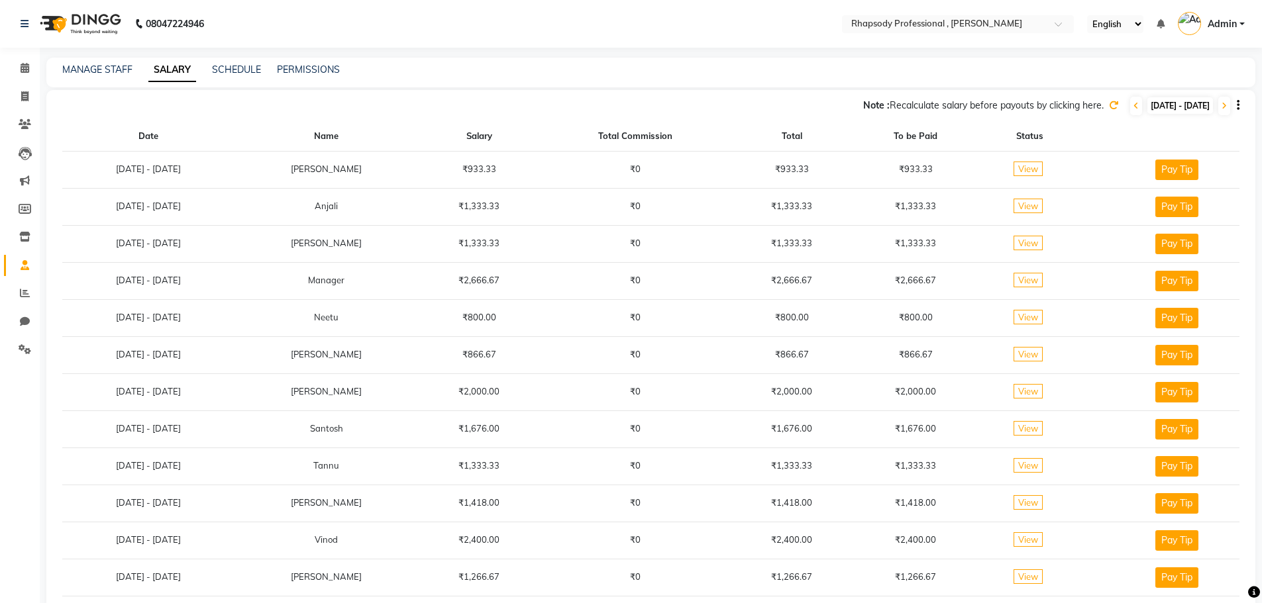
click at [1164, 105] on span "[DATE] - [DATE]" at bounding box center [1180, 105] width 66 height 17
select select "9"
select select "2025"
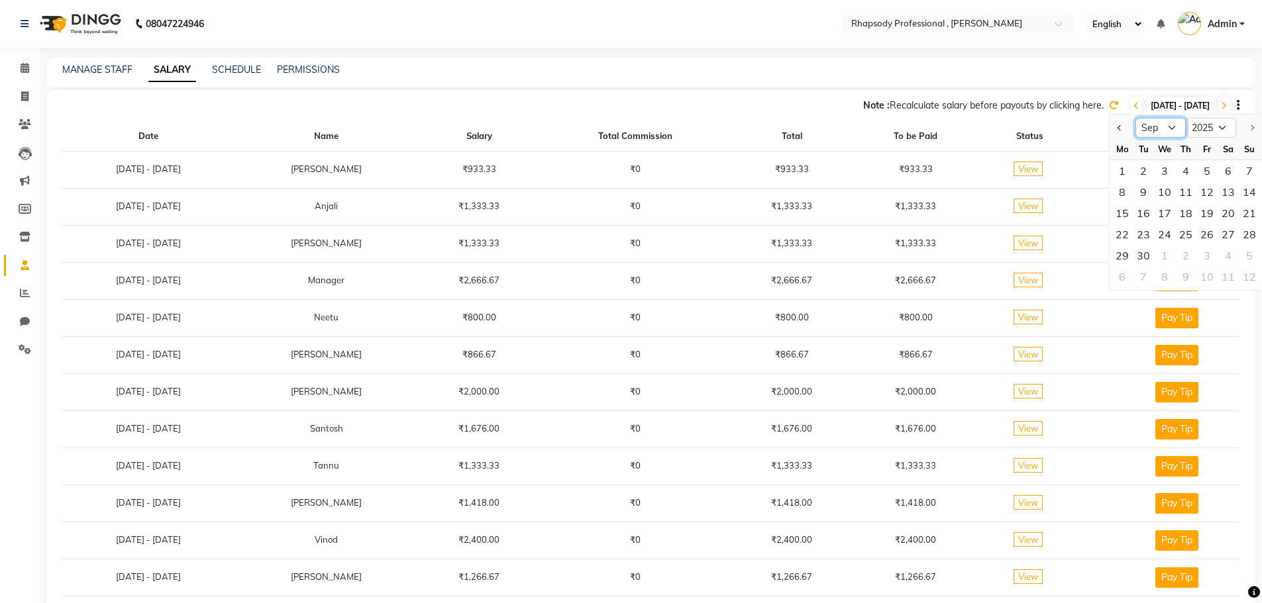
click at [1159, 122] on select "Jan Feb Mar Apr May Jun [DATE] Aug Sep" at bounding box center [1160, 128] width 50 height 20
select select "8"
click at [1135, 118] on select "Jan Feb Mar Apr May Jun [DATE] Aug Sep" at bounding box center [1160, 128] width 50 height 20
click at [1204, 172] on div "1" at bounding box center [1206, 170] width 21 height 21
type input "[DATE]"
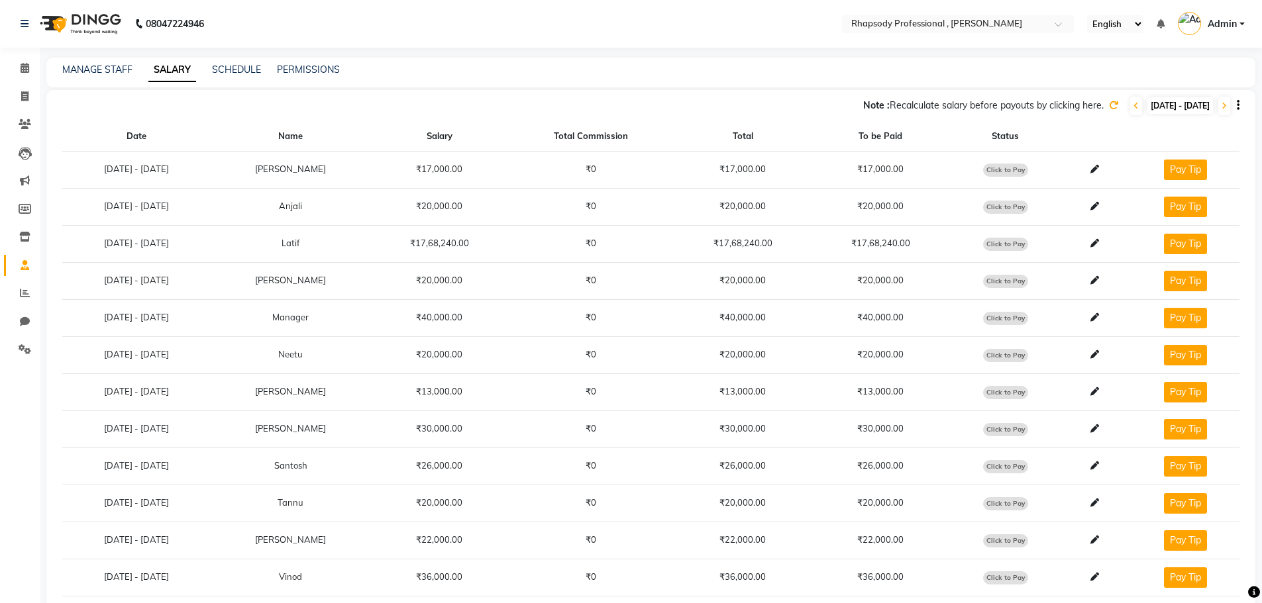
click at [1109, 108] on icon at bounding box center [1113, 105] width 9 height 9
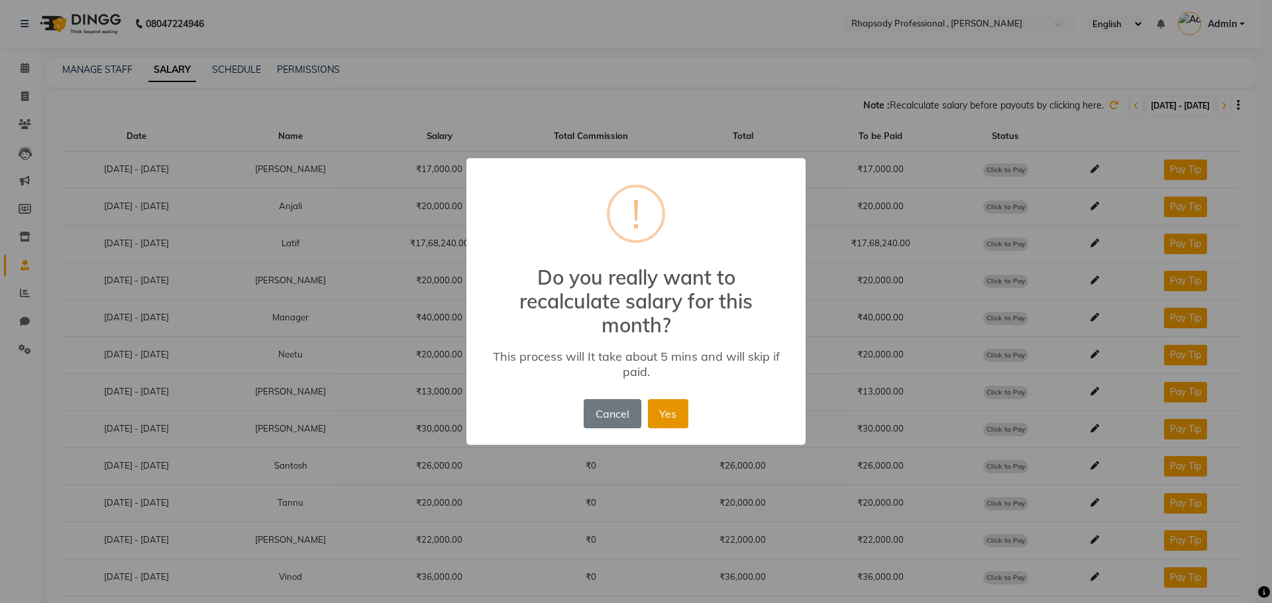
click at [660, 413] on button "Yes" at bounding box center [668, 413] width 40 height 29
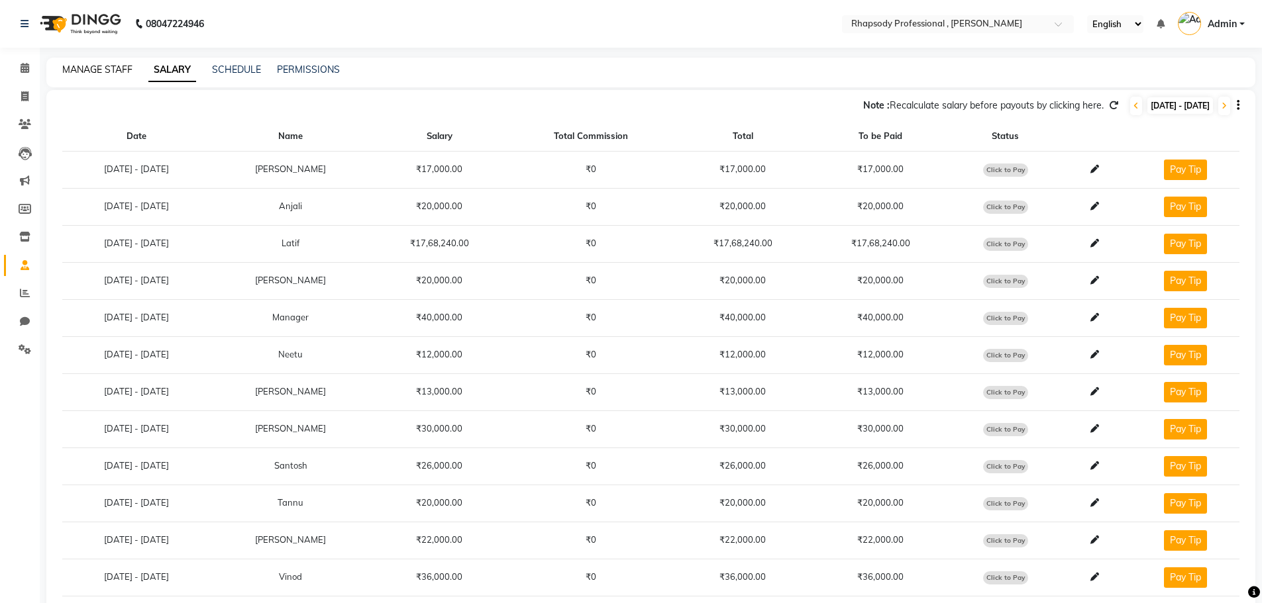
click at [115, 75] on link "MANAGE STAFF" at bounding box center [97, 70] width 70 height 12
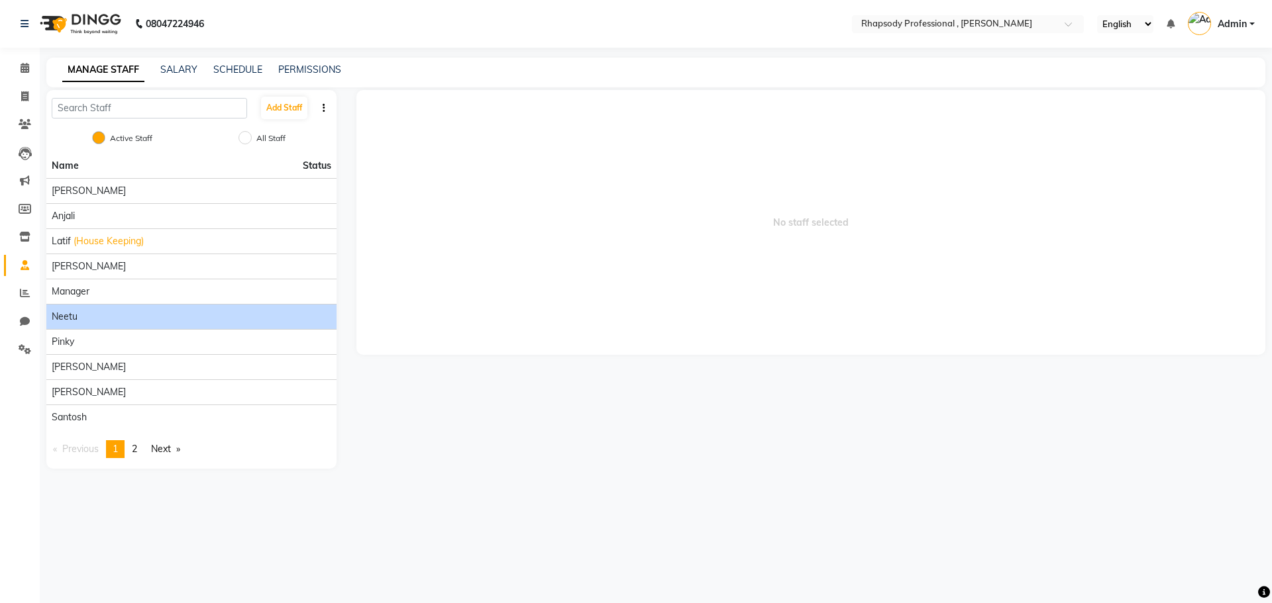
click at [70, 313] on span "Neetu" at bounding box center [65, 317] width 26 height 14
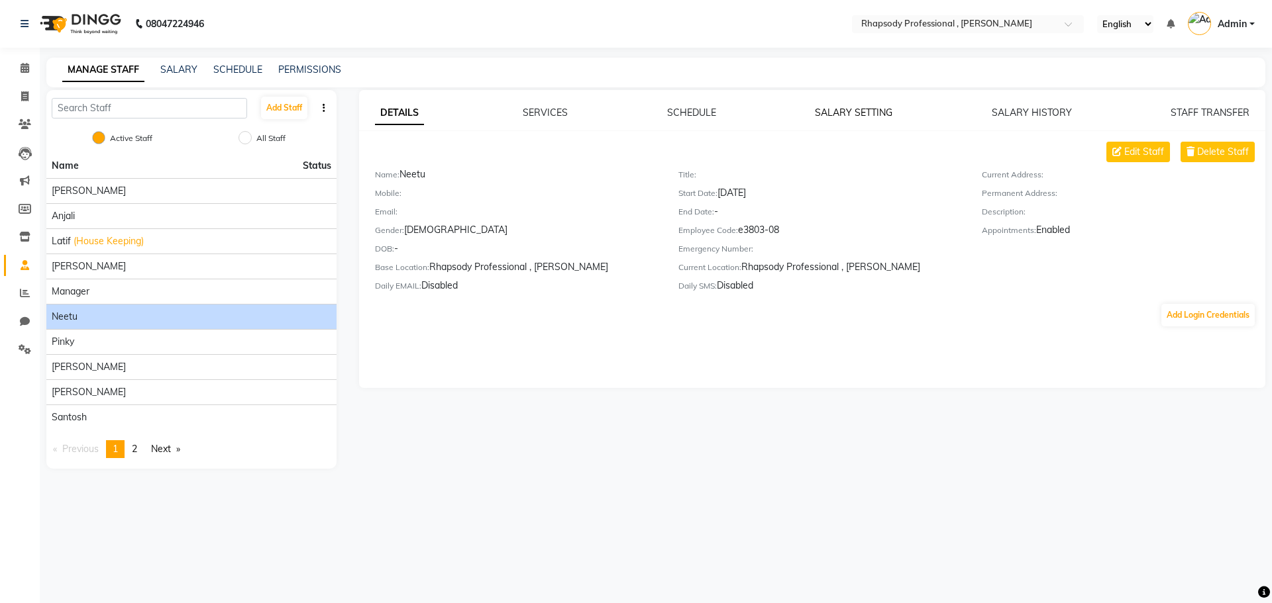
click at [844, 110] on link "SALARY SETTING" at bounding box center [853, 113] width 77 height 12
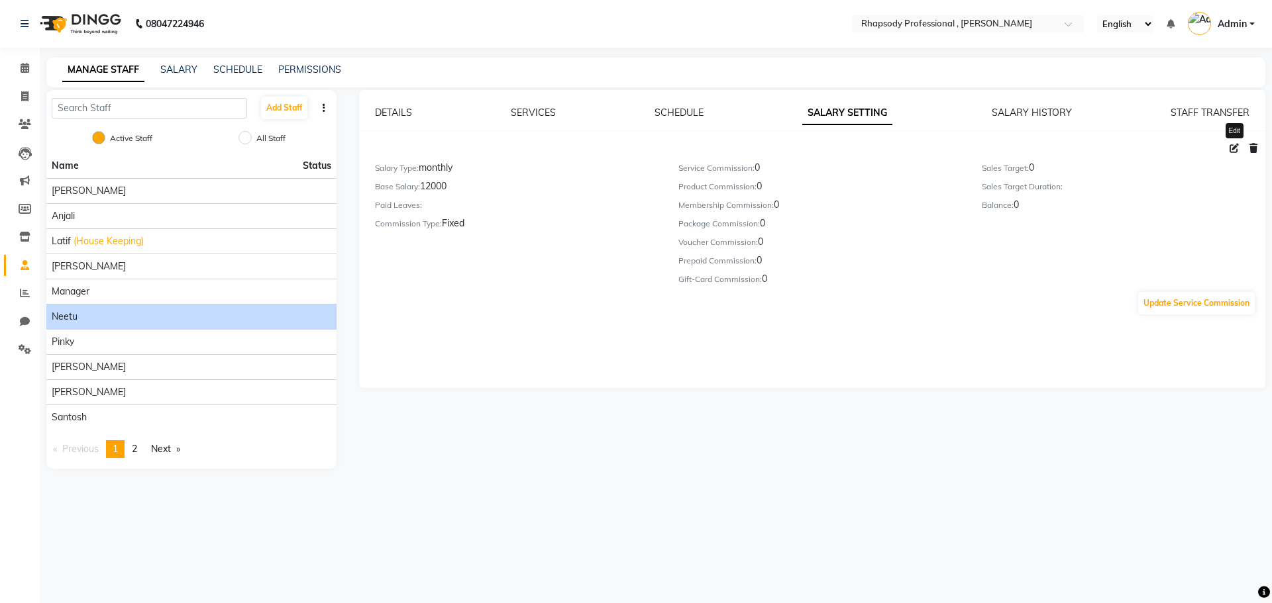
click at [1233, 148] on icon at bounding box center [1233, 148] width 9 height 9
select select "monthly"
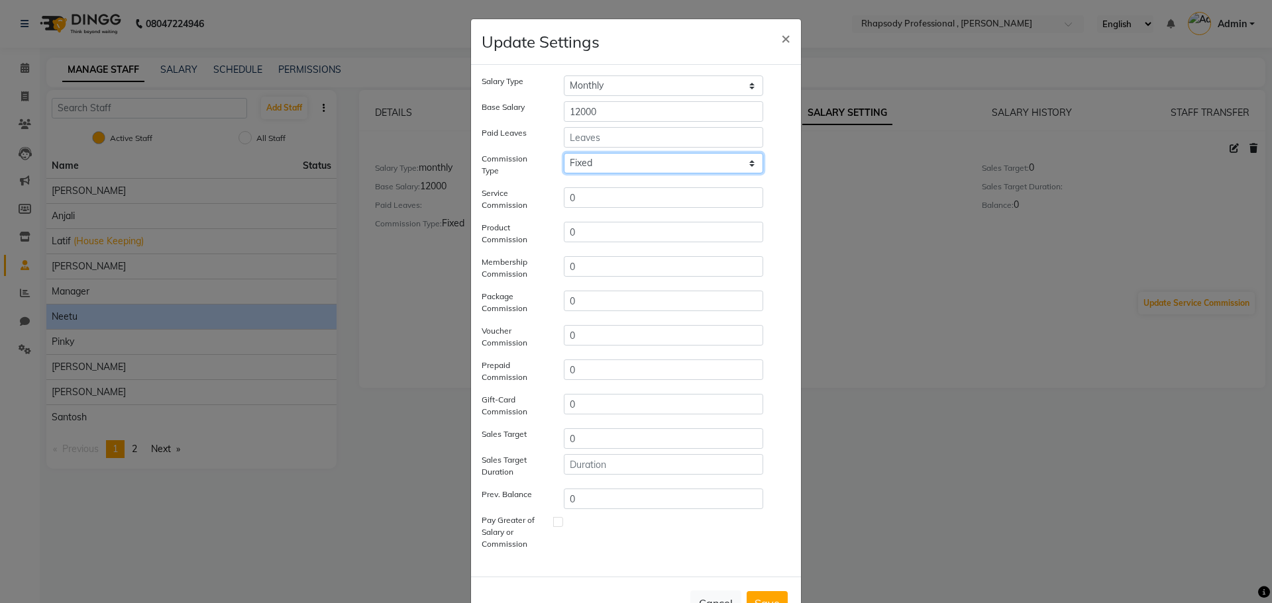
click at [575, 160] on select "Fixed" at bounding box center [663, 163] width 199 height 21
click at [575, 197] on input "0" at bounding box center [663, 197] width 199 height 21
click at [713, 597] on button "Cancel" at bounding box center [715, 603] width 51 height 25
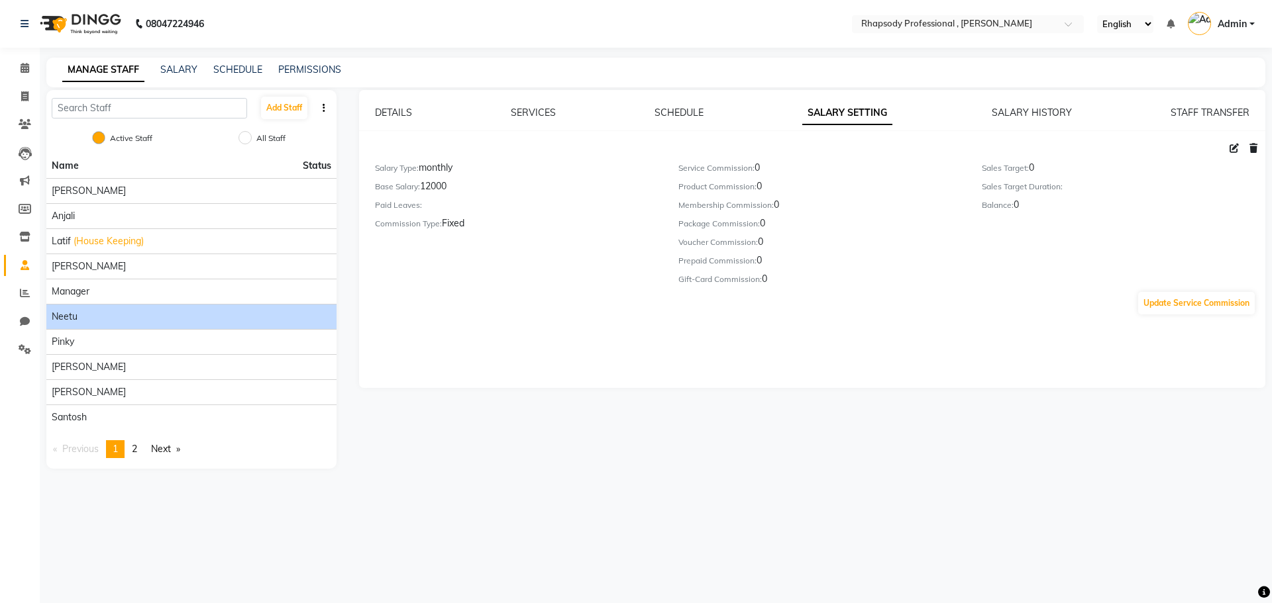
click at [180, 61] on div "MANAGE STAFF SALARY SCHEDULE PERMISSIONS" at bounding box center [655, 73] width 1219 height 30
click at [181, 63] on div "SALARY" at bounding box center [178, 70] width 37 height 14
click at [178, 70] on link "SALARY" at bounding box center [178, 70] width 37 height 12
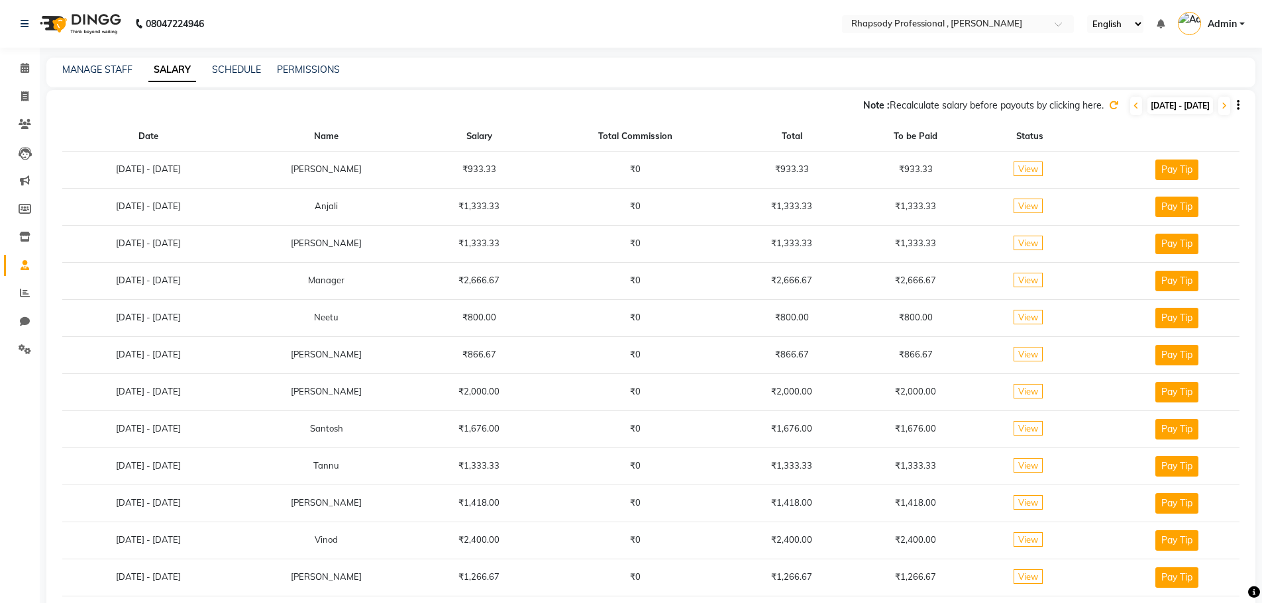
click at [116, 77] on div "MANAGE STAFF SALARY SCHEDULE PERMISSIONS" at bounding box center [650, 73] width 1209 height 30
click at [510, 54] on div "08047224946 Select Location × Rhapsody Professional , Paschim Vihar English ENG…" at bounding box center [631, 316] width 1262 height 633
